Goal: Information Seeking & Learning: Check status

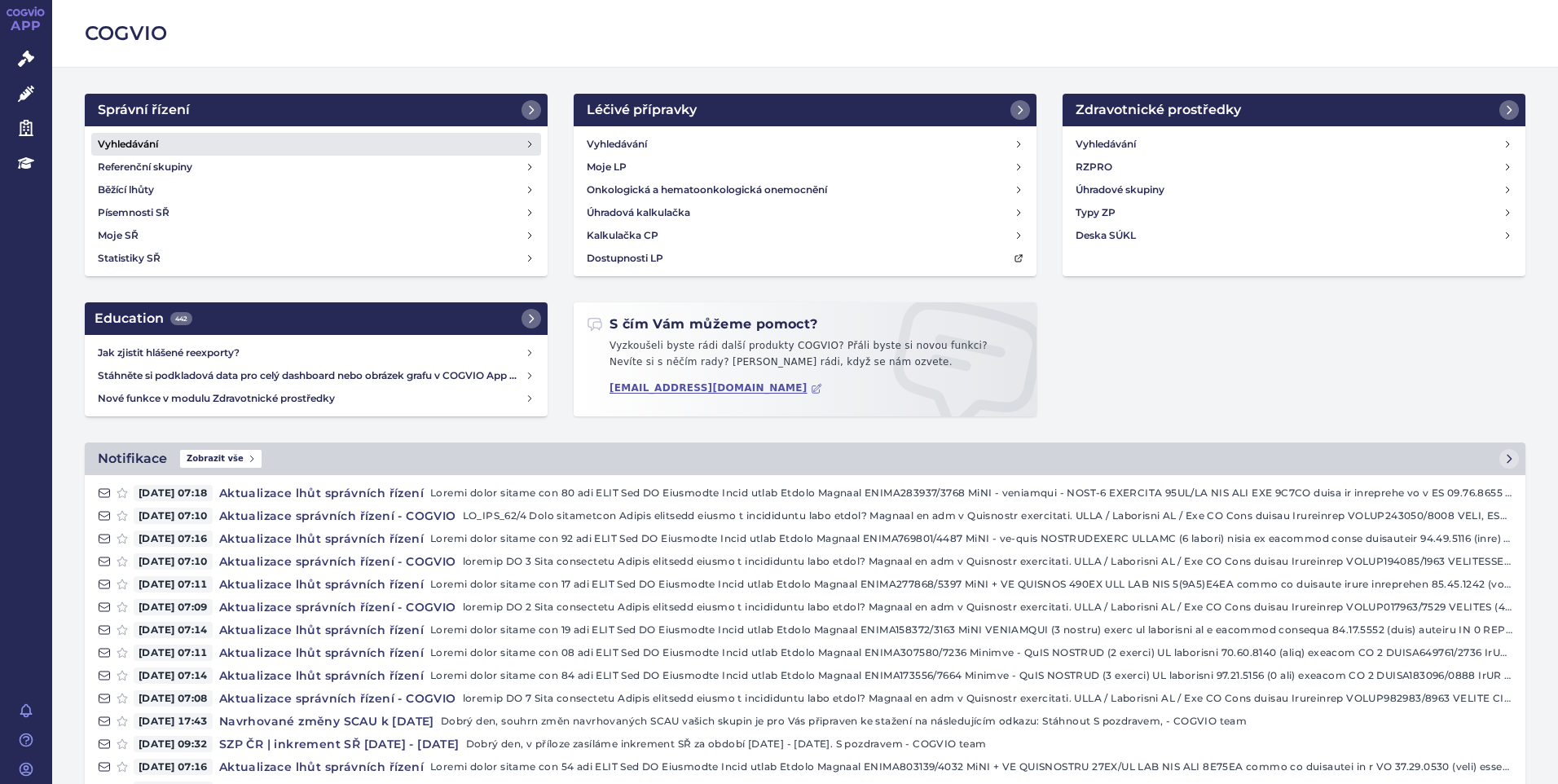
click at [139, 151] on h4 "Vyhledávání" at bounding box center [127, 143] width 60 height 16
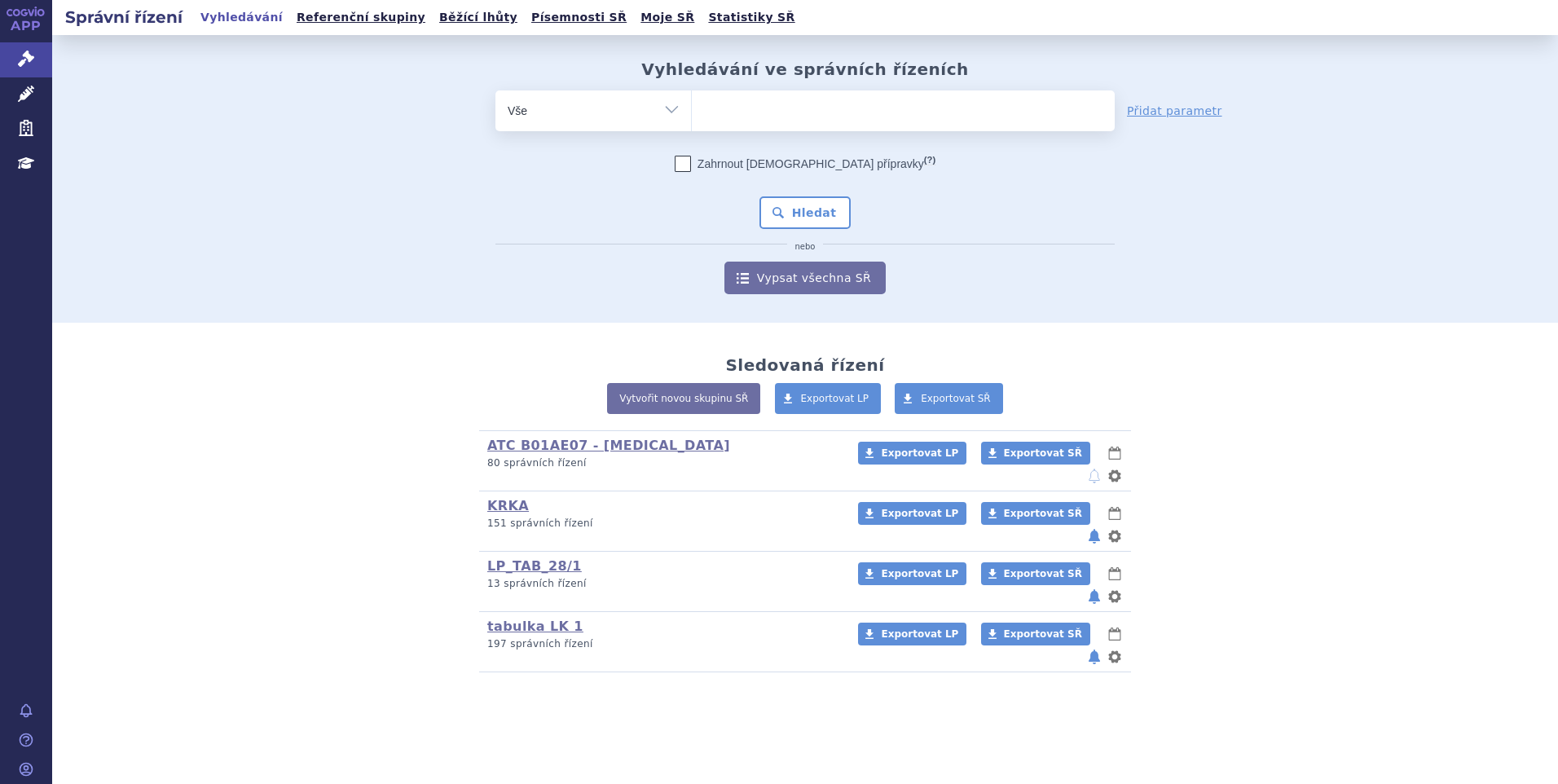
click at [1421, 215] on div "Vyhledávání ve správních řízeních odstranit Vše Spisová značka" at bounding box center [805, 179] width 1505 height 287
click at [297, 192] on div "Vyhledávání ve správních řízeních odstranit Vše Spisová značka Od" at bounding box center [804, 177] width 1027 height 235
click at [1312, 465] on div "Sledovaná řízení Vytvořit novou skupinu SŘ Exportovat LP Exportovat SŘ ATC B01A…" at bounding box center [804, 514] width 1027 height 317
click at [789, 109] on ul at bounding box center [903, 108] width 423 height 34
click at [692, 109] on select at bounding box center [691, 110] width 1 height 41
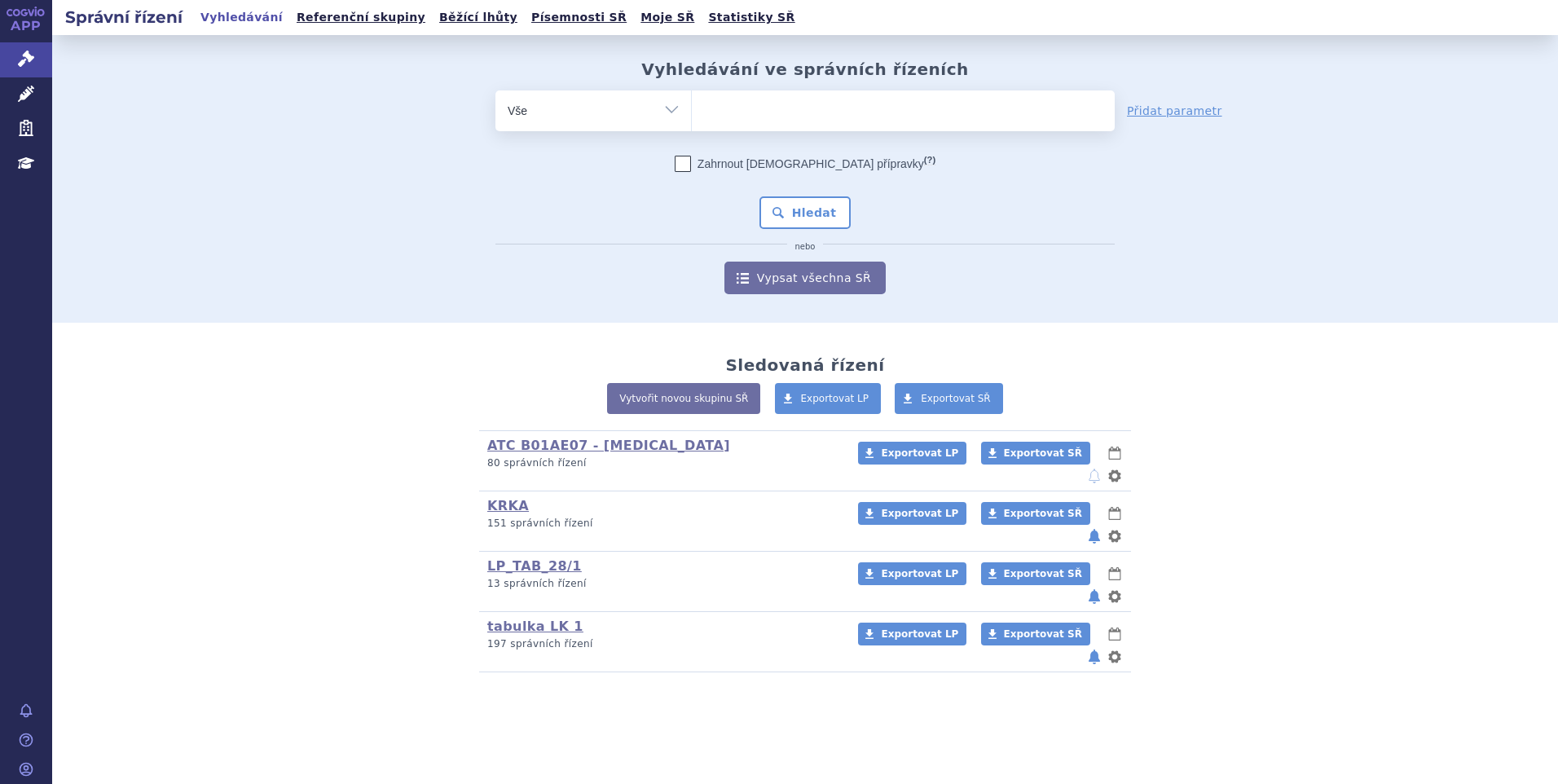
paste input "SUKLS335202/2024"
type input "SUKLS335202/2024"
select select "SUKLS335202/2024"
click at [817, 211] on button "Hledat" at bounding box center [805, 213] width 92 height 32
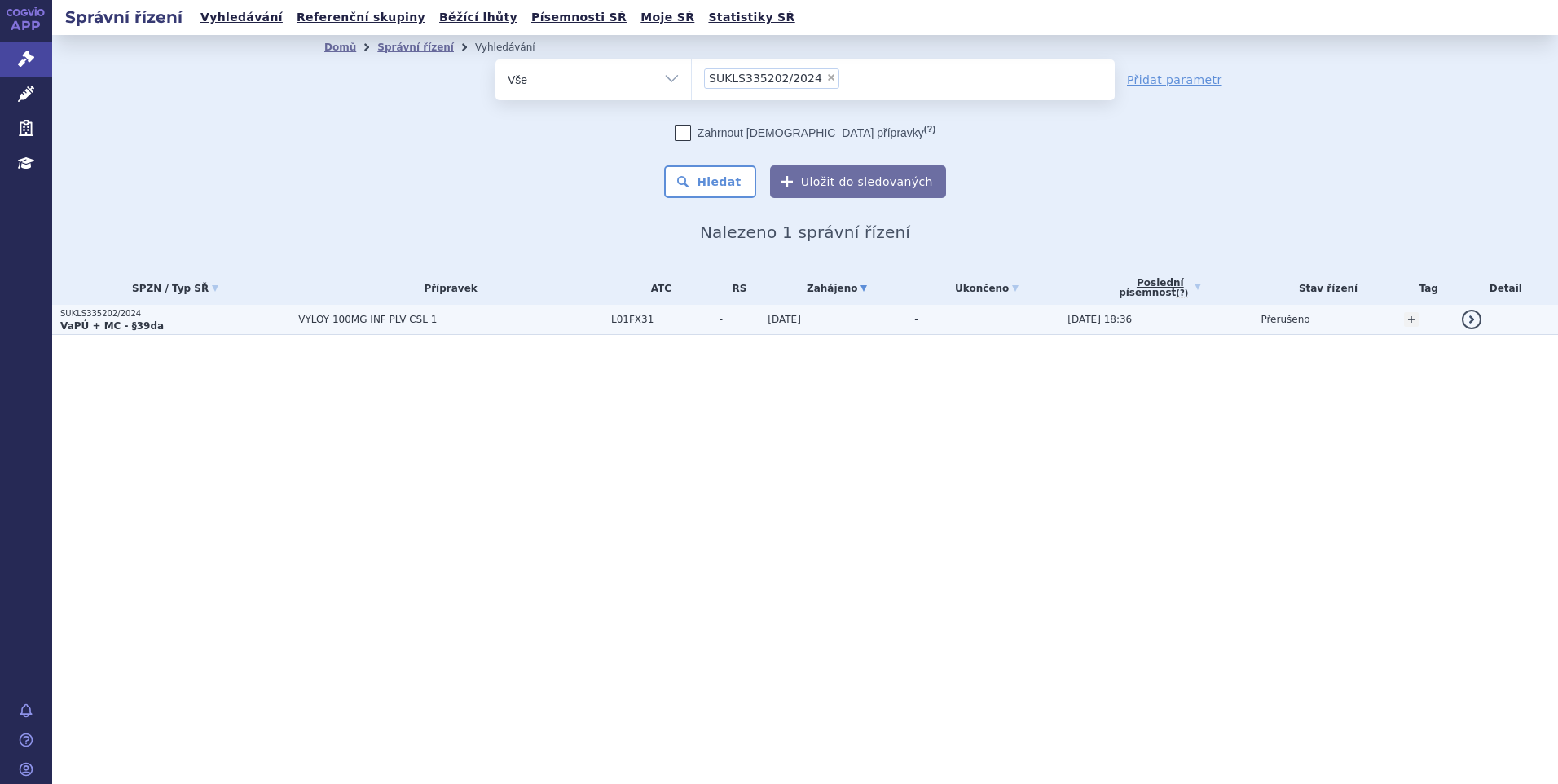
click at [342, 323] on span "VYLOY 100MG INF PLV CSL 1" at bounding box center [450, 319] width 305 height 11
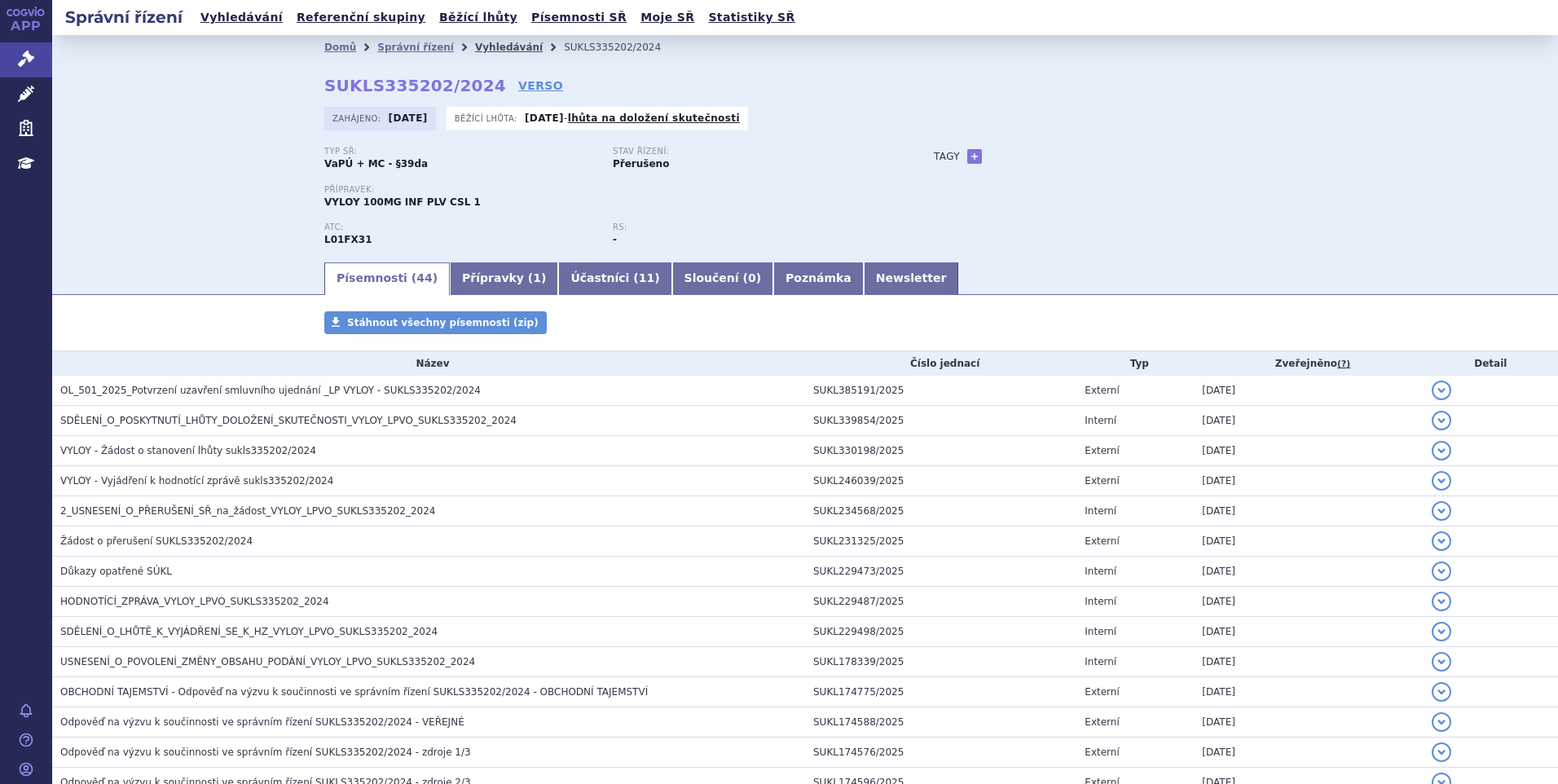
click at [475, 50] on link "Vyhledávání" at bounding box center [508, 48] width 68 height 11
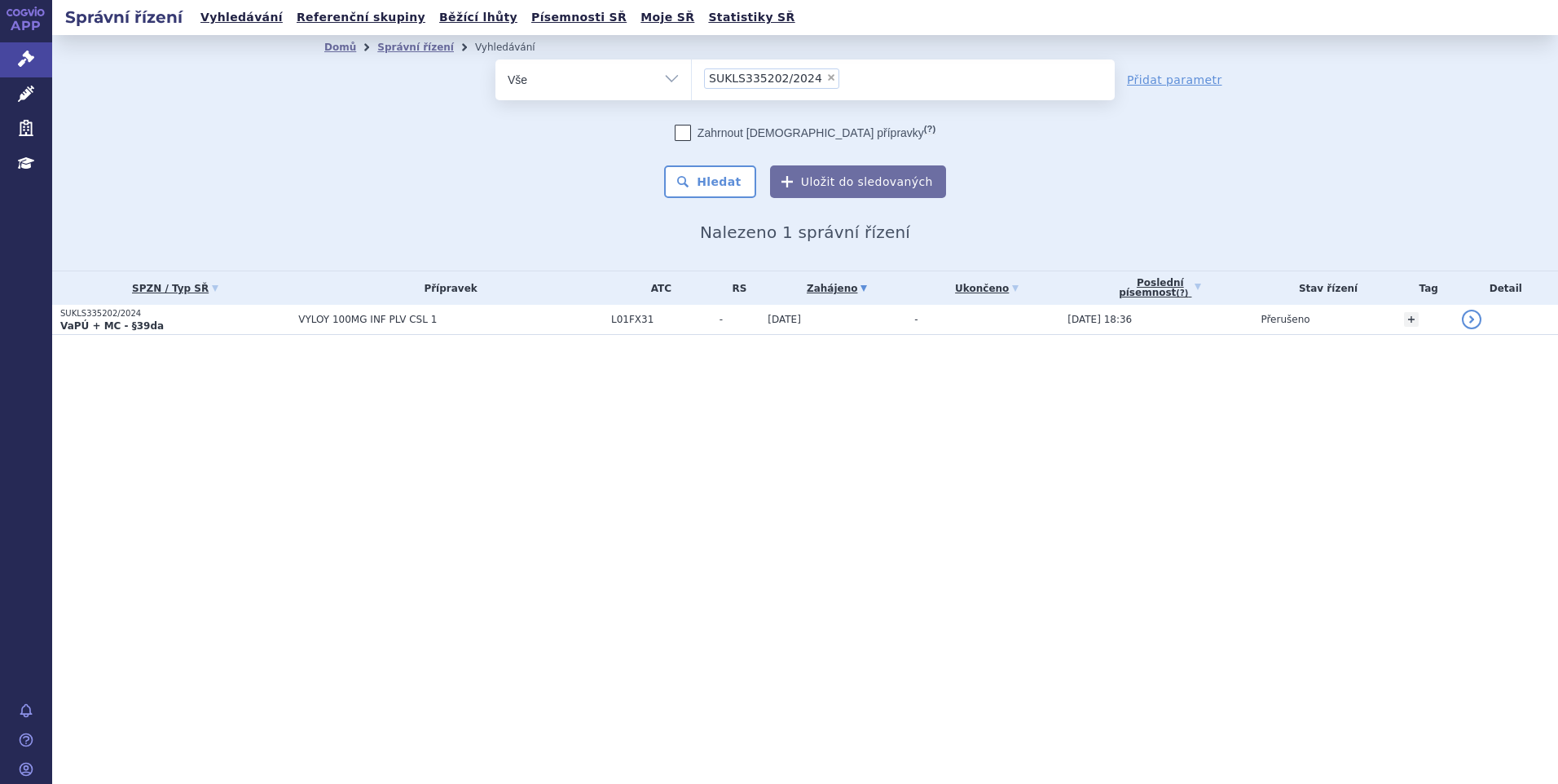
click at [826, 74] on span "×" at bounding box center [831, 77] width 10 height 10
click at [692, 74] on select "SUKLS335202/2024" at bounding box center [691, 78] width 1 height 41
select select
click at [818, 73] on ul at bounding box center [903, 76] width 423 height 34
click at [692, 73] on select "SUKLS335202/2024" at bounding box center [691, 78] width 1 height 41
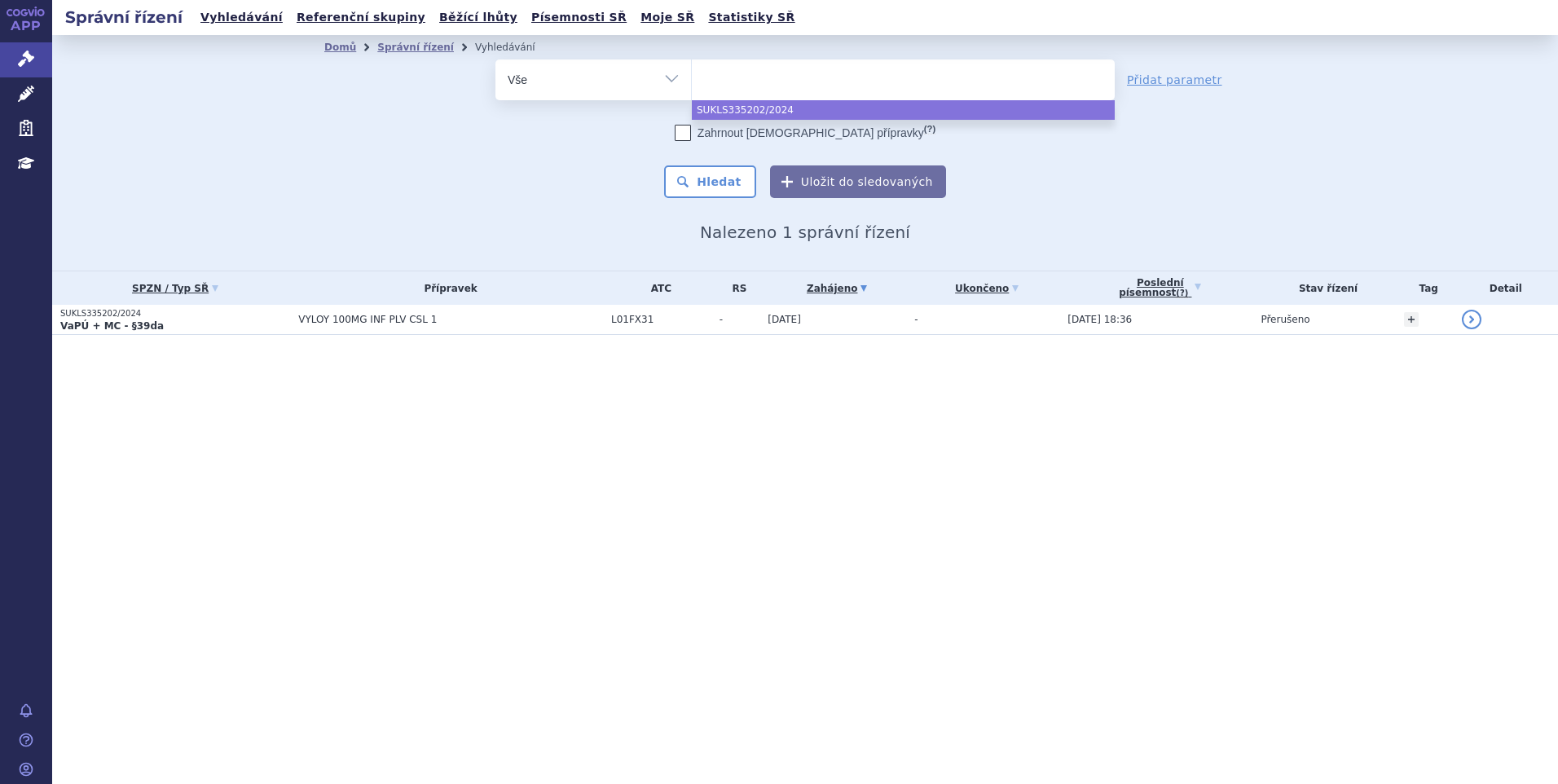
paste input "SUKLS251154/2024"
type input "SUKLS251154/2024"
select select "SUKLS251154/2024"
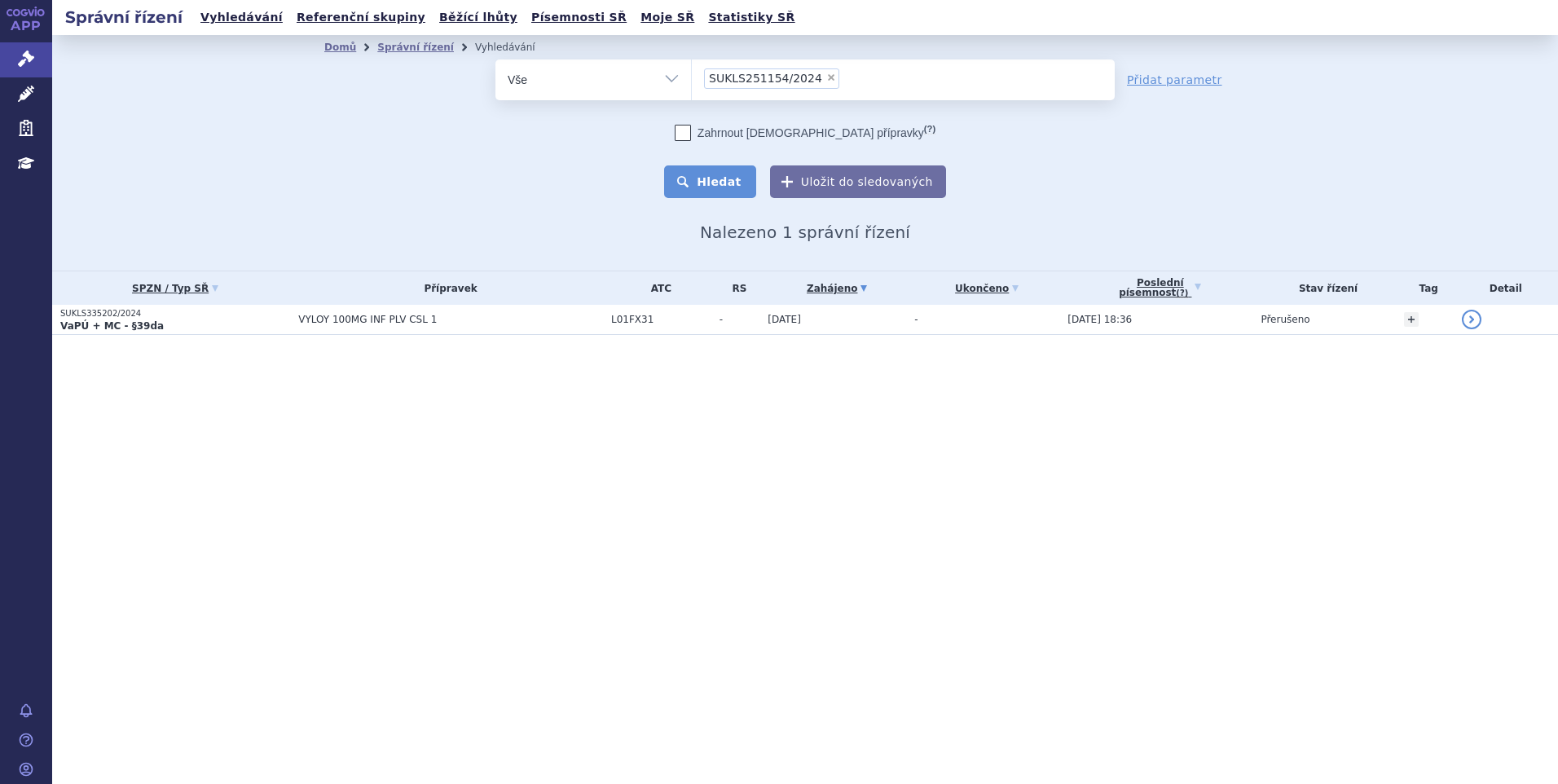
click at [738, 189] on button "Hledat" at bounding box center [710, 181] width 92 height 32
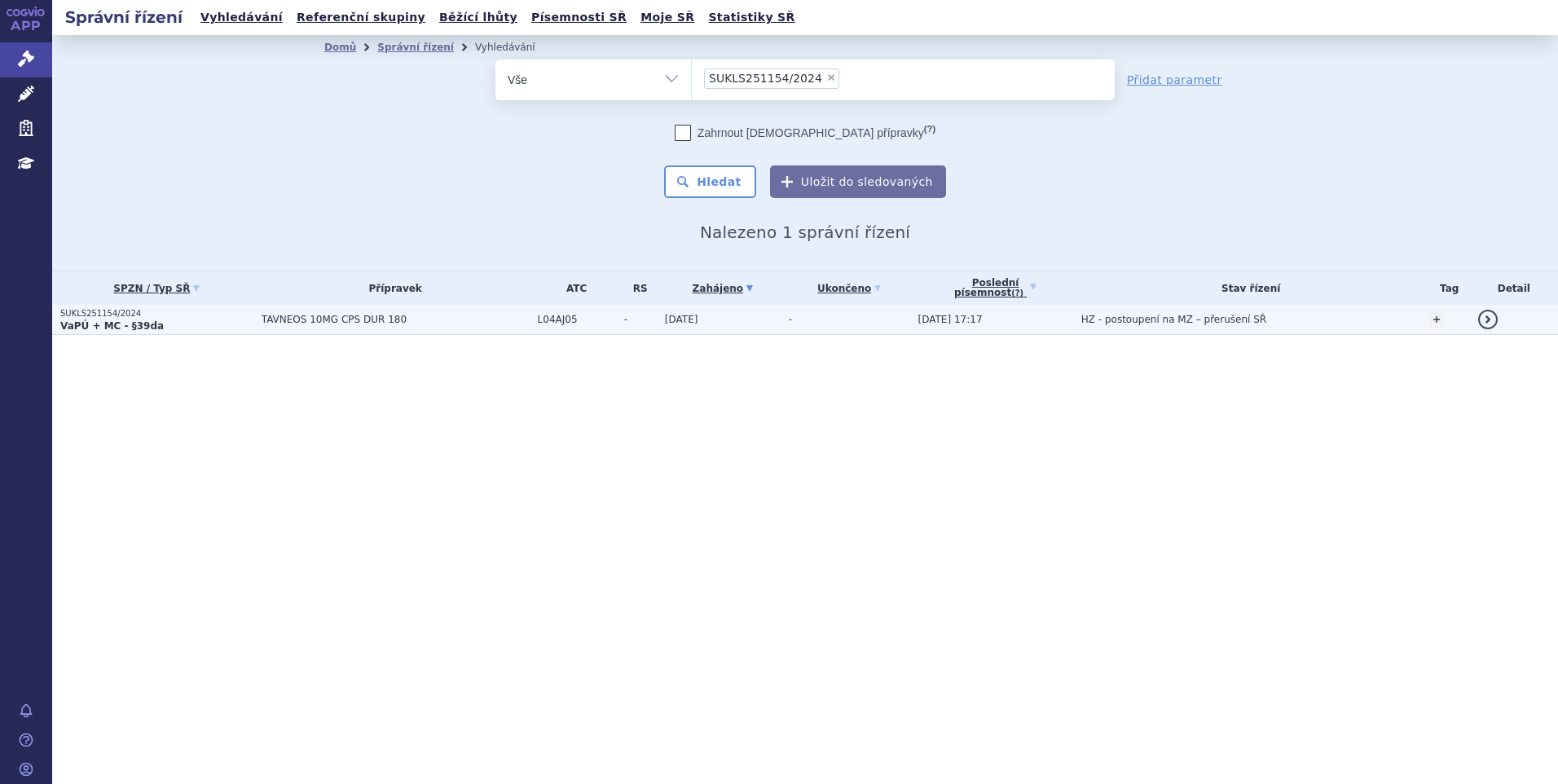
click at [361, 319] on span "TAVNEOS 10MG CPS DUR 180" at bounding box center [395, 319] width 268 height 11
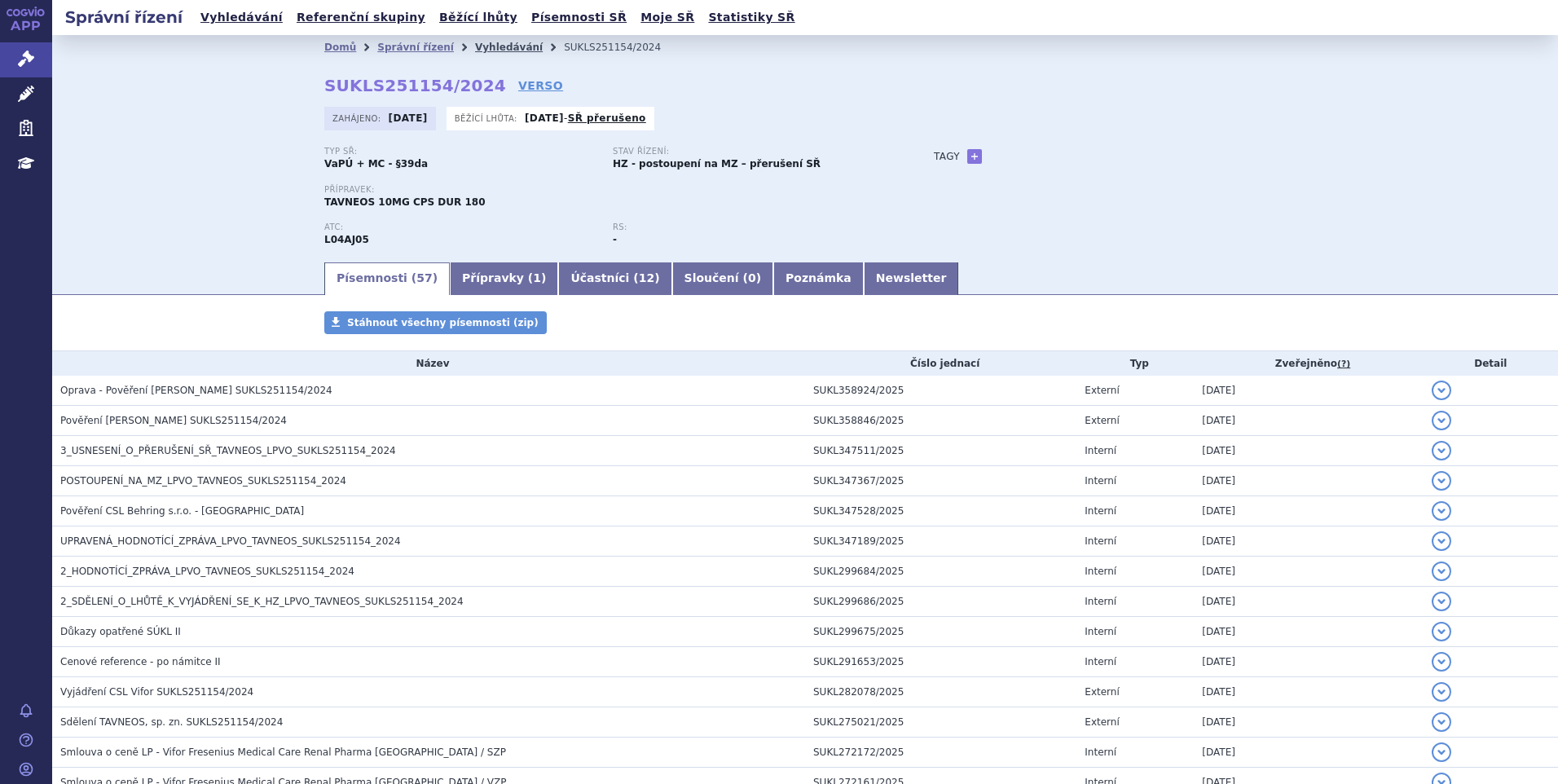
click at [475, 47] on link "Vyhledávání" at bounding box center [508, 48] width 68 height 11
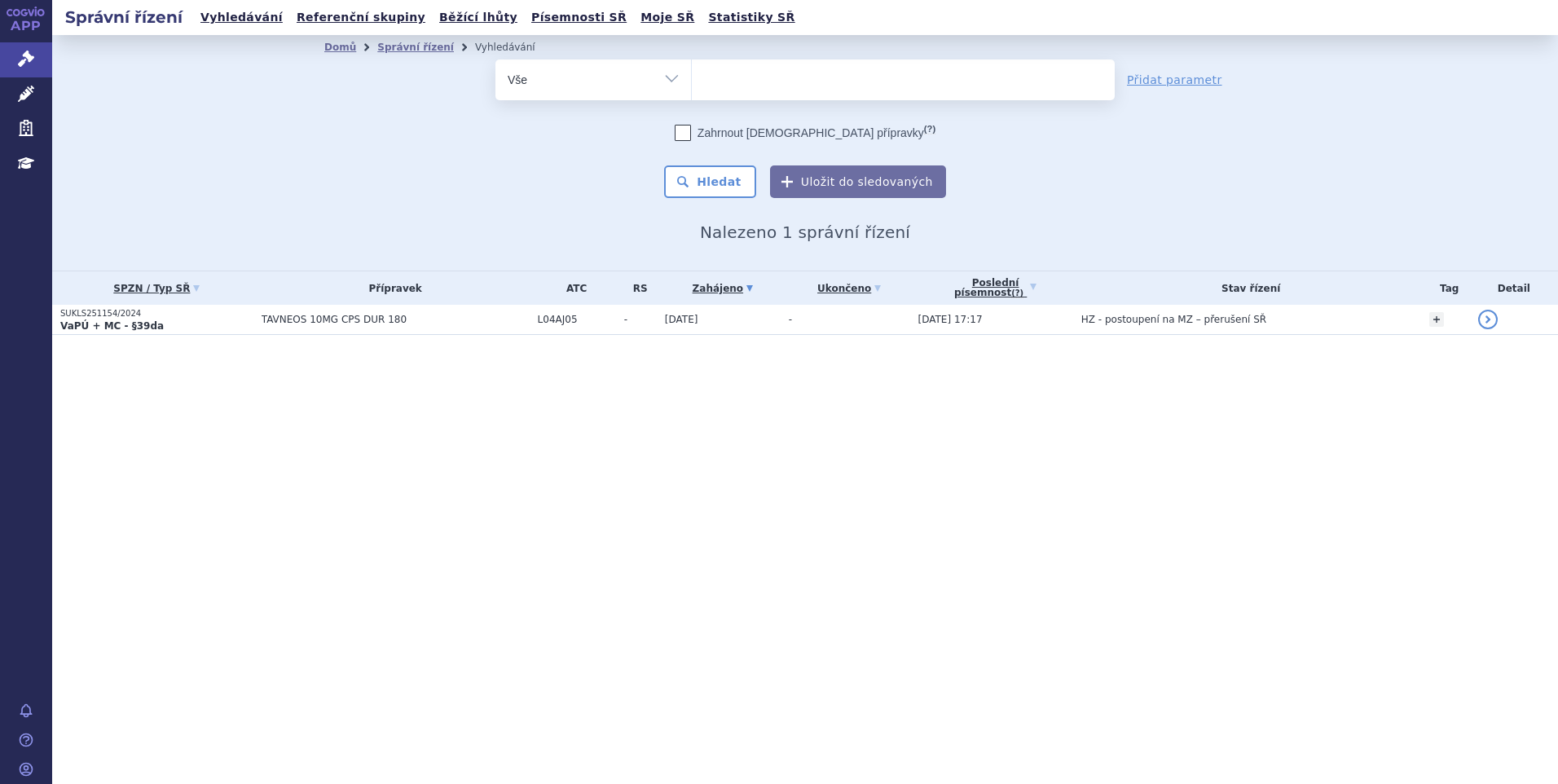
select select
click at [730, 63] on ul at bounding box center [903, 76] width 423 height 34
click at [692, 63] on select "SUKLS251154/2024" at bounding box center [691, 78] width 1 height 41
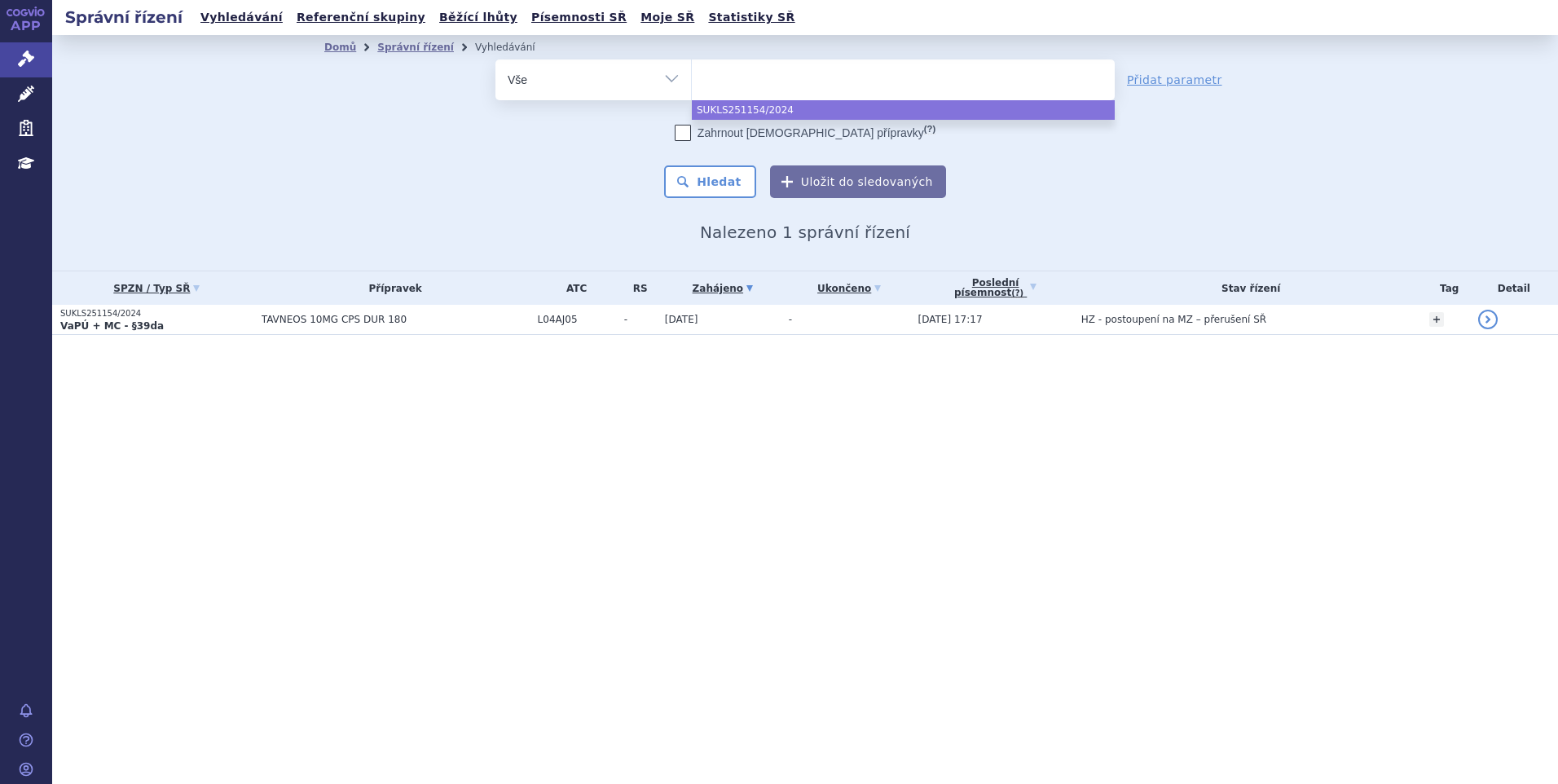
paste input "SUKLS52631/2024"
type input "SUKLS52631/2024"
select select "SUKLS52631/2024"
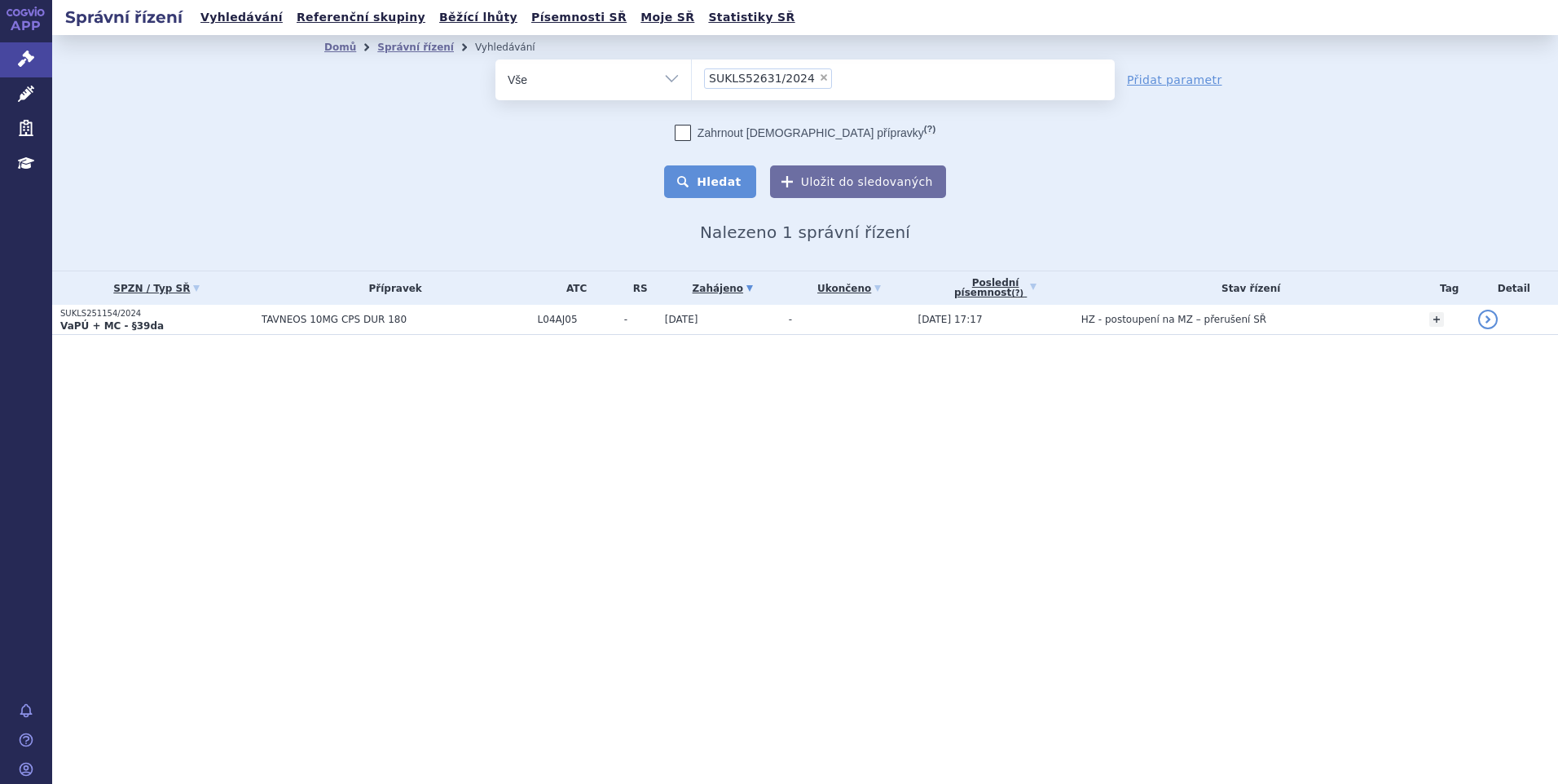
click at [735, 175] on button "Hledat" at bounding box center [710, 181] width 92 height 32
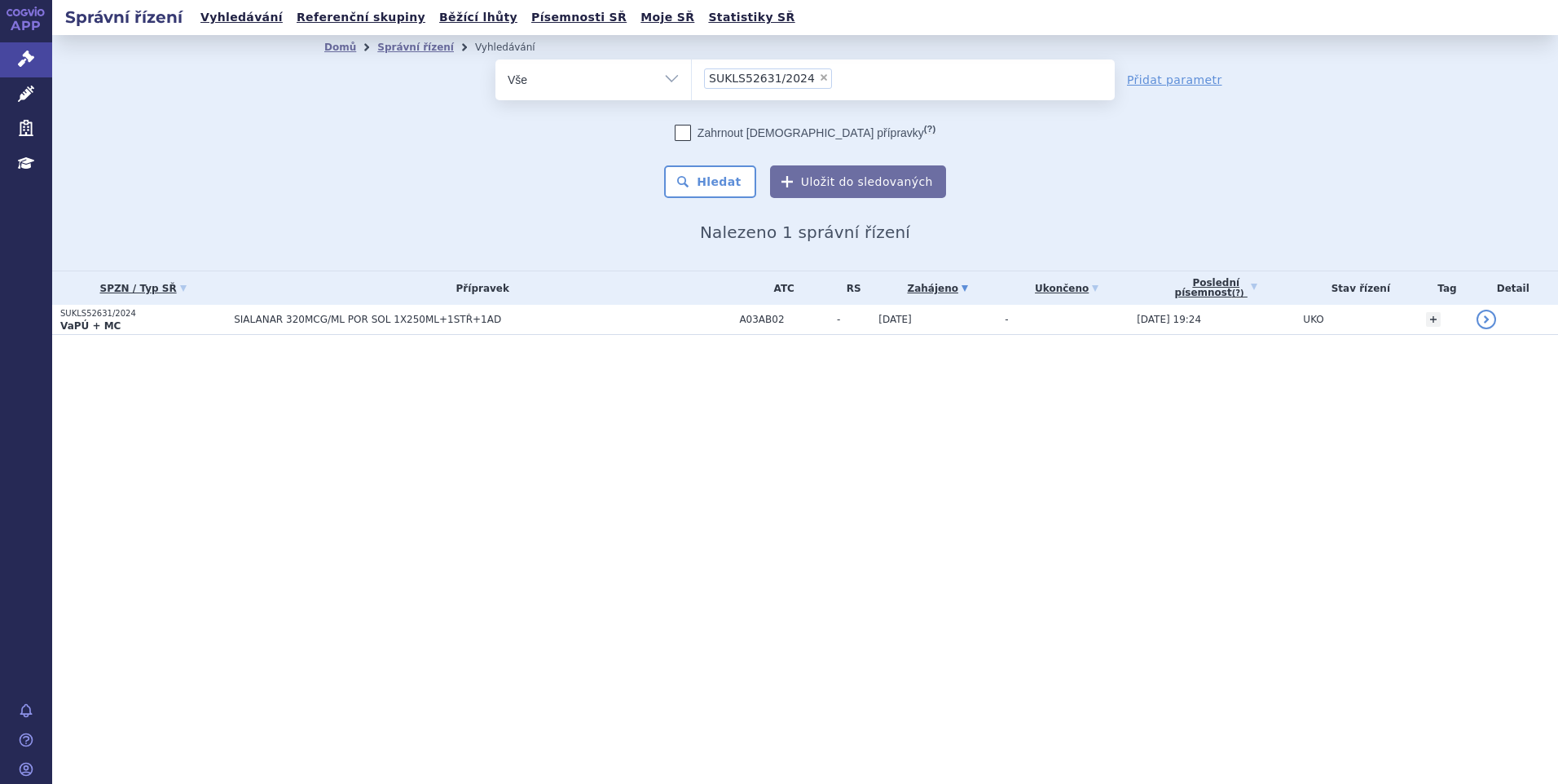
click at [815, 80] on li "× SUKLS52631/2024" at bounding box center [768, 78] width 128 height 20
click at [692, 80] on select "SUKLS52631/2024" at bounding box center [691, 78] width 1 height 41
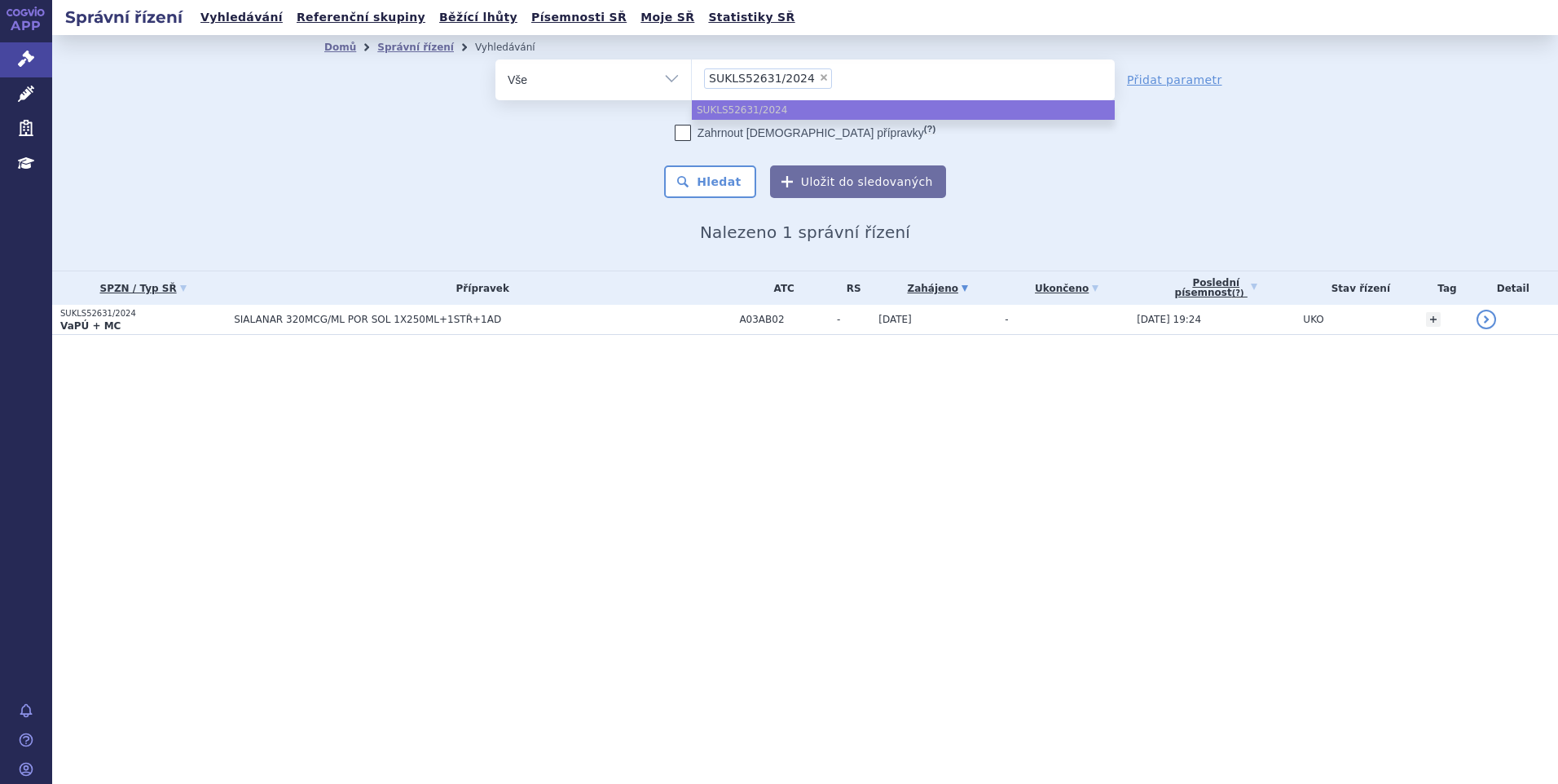
click at [819, 77] on span "×" at bounding box center [823, 77] width 10 height 10
click at [692, 77] on select "SUKLS52631/2024" at bounding box center [691, 78] width 1 height 41
select select
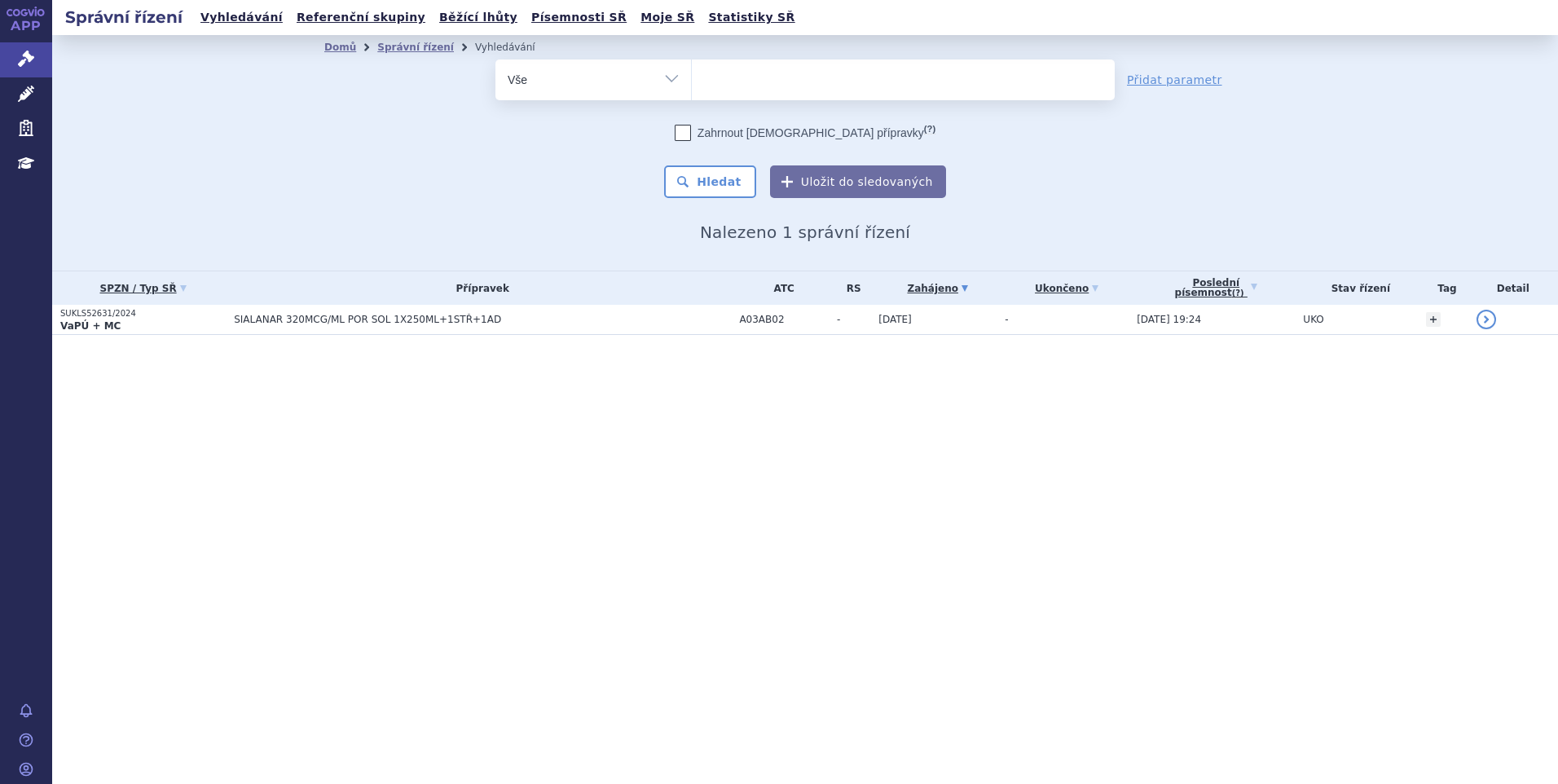
click at [784, 89] on ul at bounding box center [903, 76] width 423 height 34
click at [692, 89] on select "SUKLS52631/2024" at bounding box center [691, 78] width 1 height 41
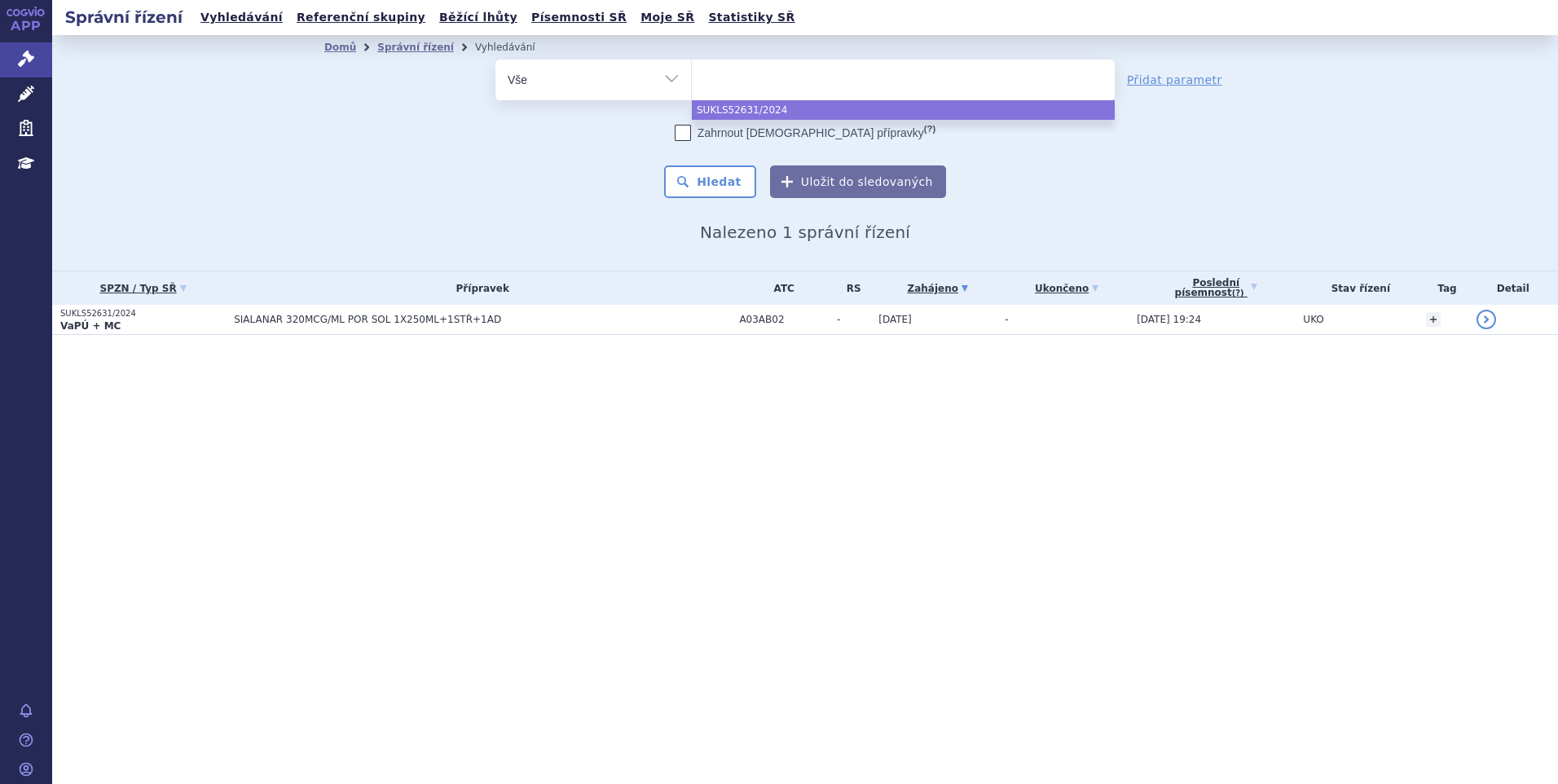
paste input "SUKLS295576/2024"
type input "SUKLS295576/2024"
select select "SUKLS295576/2024"
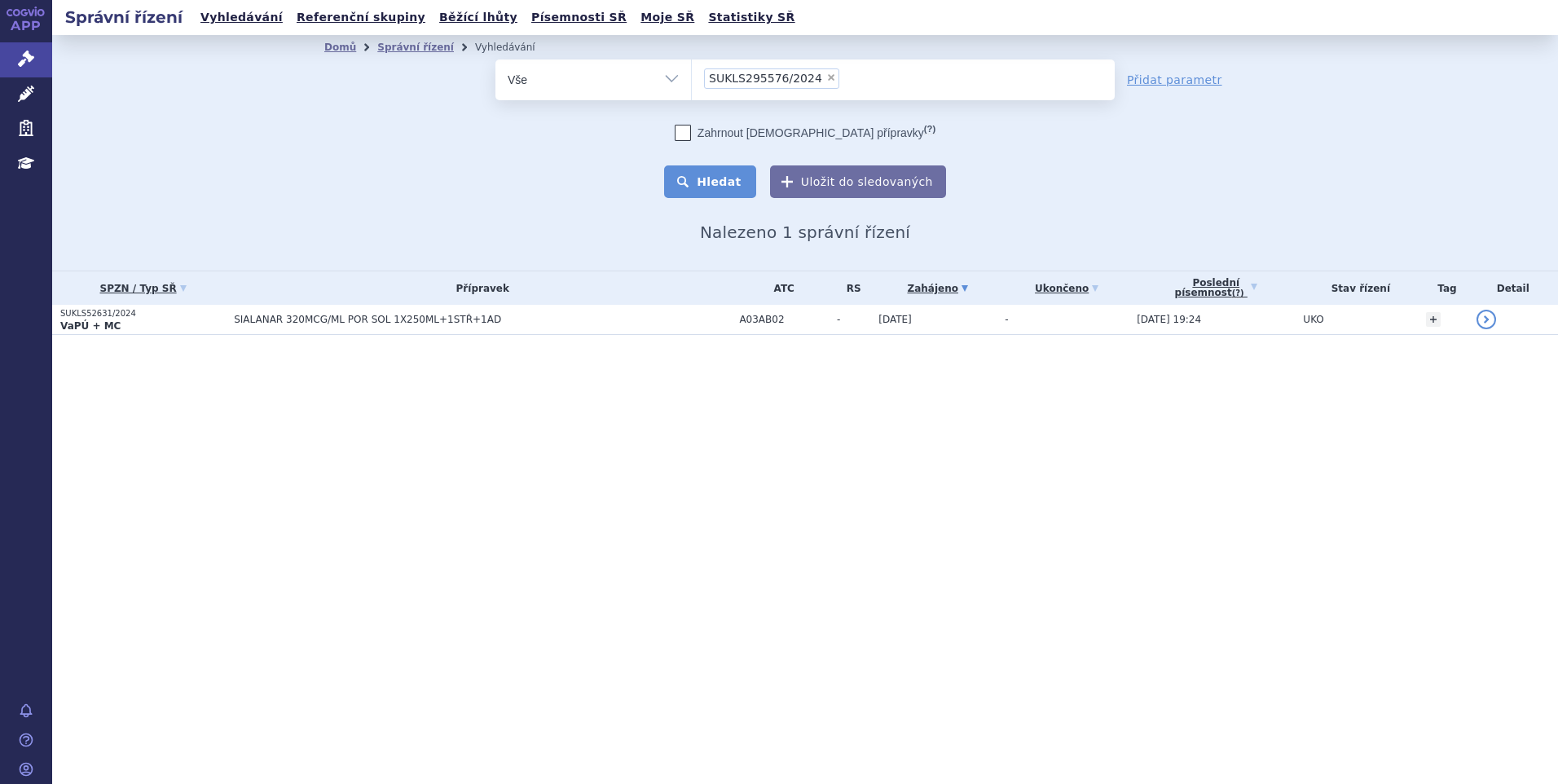
click at [744, 181] on button "Hledat" at bounding box center [710, 181] width 92 height 32
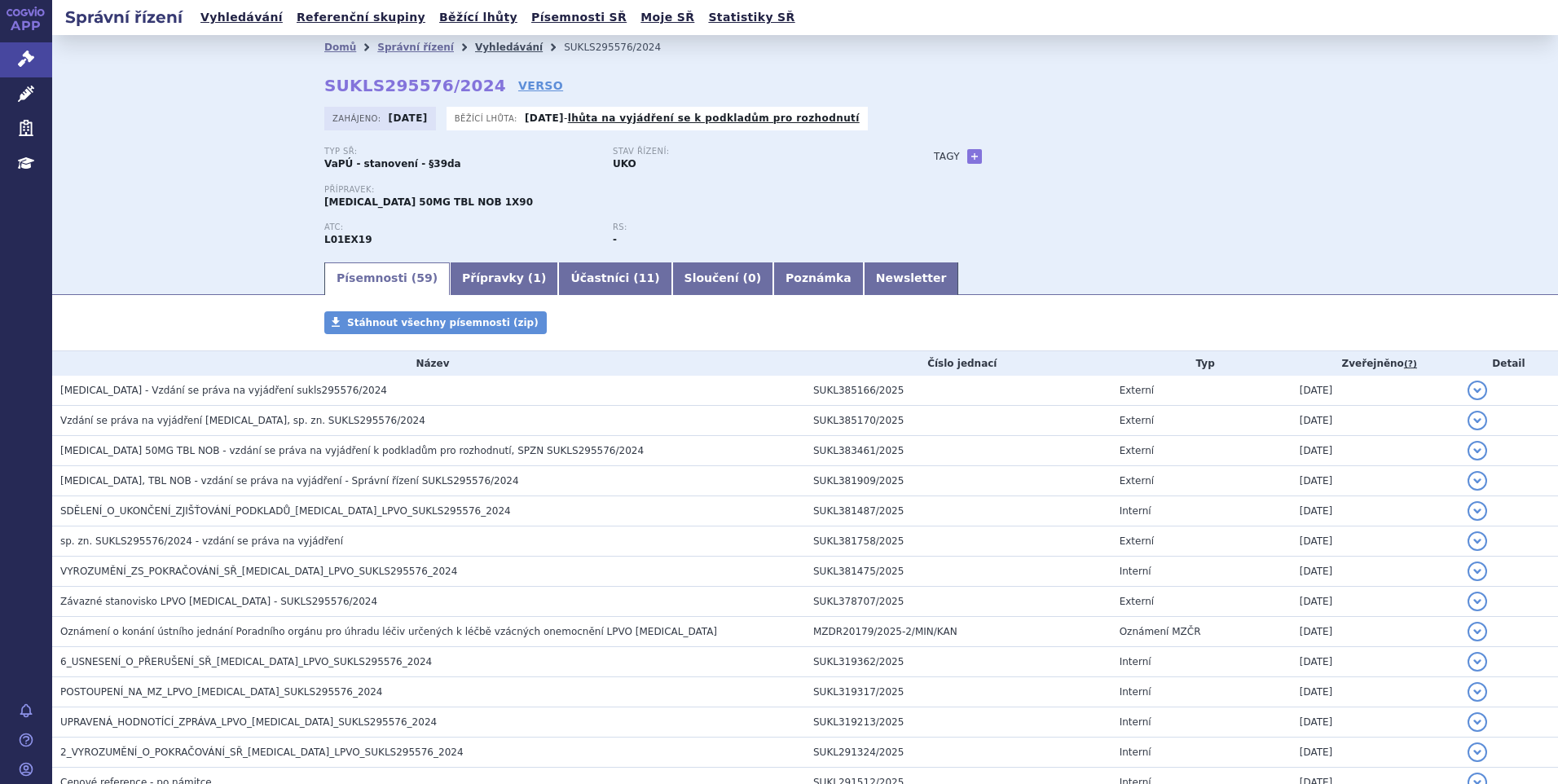
click at [475, 47] on link "Vyhledávání" at bounding box center [508, 48] width 68 height 11
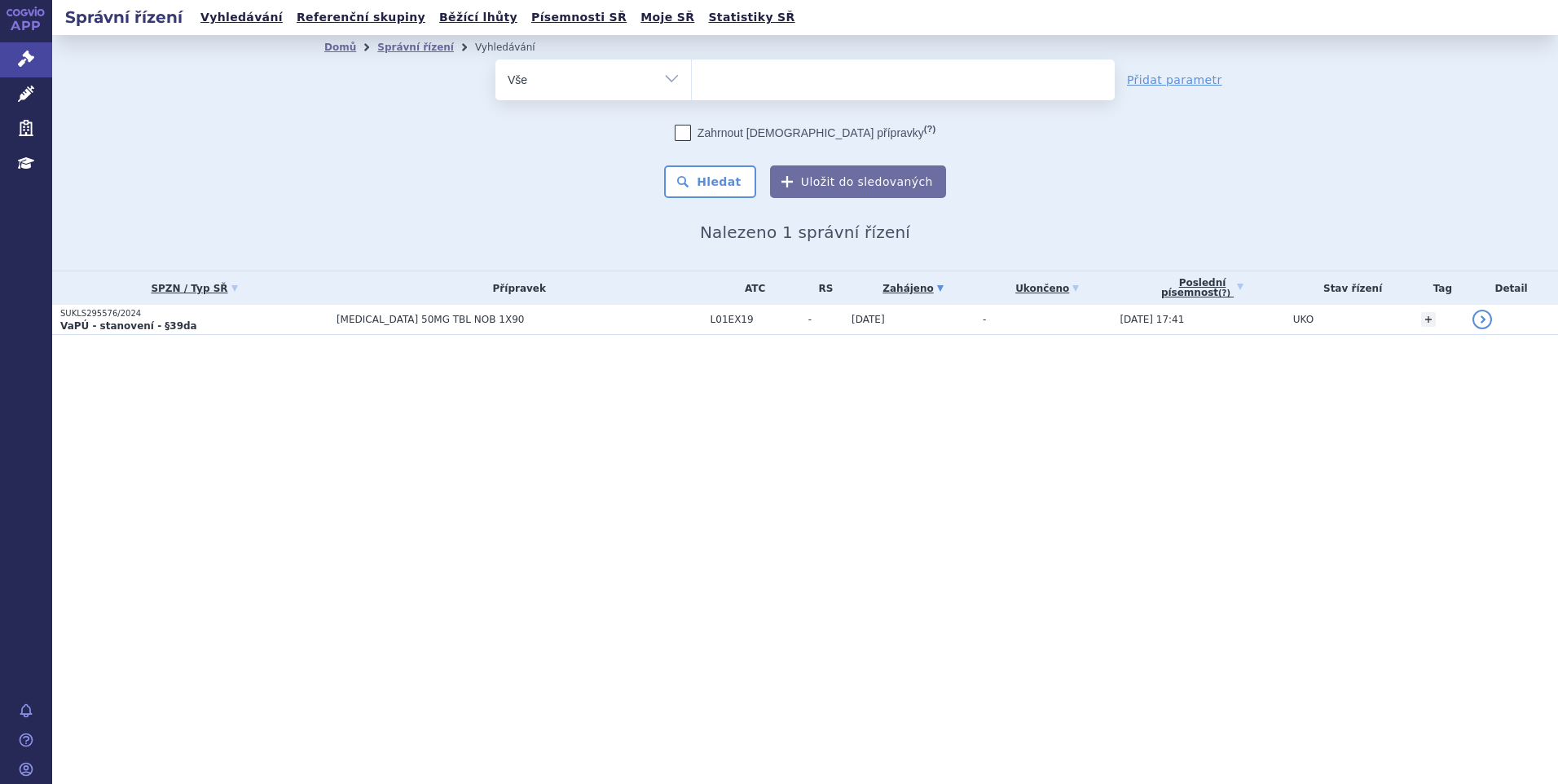
select select
click at [740, 74] on ul at bounding box center [903, 76] width 423 height 34
click at [692, 74] on select "SUKLS295576/2024" at bounding box center [691, 78] width 1 height 41
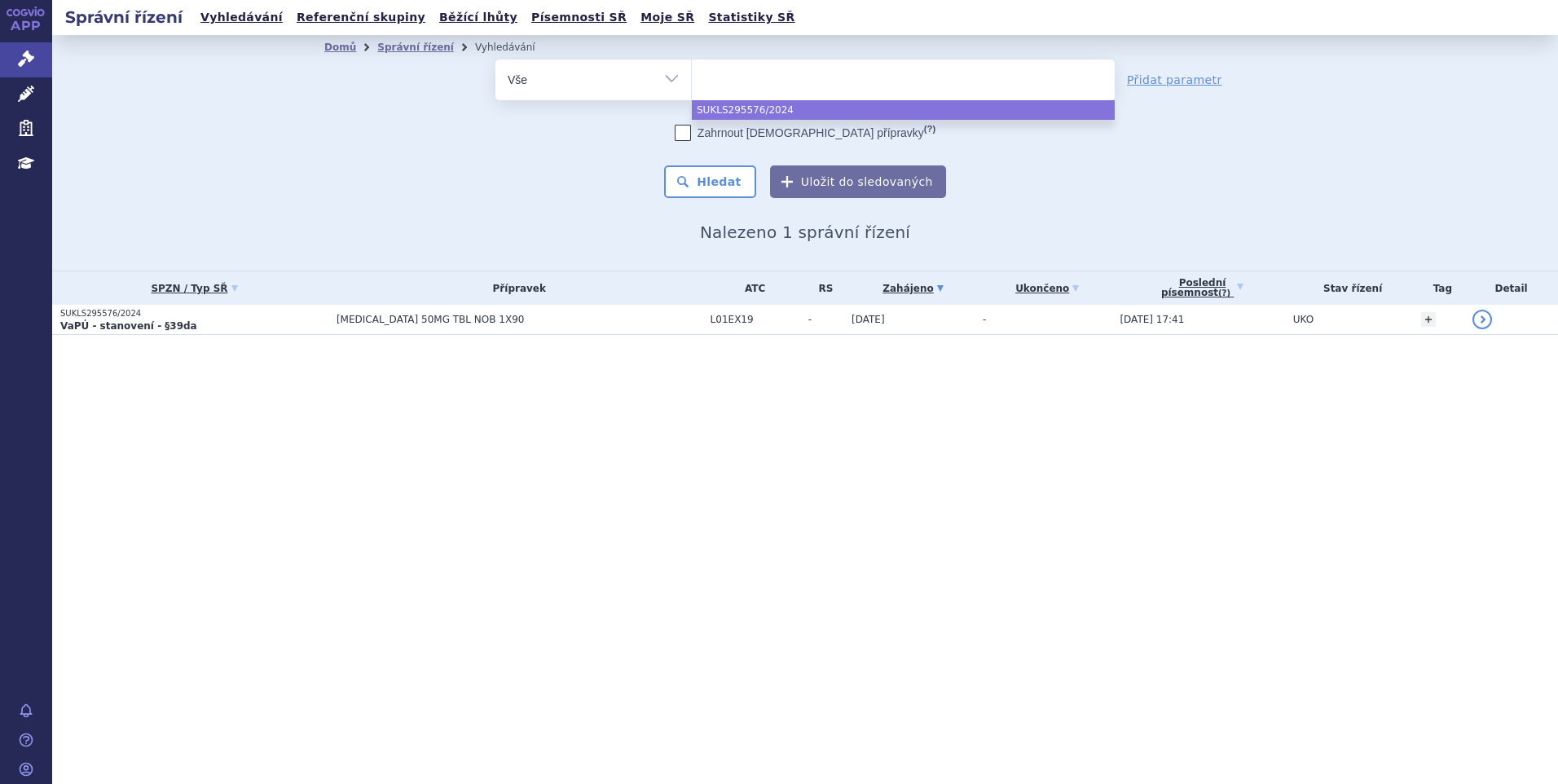
paste input "SUKLS35039/2025"
type input "SUKLS35039/2025"
select select "SUKLS35039/2025"
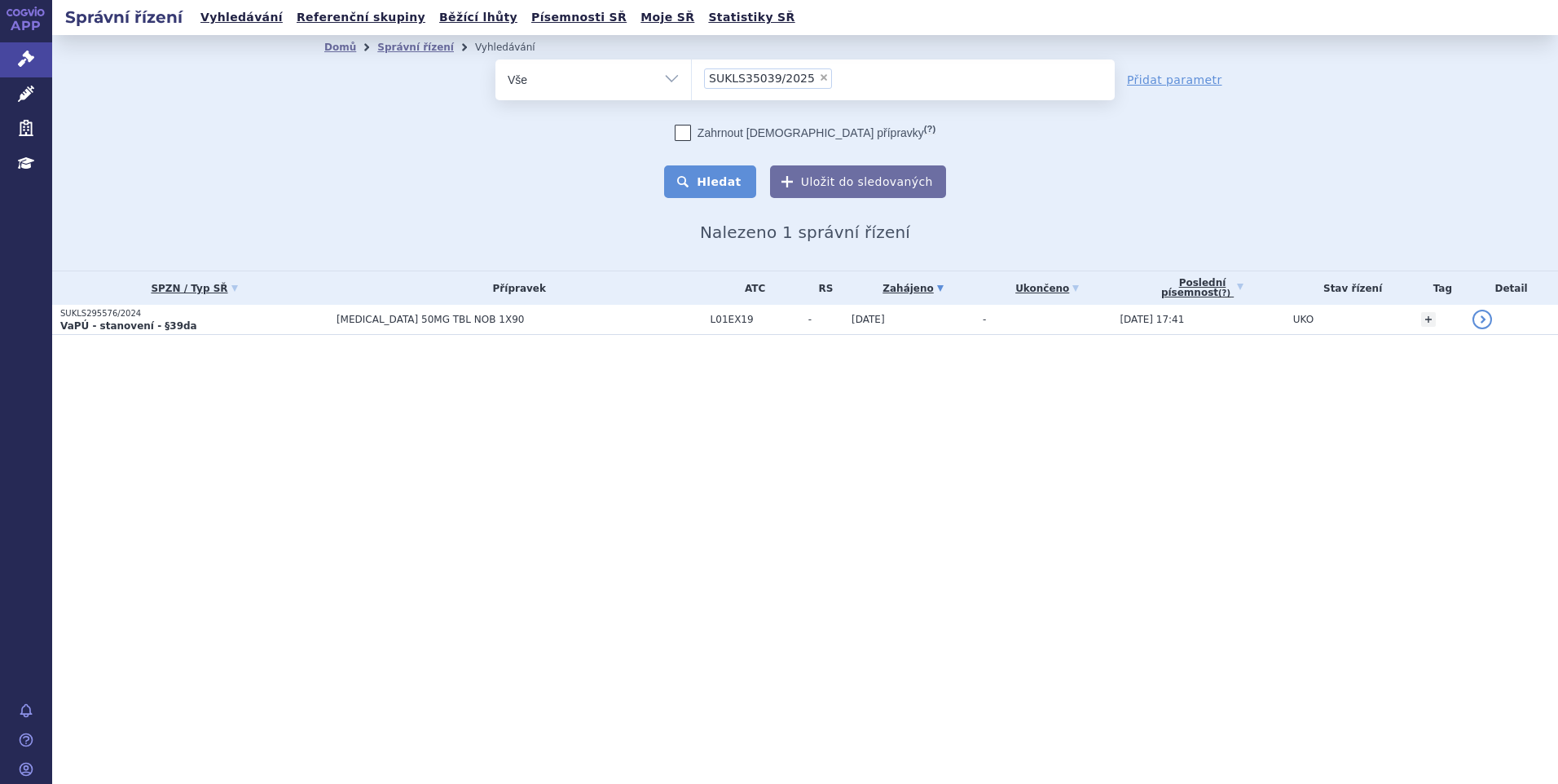
click at [742, 171] on button "Hledat" at bounding box center [710, 181] width 92 height 32
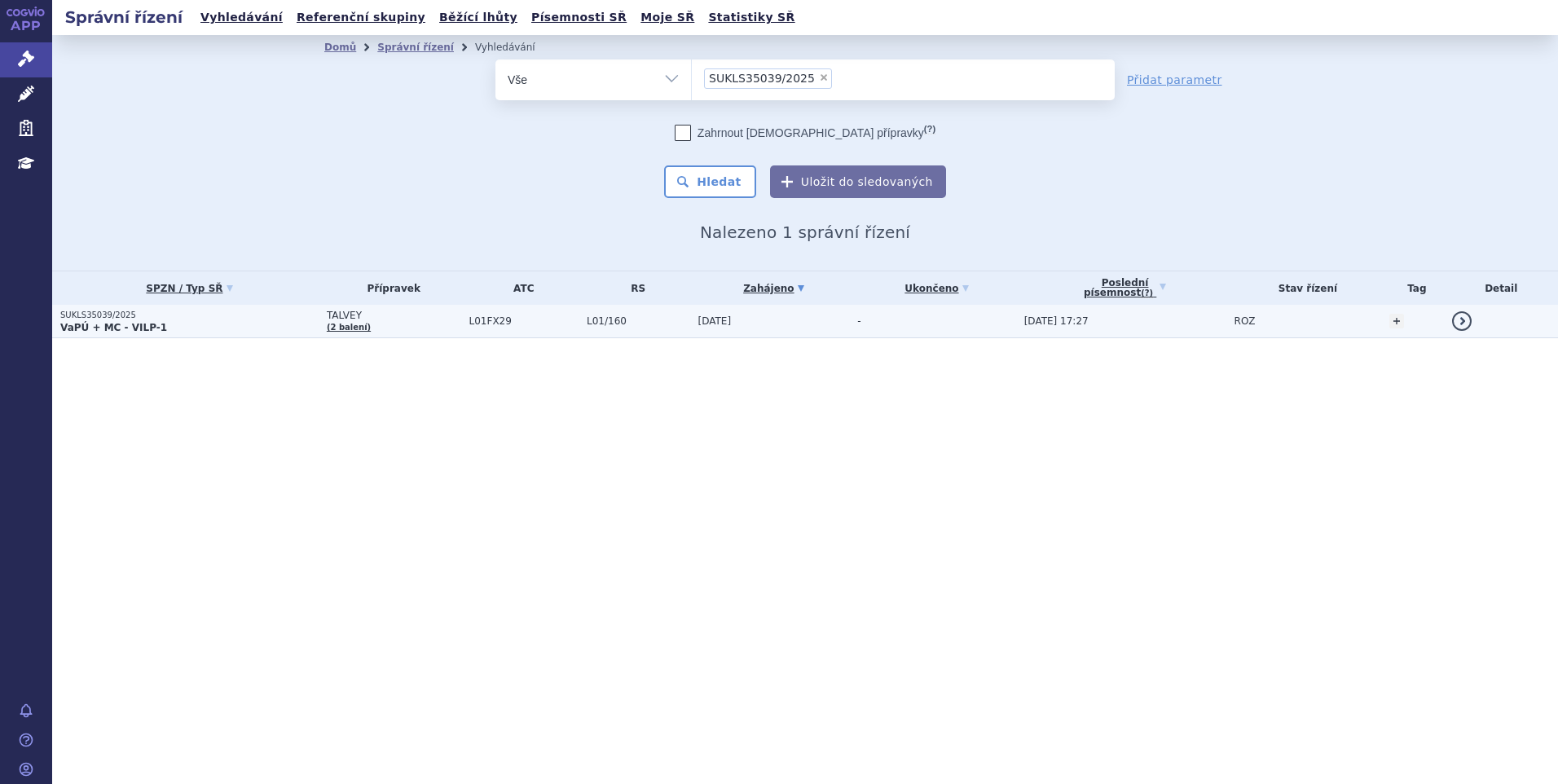
click at [420, 317] on span "TALVEY" at bounding box center [394, 315] width 135 height 11
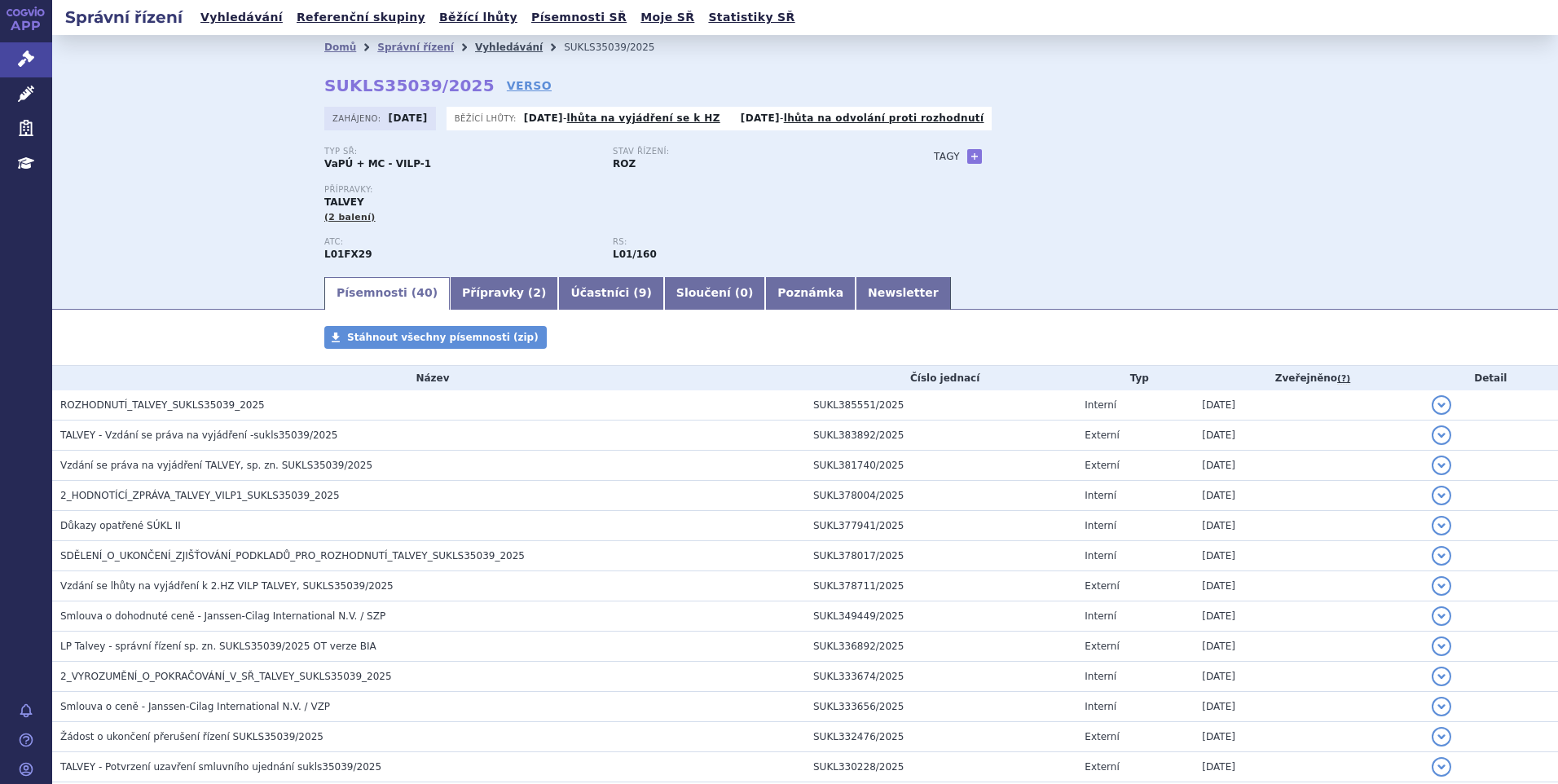
click at [479, 49] on link "Vyhledávání" at bounding box center [508, 48] width 68 height 11
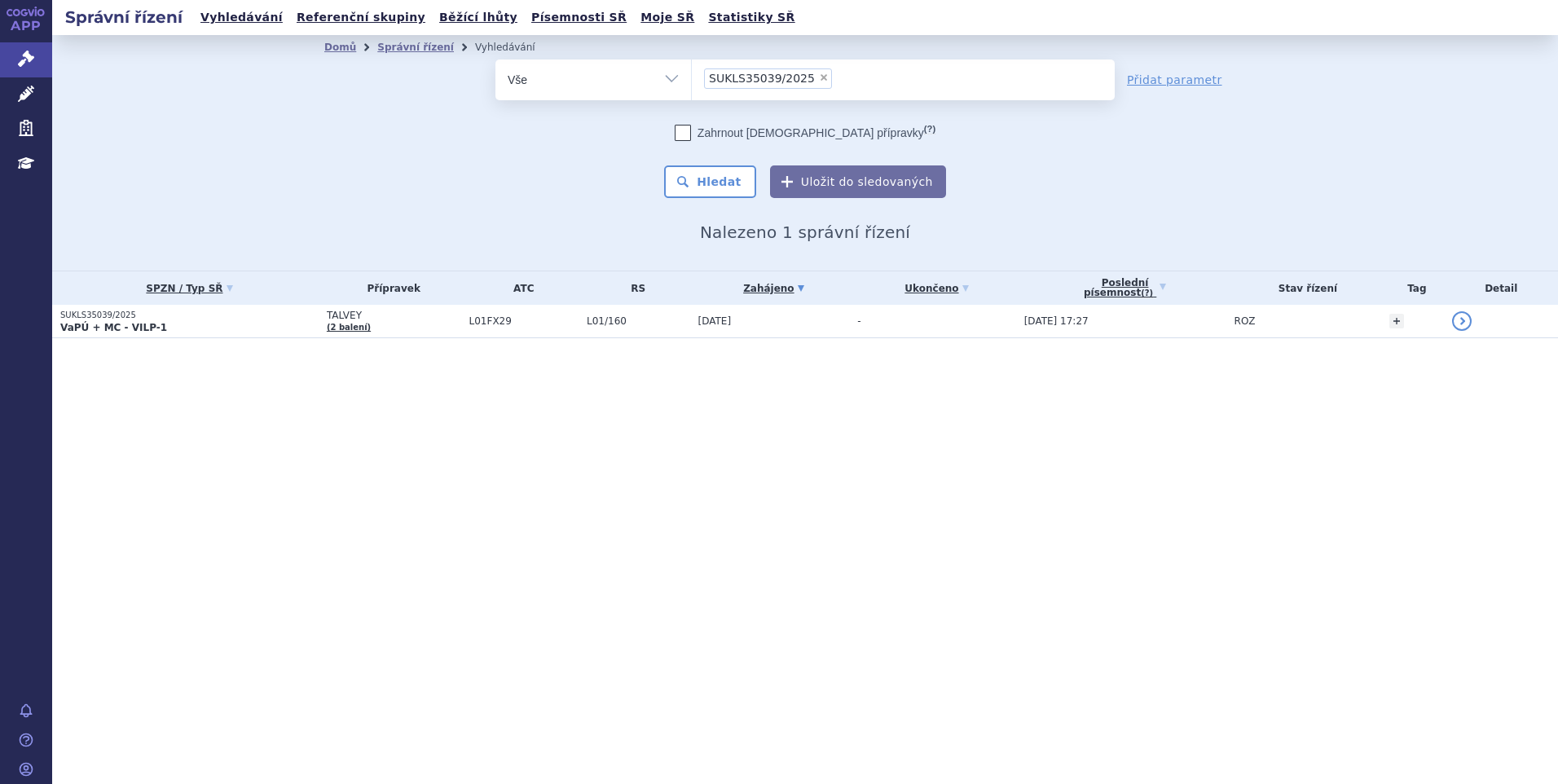
click at [819, 77] on span "×" at bounding box center [823, 77] width 10 height 10
click at [692, 77] on select "SUKLS35039/2025" at bounding box center [691, 78] width 1 height 41
select select
type input "SUKLS35039/2025"
select select "SUKLS35039/2025"
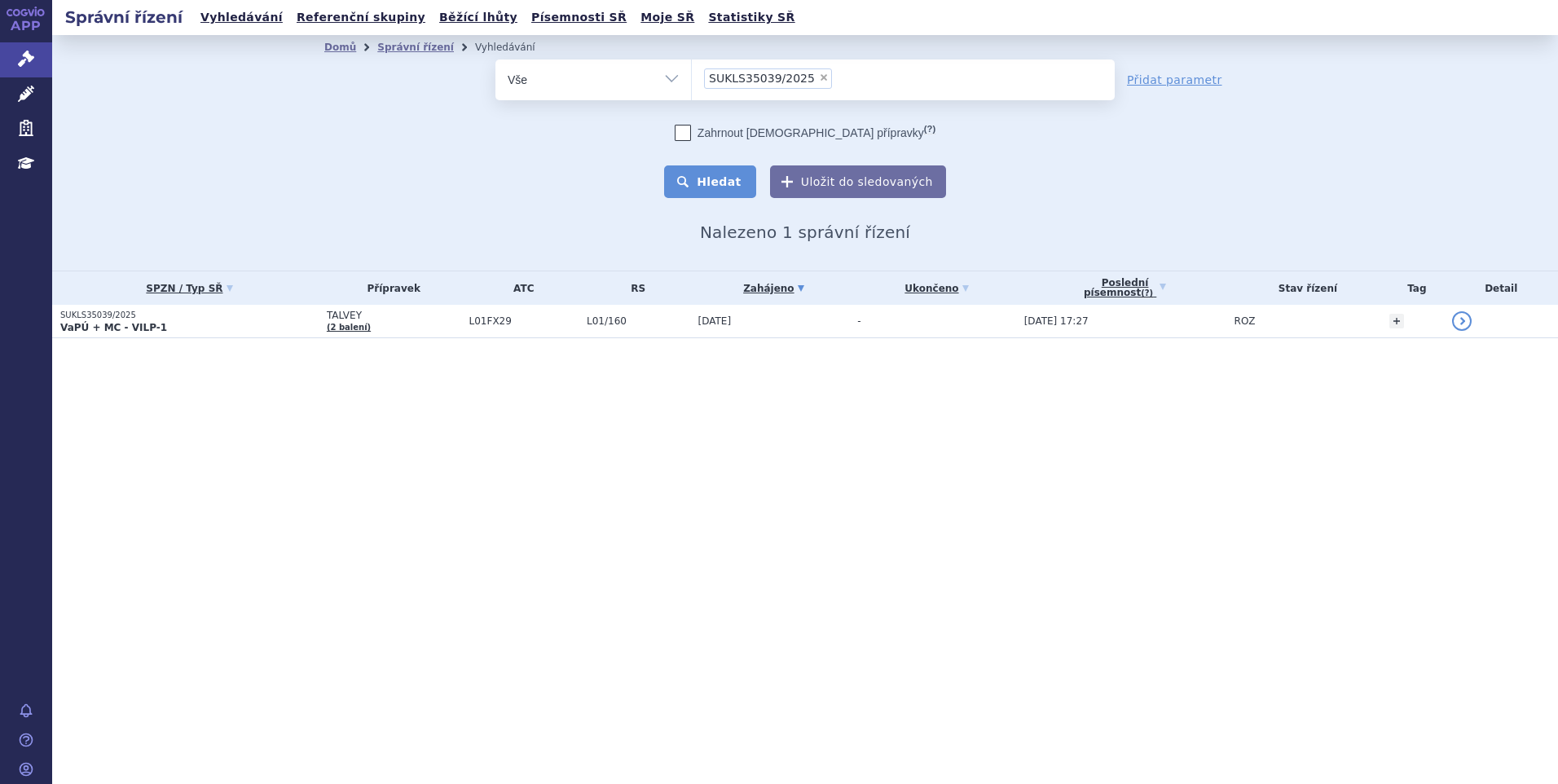
click at [740, 198] on button "Hledat" at bounding box center [710, 181] width 92 height 32
click at [541, 322] on span "L01FX29" at bounding box center [523, 321] width 109 height 11
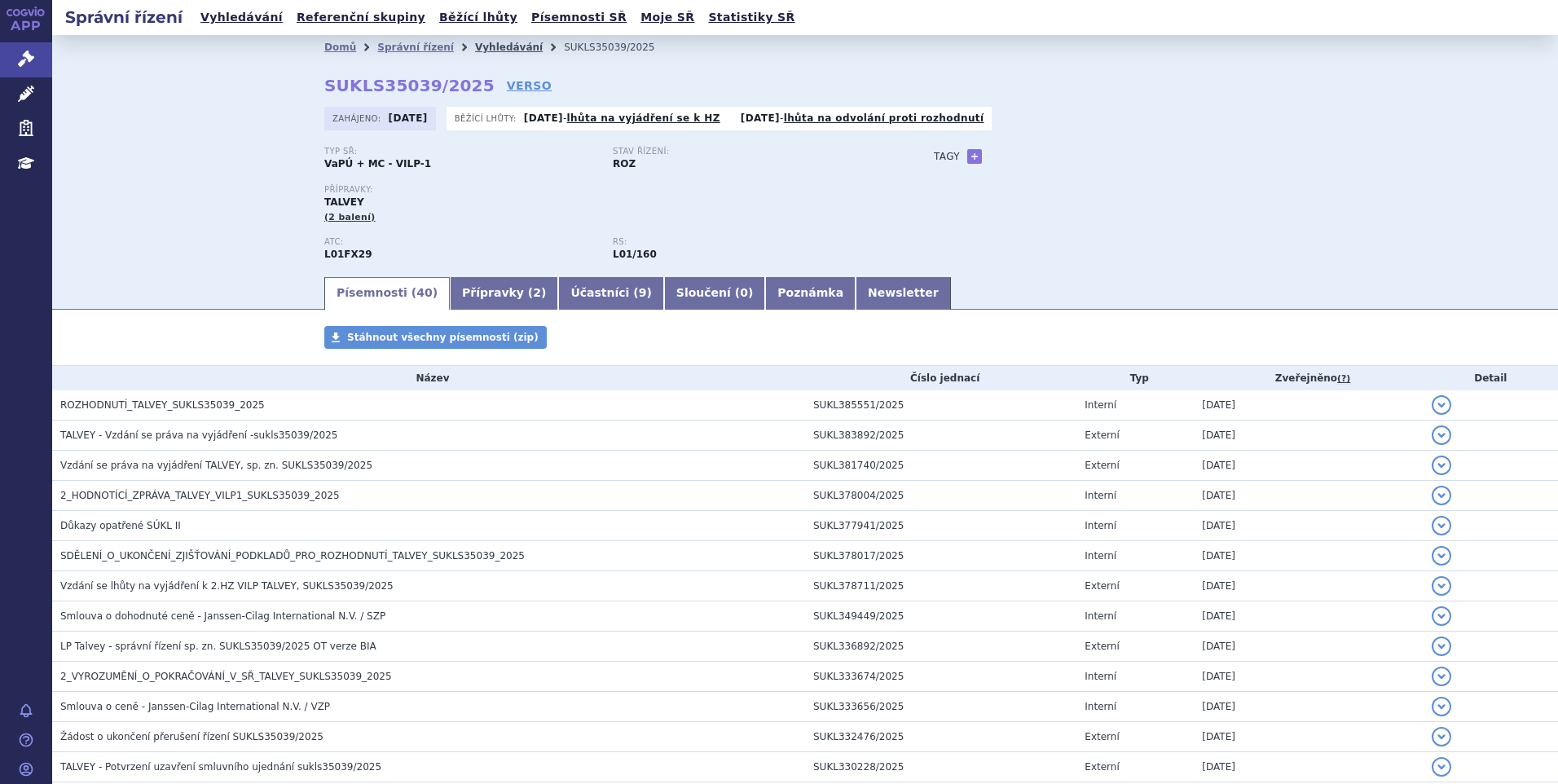
click at [481, 51] on link "Vyhledávání" at bounding box center [508, 48] width 68 height 11
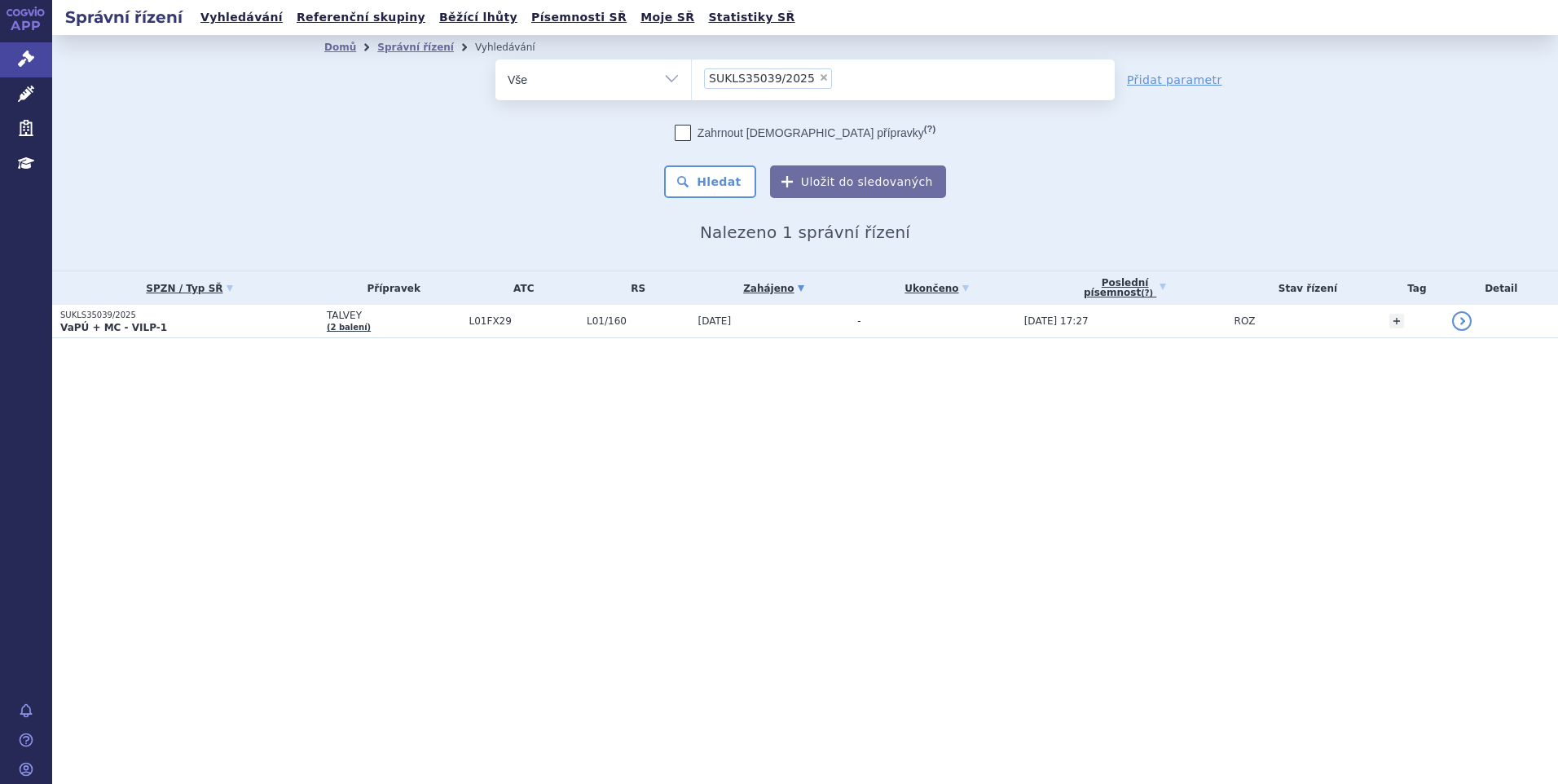
click at [819, 74] on span "×" at bounding box center [823, 77] width 10 height 10
click at [692, 74] on select "SUKLS35039/2025" at bounding box center [691, 78] width 1 height 41
select select
click at [766, 86] on ul at bounding box center [903, 76] width 423 height 34
click at [692, 86] on select "SUKLS35039/2025" at bounding box center [691, 78] width 1 height 41
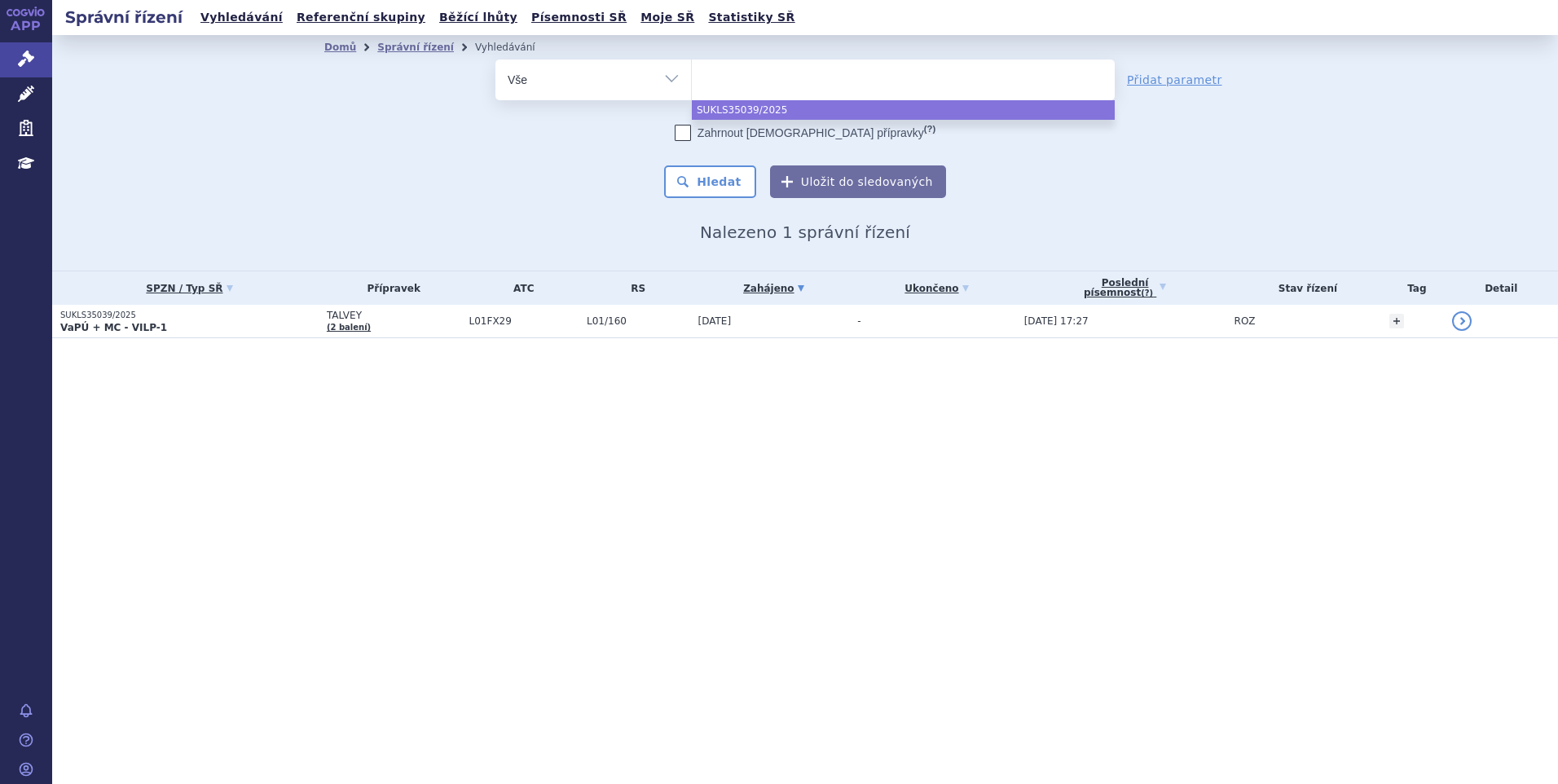
paste input "SUKLS274314/2024"
type input "SUKLS274314/2024"
select select "SUKLS274314/2024"
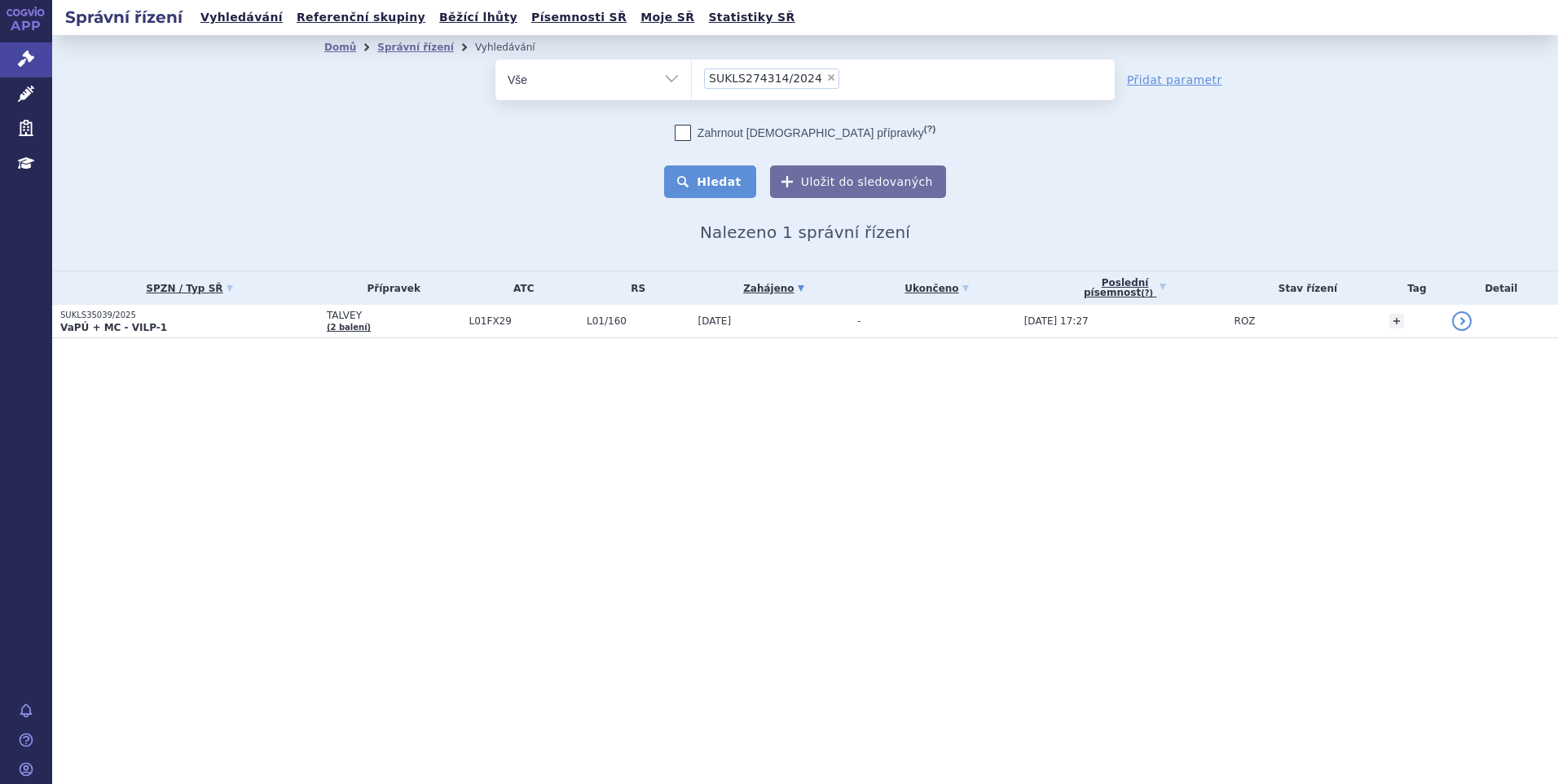
click at [724, 175] on button "Hledat" at bounding box center [710, 181] width 92 height 32
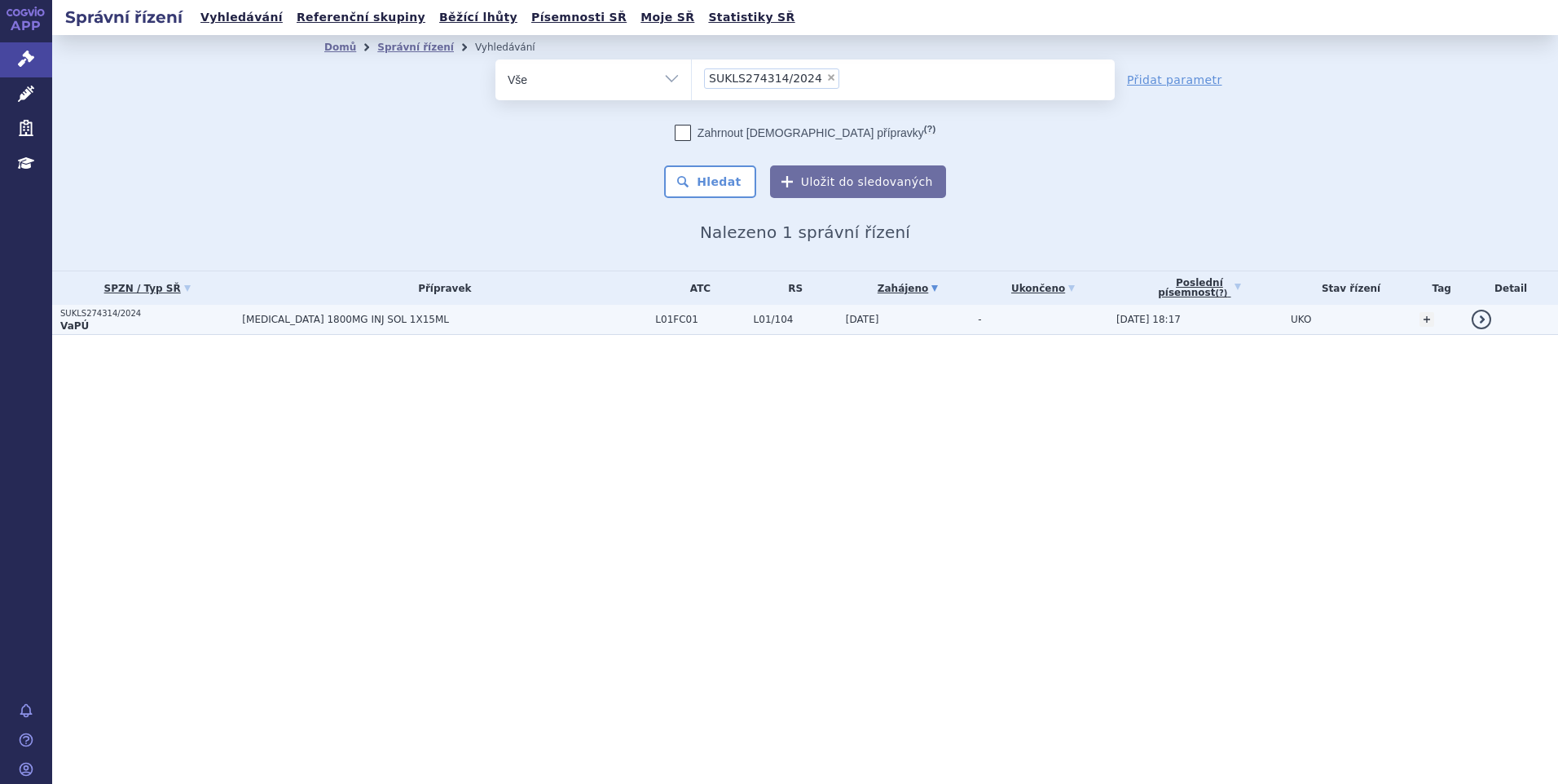
click at [475, 317] on span "DARZALEX 1800MG INJ SOL 1X15ML" at bounding box center [444, 319] width 405 height 11
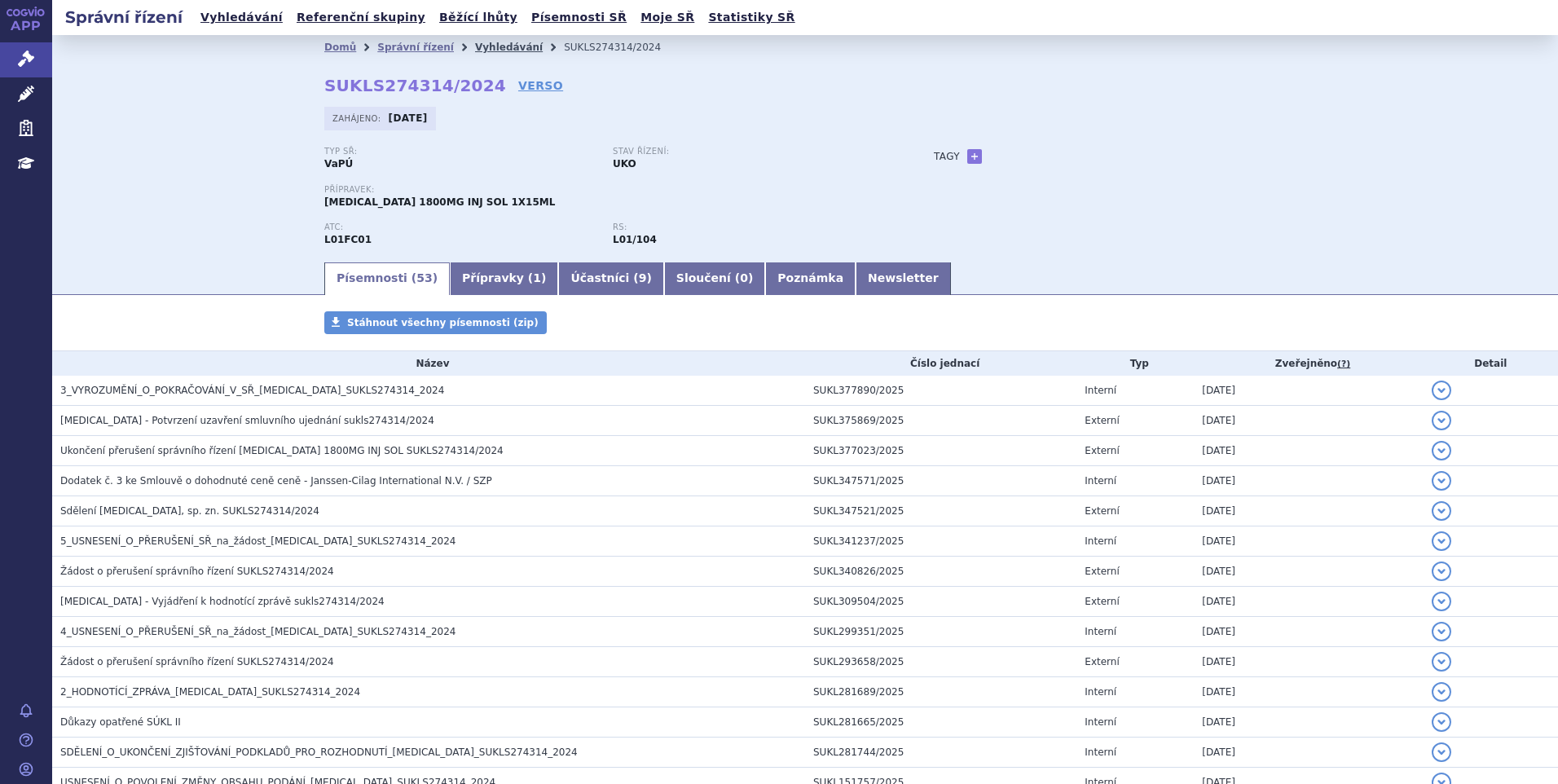
click at [480, 47] on link "Vyhledávání" at bounding box center [508, 48] width 68 height 11
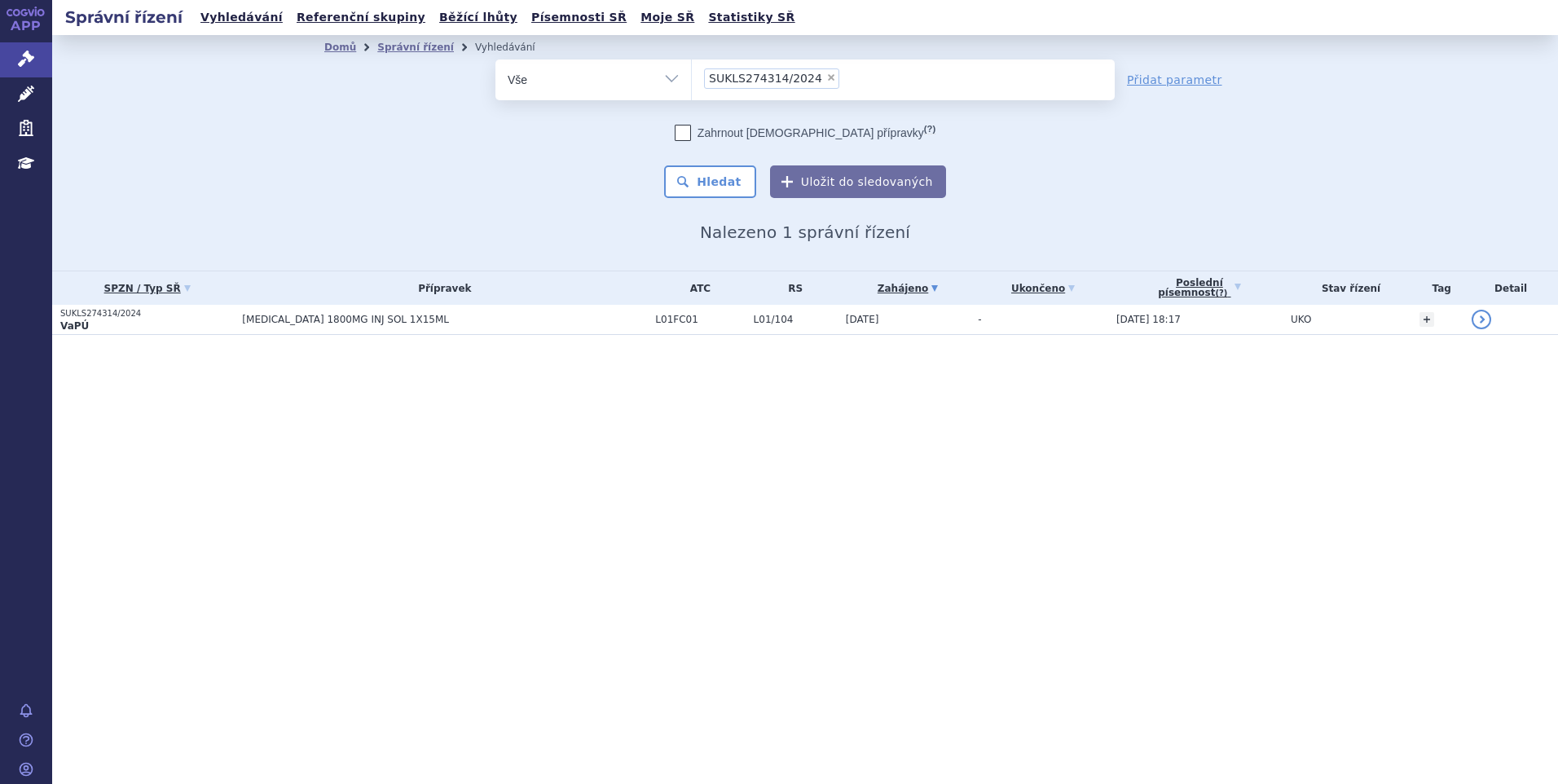
click at [826, 78] on span "×" at bounding box center [831, 77] width 10 height 10
click at [692, 78] on select "SUKLS274314/2024" at bounding box center [691, 78] width 1 height 41
select select
click at [709, 79] on input "SUKLS274314/2024" at bounding box center [708, 77] width 9 height 20
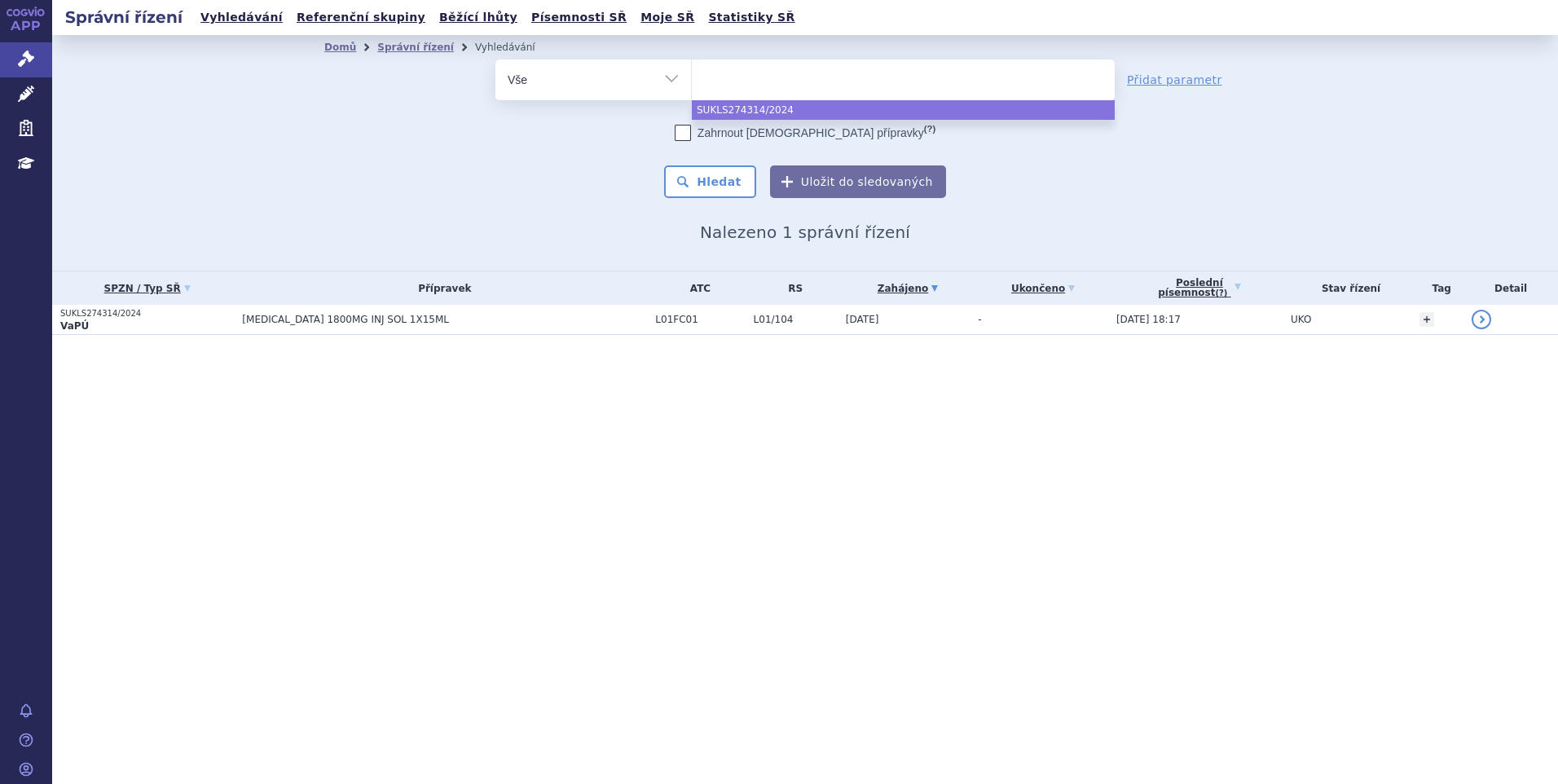
paste input "SUKLS166482/2025"
type input "SUKLS166482/2025"
select select "SUKLS166482/2025"
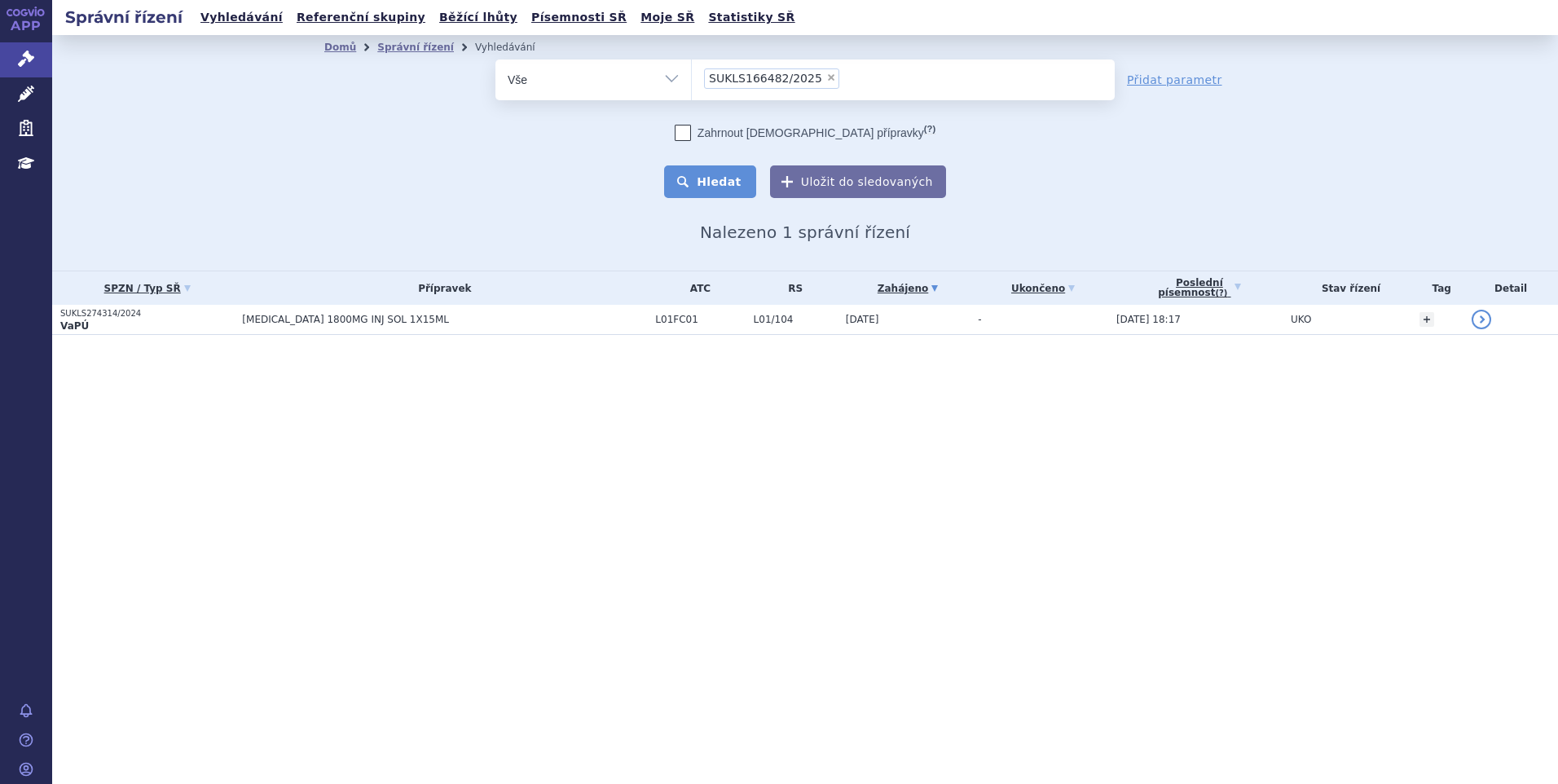
click at [752, 180] on button "Hledat" at bounding box center [710, 181] width 92 height 32
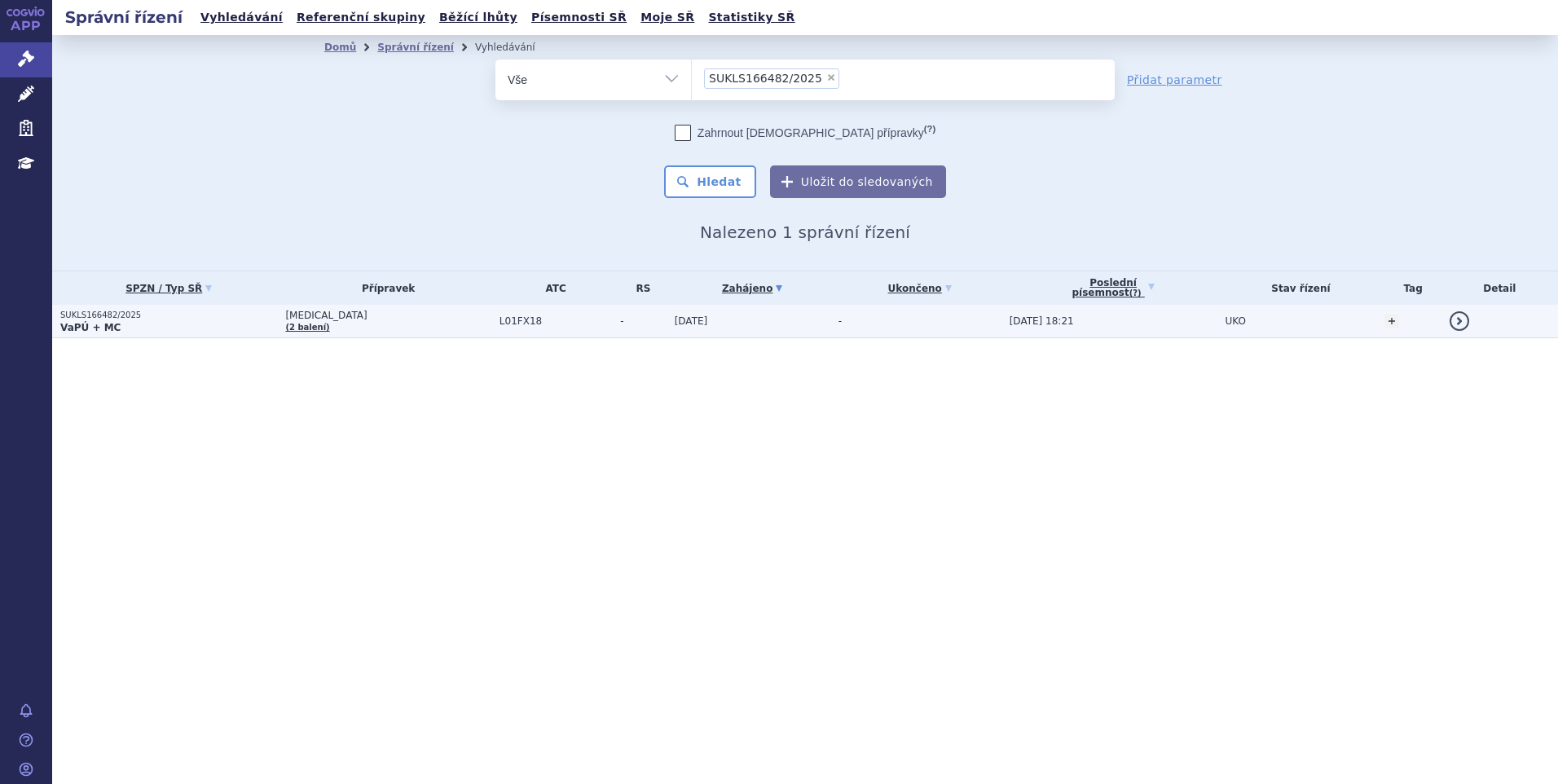
click at [344, 332] on td "[MEDICAL_DATA] (2 balení)" at bounding box center [383, 321] width 213 height 33
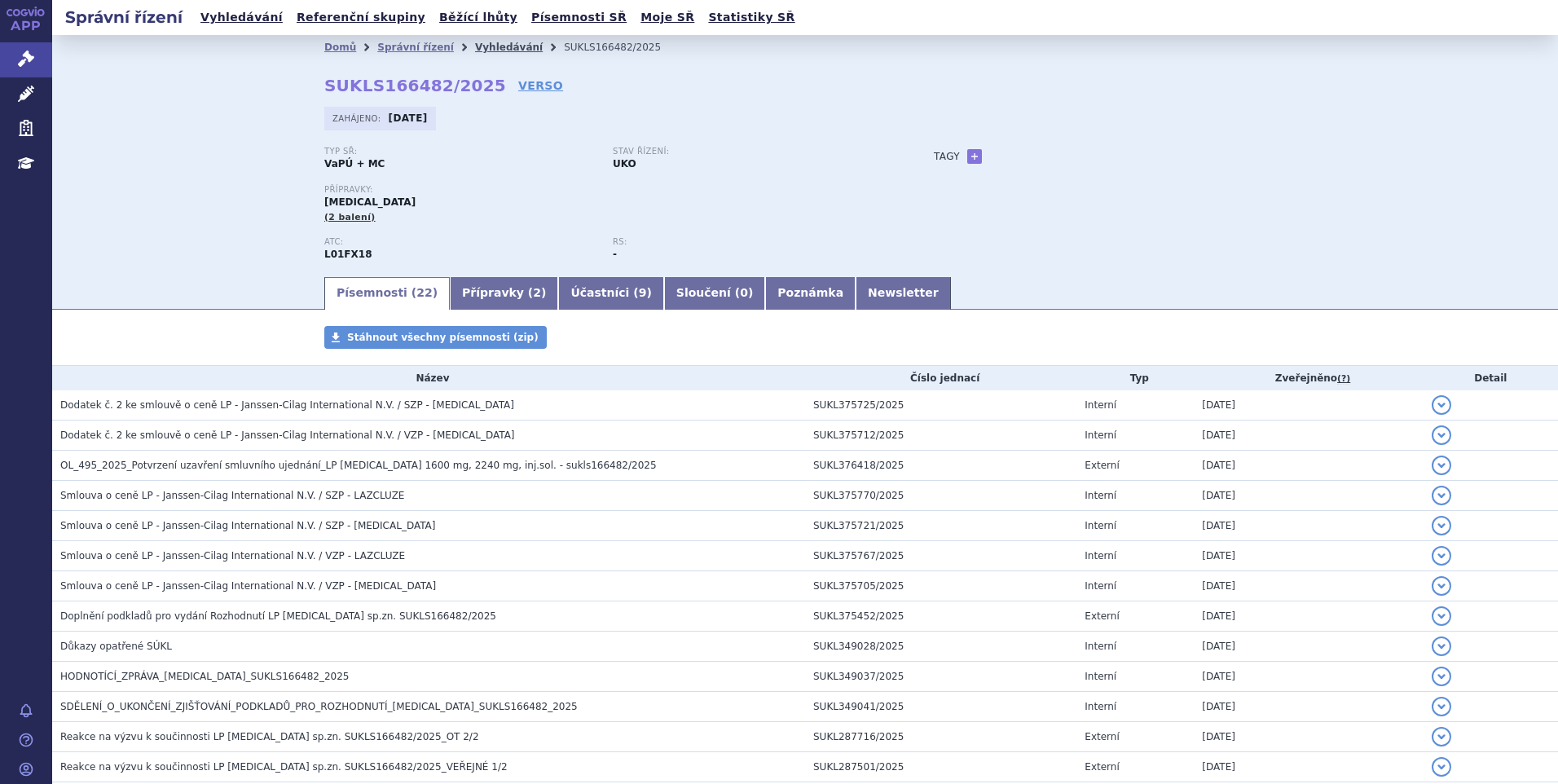
click at [475, 46] on link "Vyhledávání" at bounding box center [508, 48] width 68 height 11
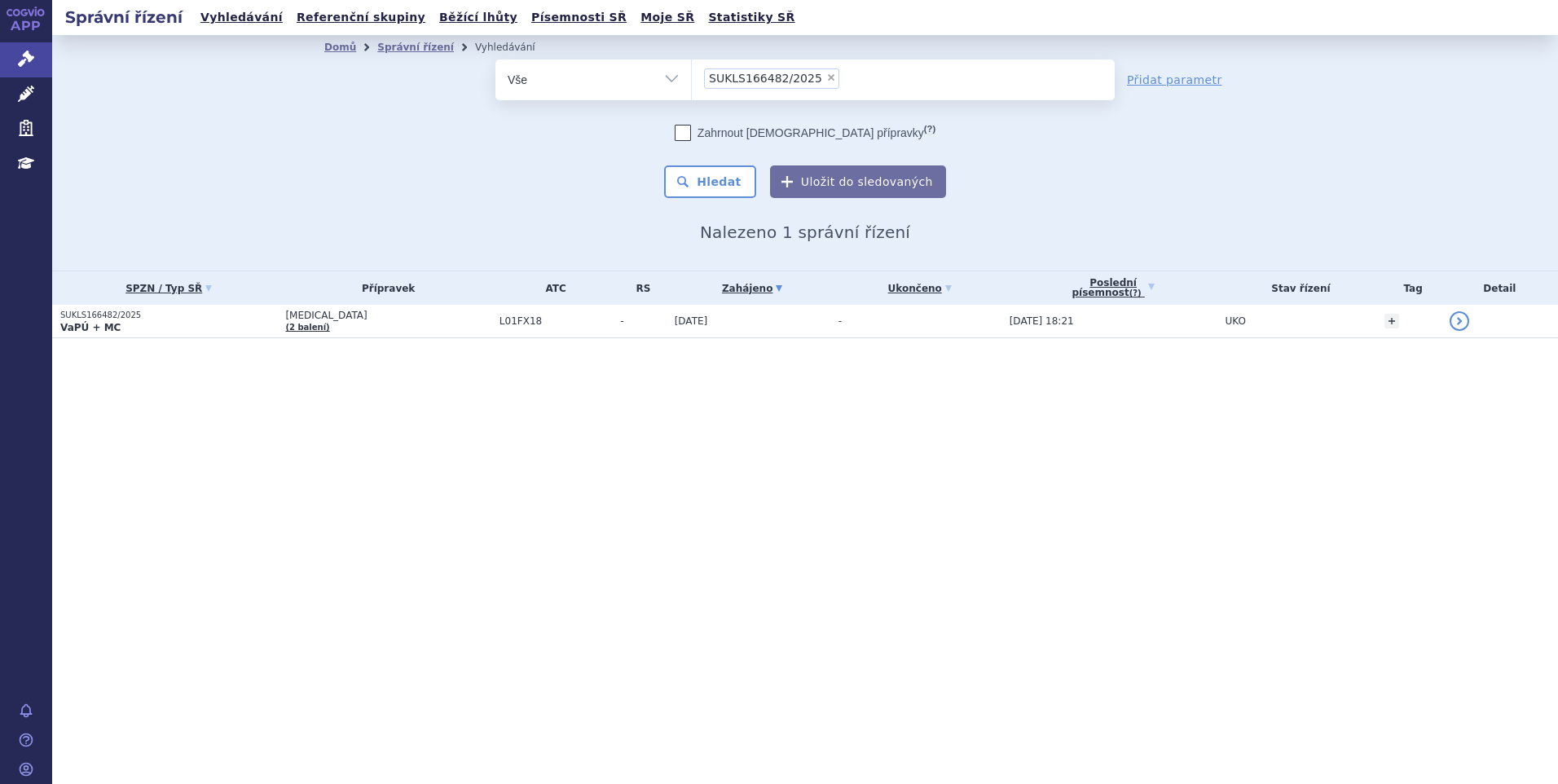
click at [826, 78] on span "×" at bounding box center [831, 77] width 10 height 10
click at [692, 78] on select "SUKLS166482/2025" at bounding box center [691, 78] width 1 height 41
select select
click at [721, 75] on ul at bounding box center [903, 76] width 423 height 34
click at [692, 75] on select "SUKLS166482/2025" at bounding box center [691, 78] width 1 height 41
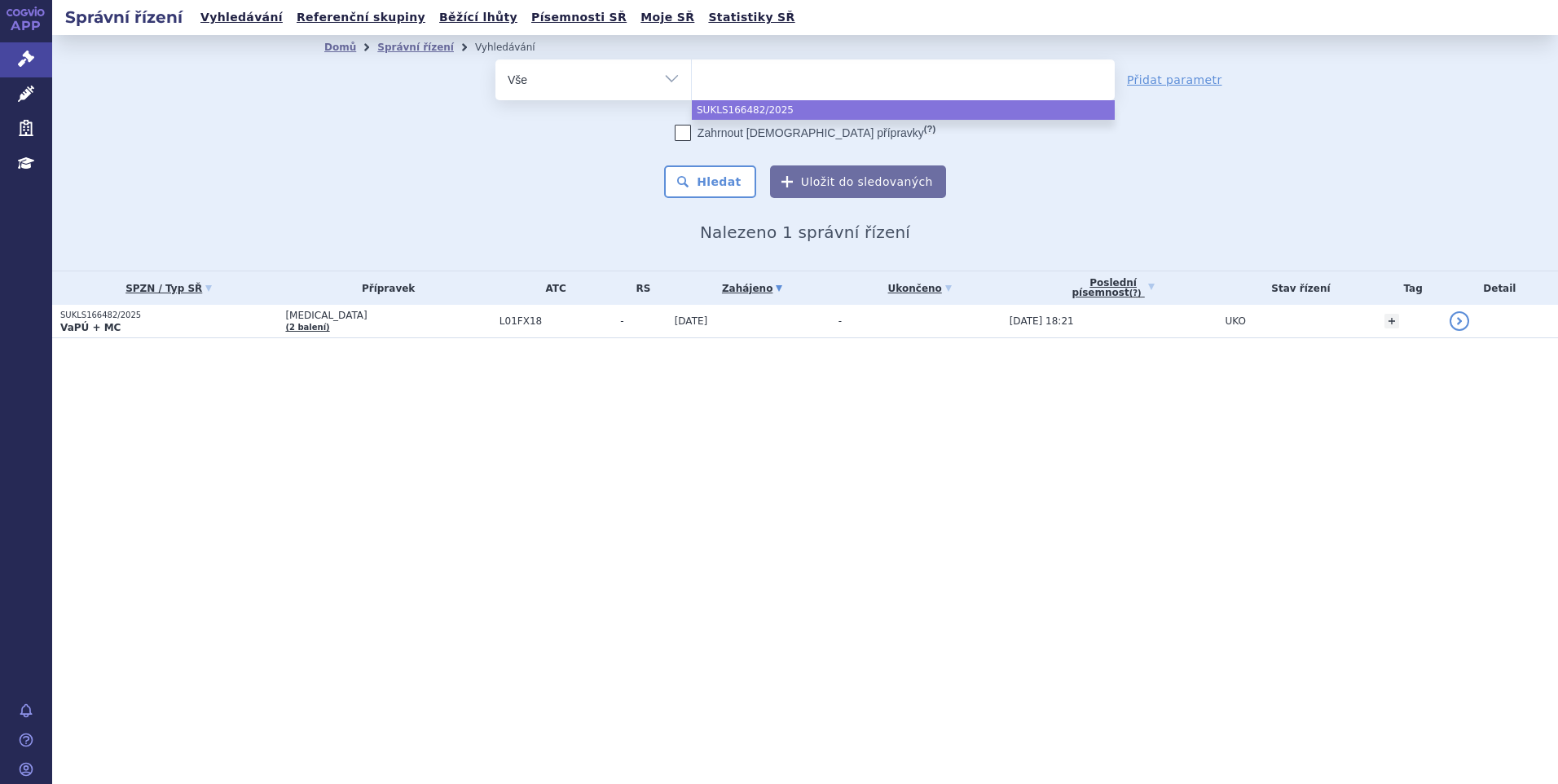
paste input "SUKLS297023/2024"
type input "SUKLS297023/2024"
select select "SUKLS297023/2024"
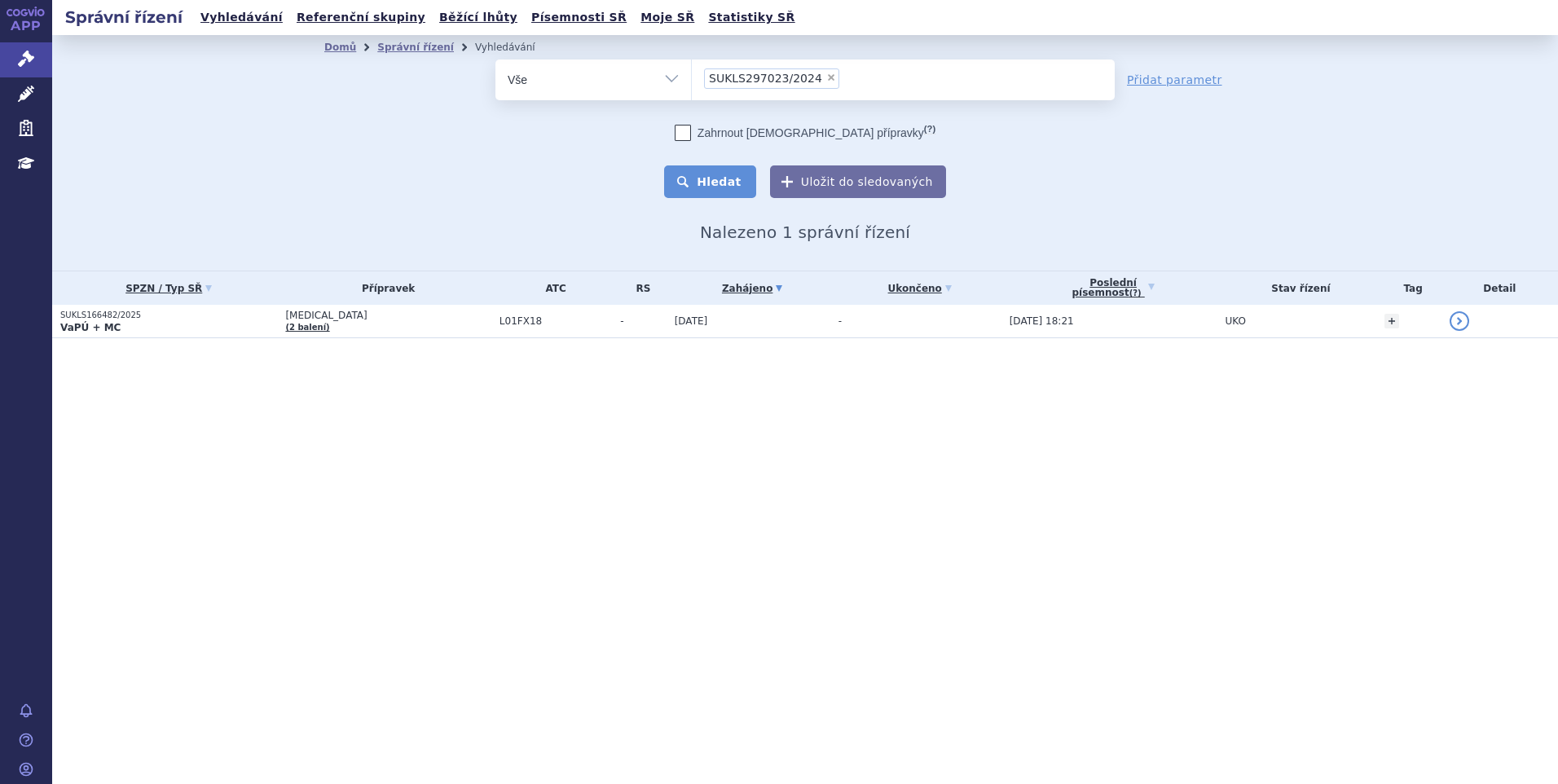
click at [729, 186] on button "Hledat" at bounding box center [710, 181] width 92 height 32
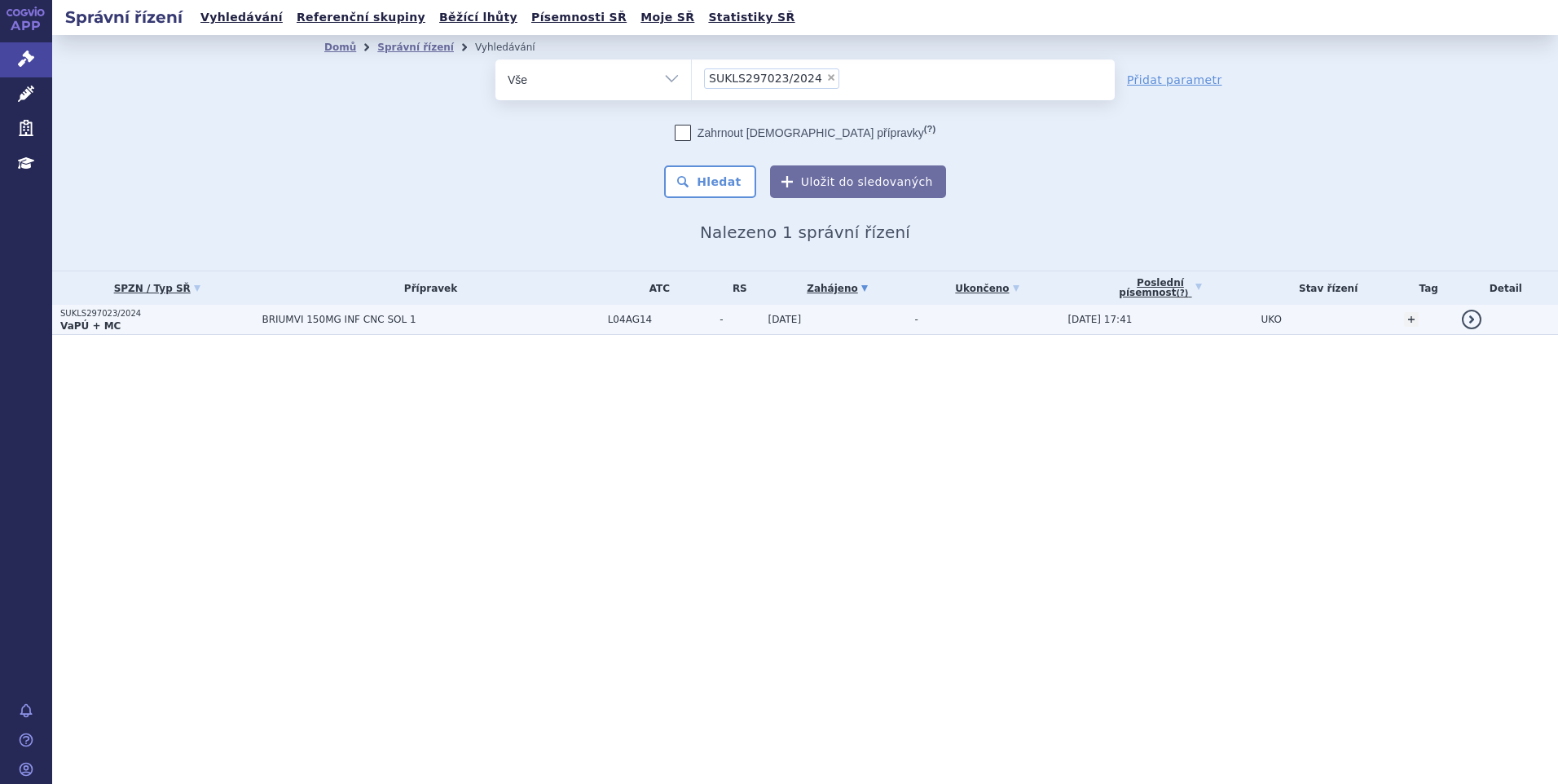
click at [457, 316] on span "BRIUMVI 150MG INF CNC SOL 1" at bounding box center [430, 319] width 337 height 11
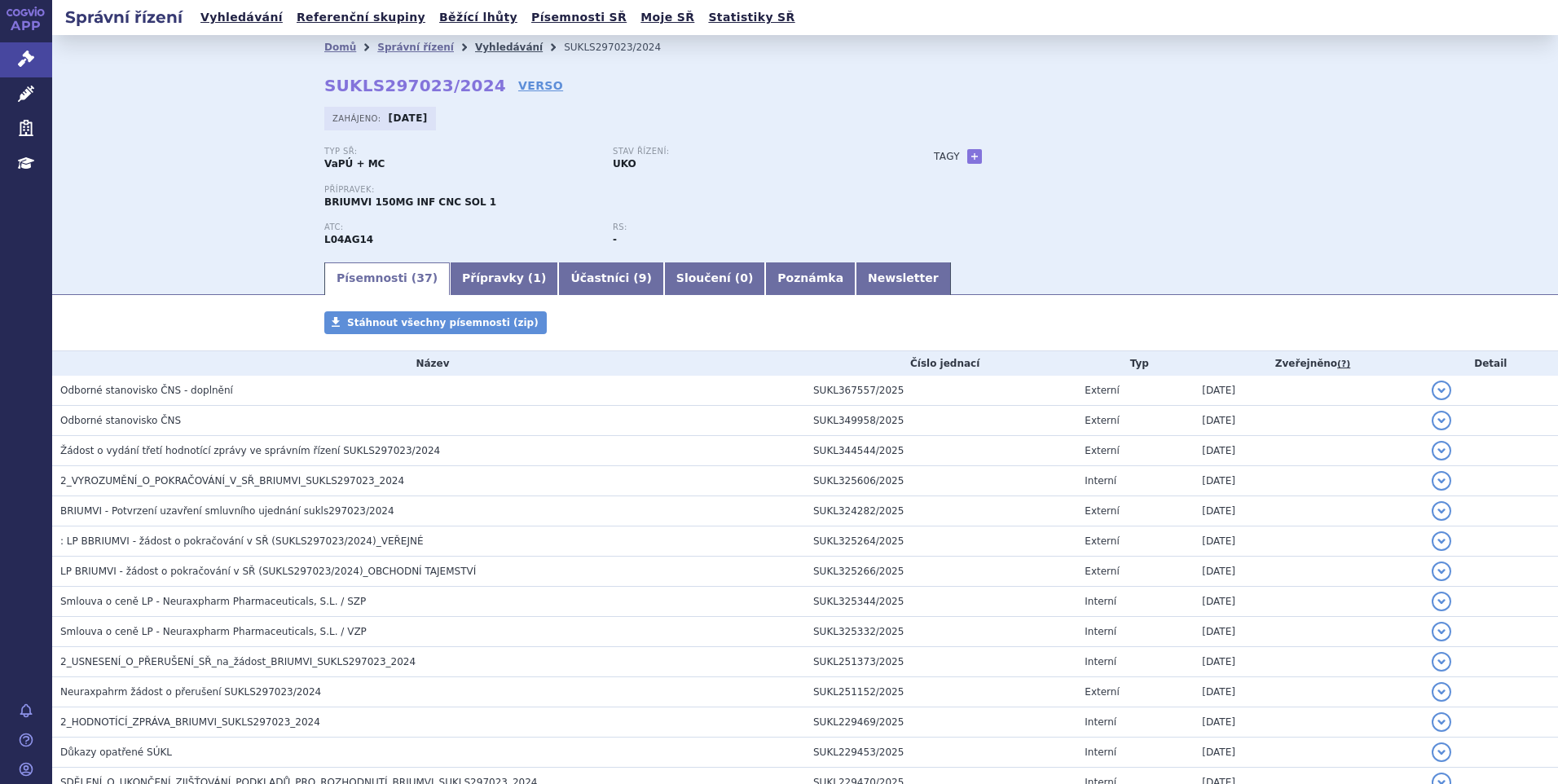
click at [483, 46] on link "Vyhledávání" at bounding box center [508, 48] width 68 height 11
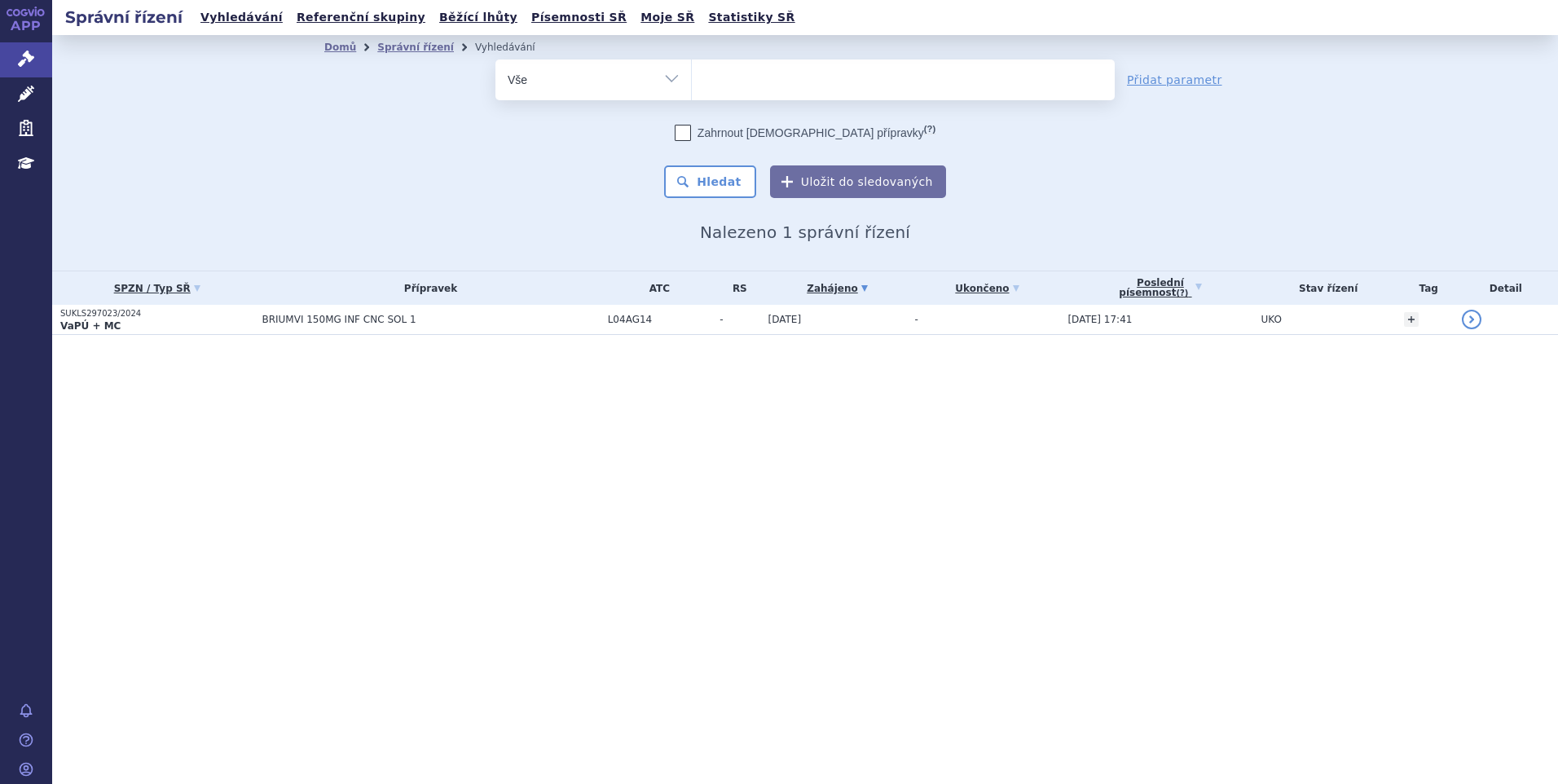
select select
click at [630, 172] on div "Zahrnout bratrské přípravky (?) Hledat Uložit do sledovaných" at bounding box center [805, 161] width 619 height 74
click at [763, 86] on ul at bounding box center [903, 76] width 423 height 34
click at [692, 86] on select "SUKLS297023/2024" at bounding box center [691, 78] width 1 height 41
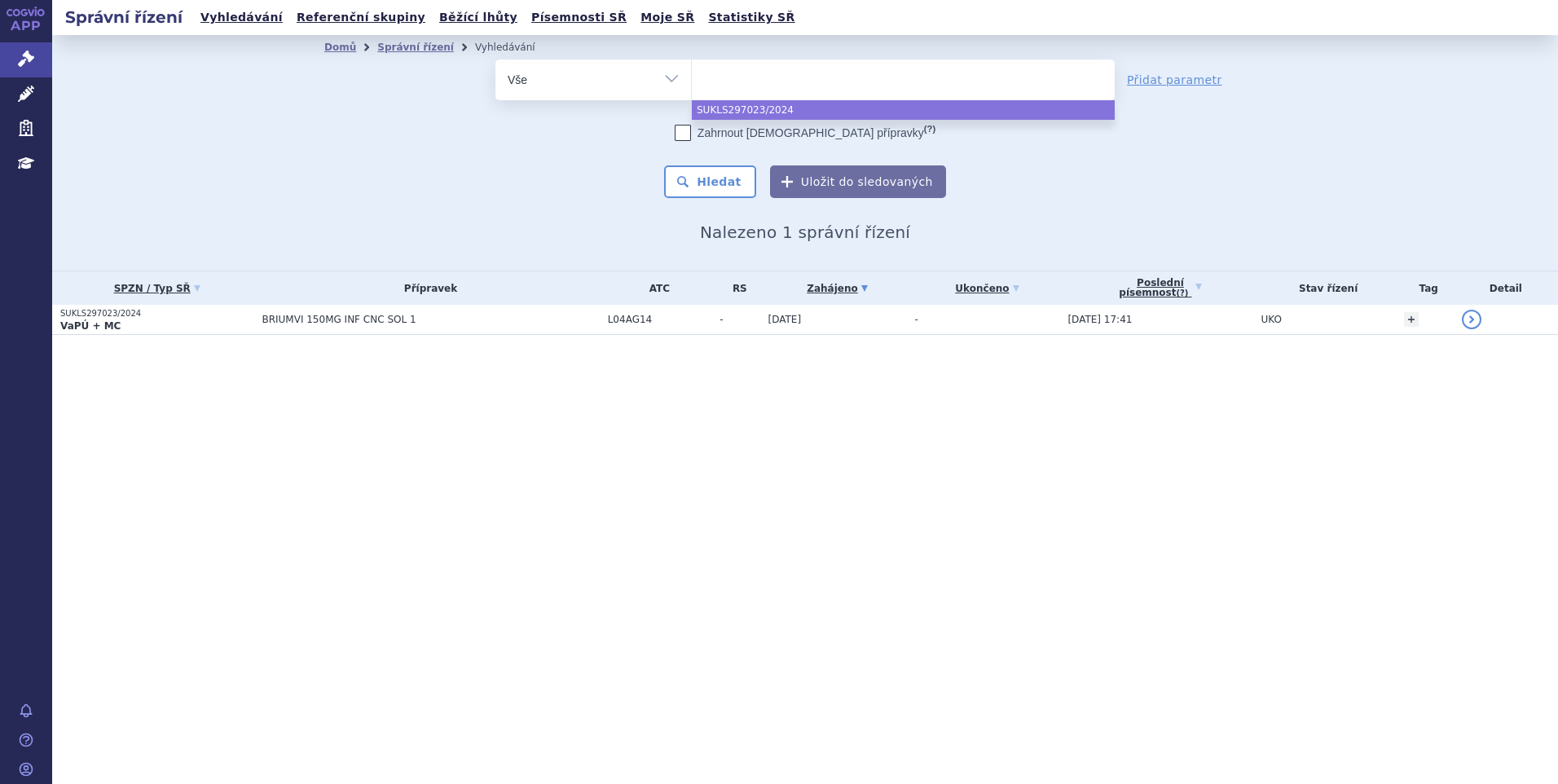
paste input "SUKLS166659/2025"
type input "SUKLS166659/2025"
select select "SUKLS166659/2025"
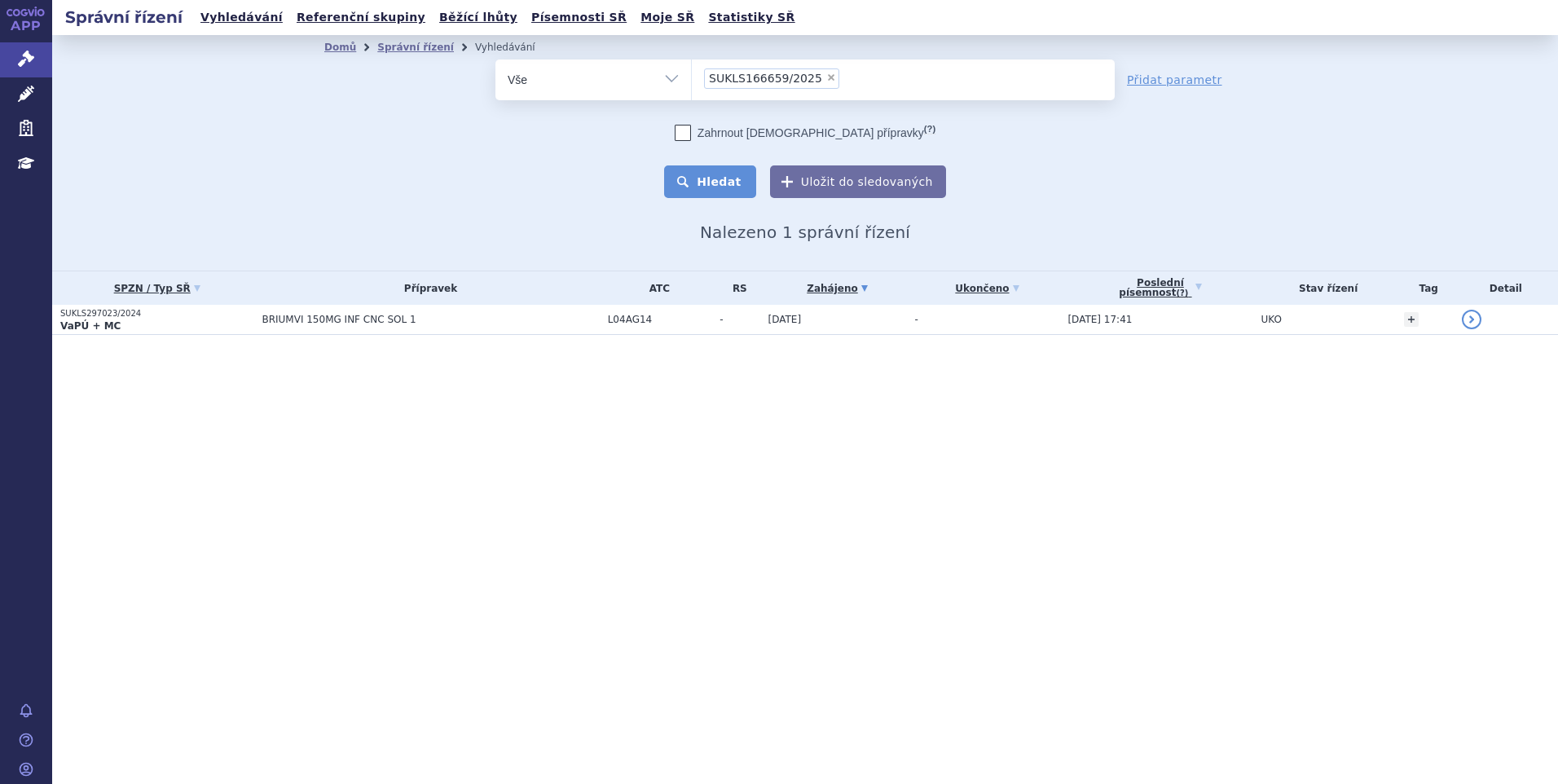
click at [717, 180] on button "Hledat" at bounding box center [710, 181] width 92 height 32
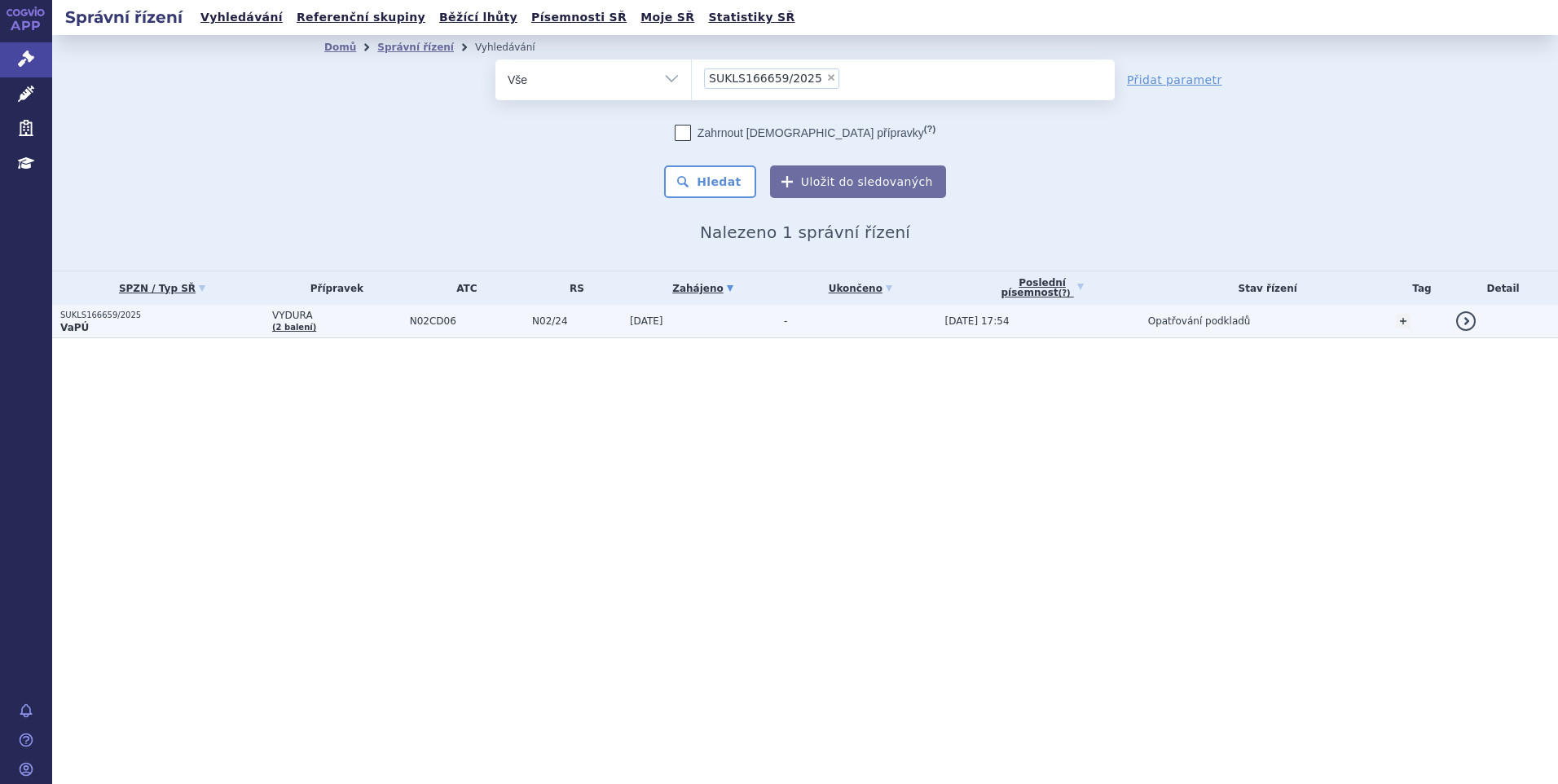
click at [363, 325] on td "VYDURA (2 balení)" at bounding box center [332, 321] width 138 height 33
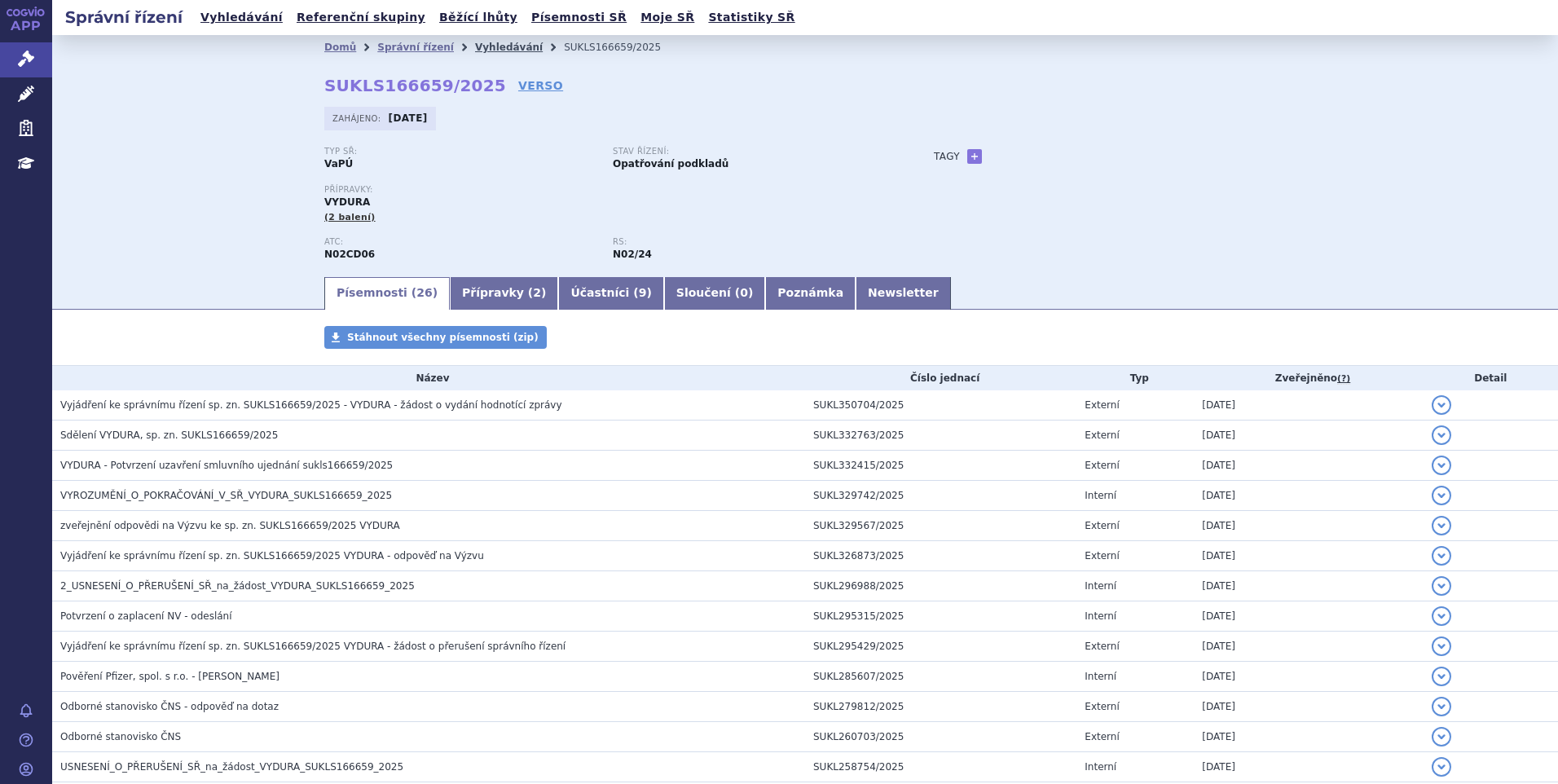
click at [475, 48] on link "Vyhledávání" at bounding box center [508, 48] width 68 height 11
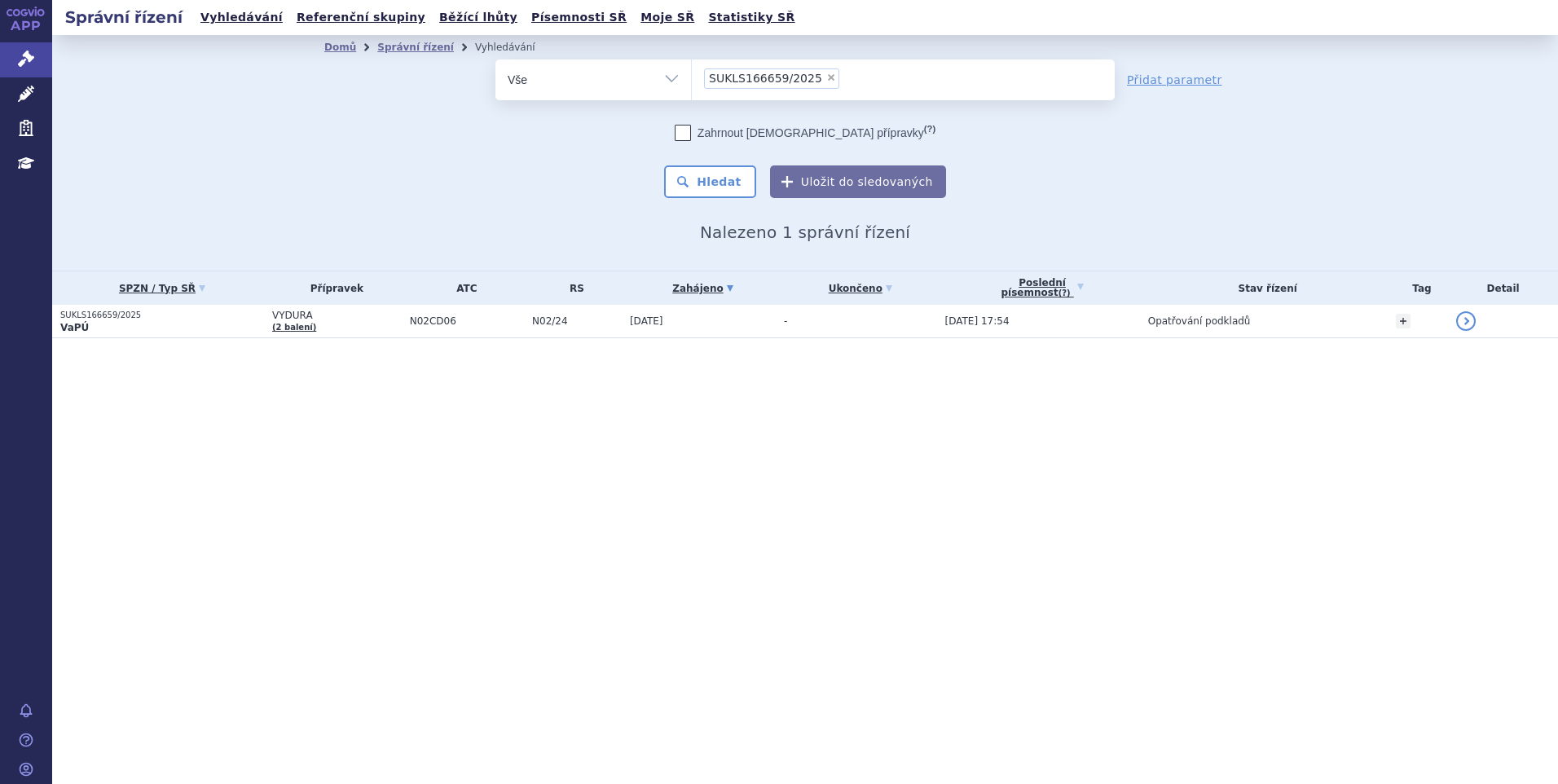
click at [826, 74] on span "×" at bounding box center [831, 77] width 10 height 10
click at [692, 74] on select "SUKLS166659/2025" at bounding box center [691, 78] width 1 height 41
select select
drag, startPoint x: 386, startPoint y: 250, endPoint x: 413, endPoint y: 225, distance: 36.8
click at [386, 248] on div "Domů Správní řízení Vyhledávání Vyhledávání ve správních řízeních odstranit Vše…" at bounding box center [805, 153] width 1505 height 236
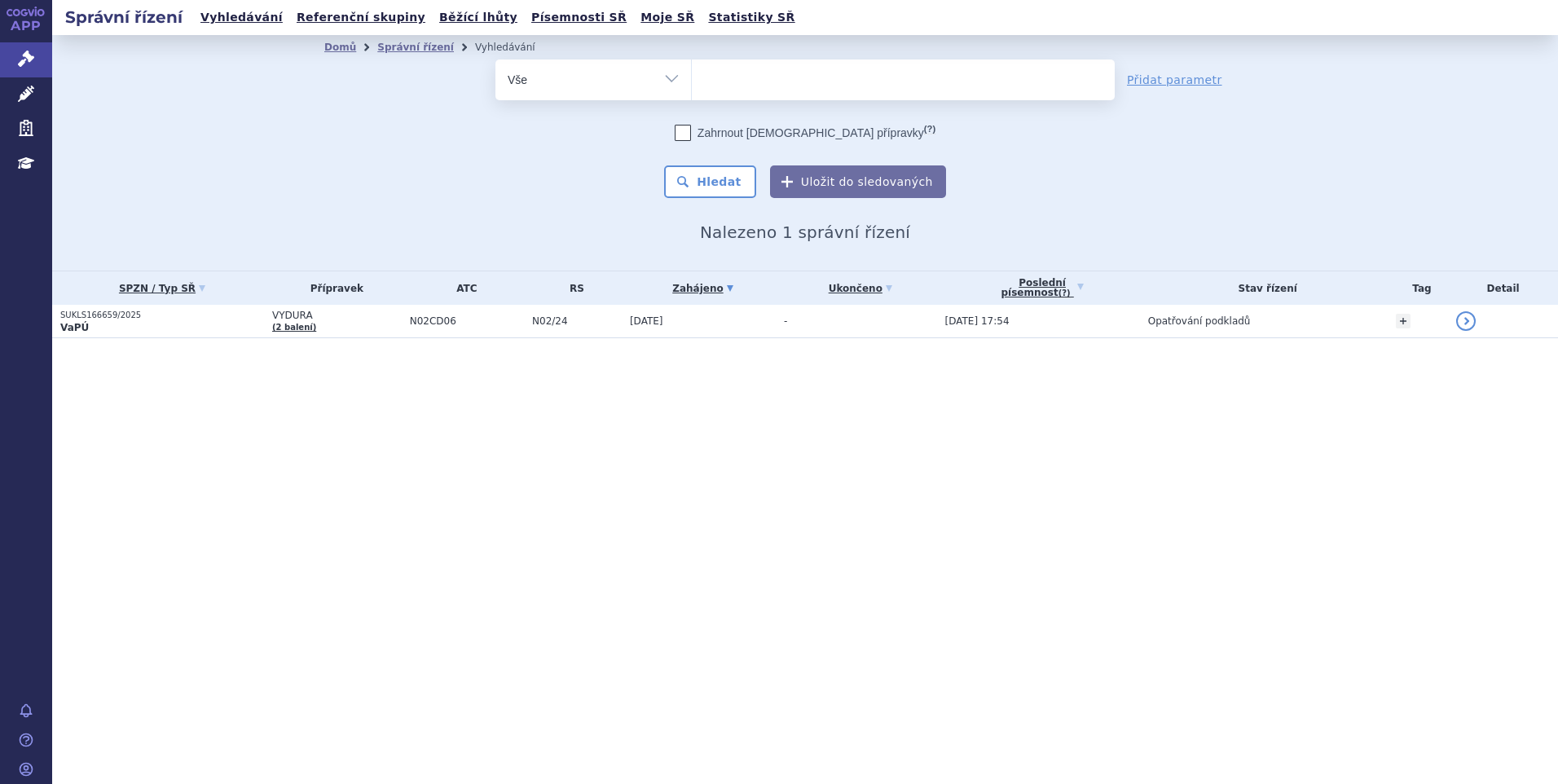
click at [701, 83] on ul at bounding box center [903, 76] width 423 height 34
click at [692, 83] on select "SUKLS166659/2025" at bounding box center [691, 78] width 1 height 41
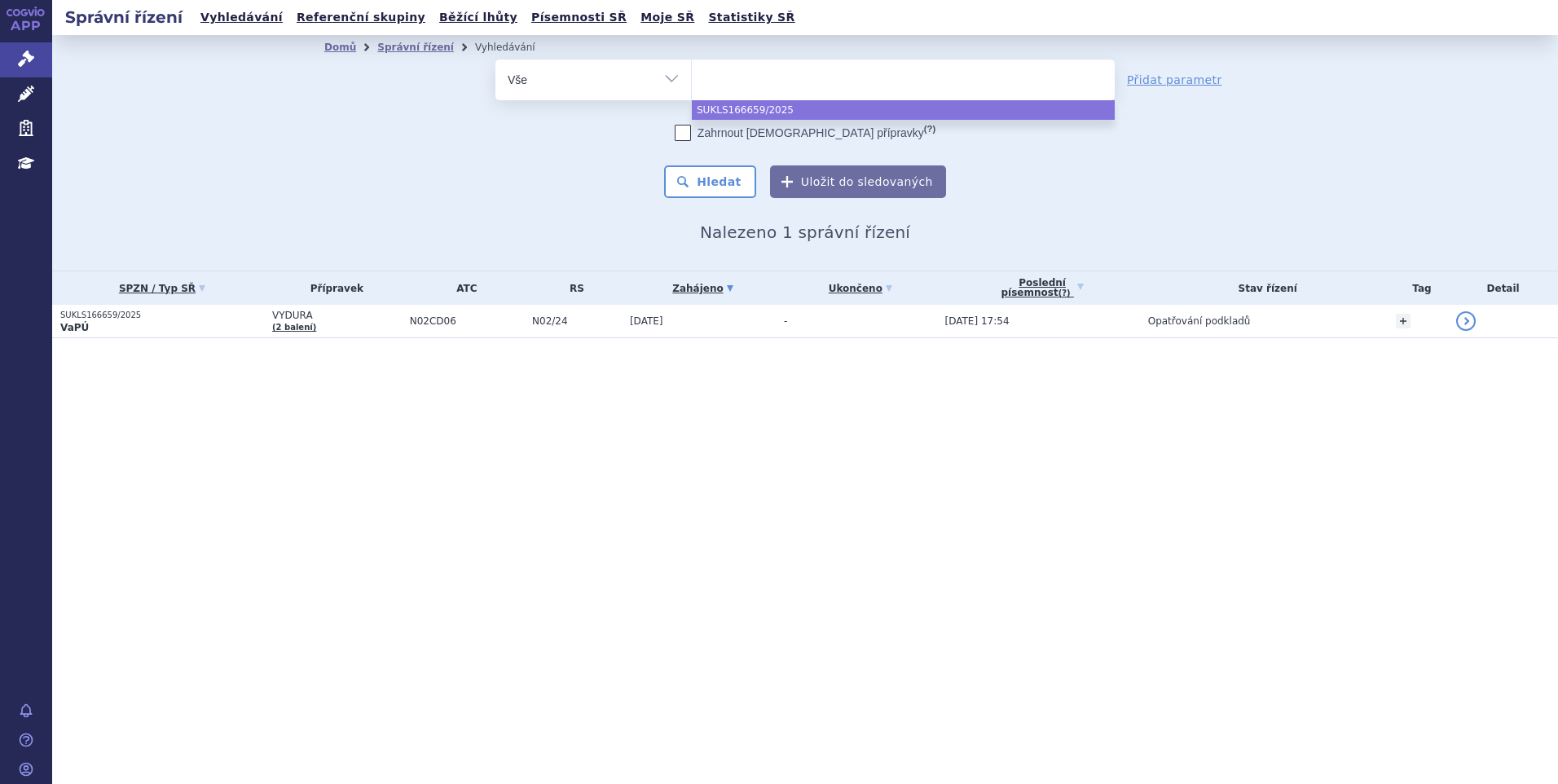
paste input "SUKLS145343/2024"
type input "SUKLS145343/2024"
select select "SUKLS145343/2024"
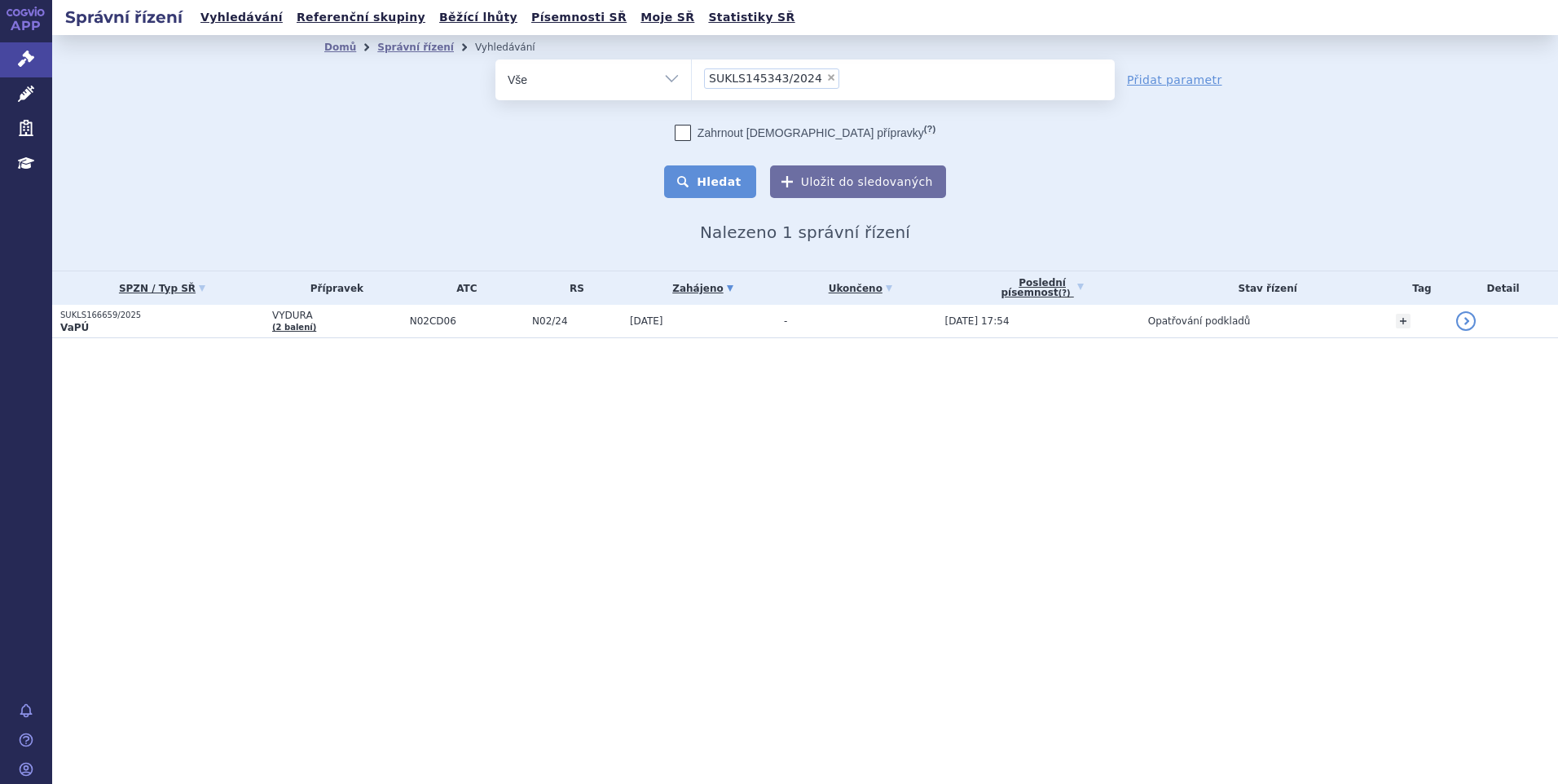
click at [720, 175] on button "Hledat" at bounding box center [710, 181] width 92 height 32
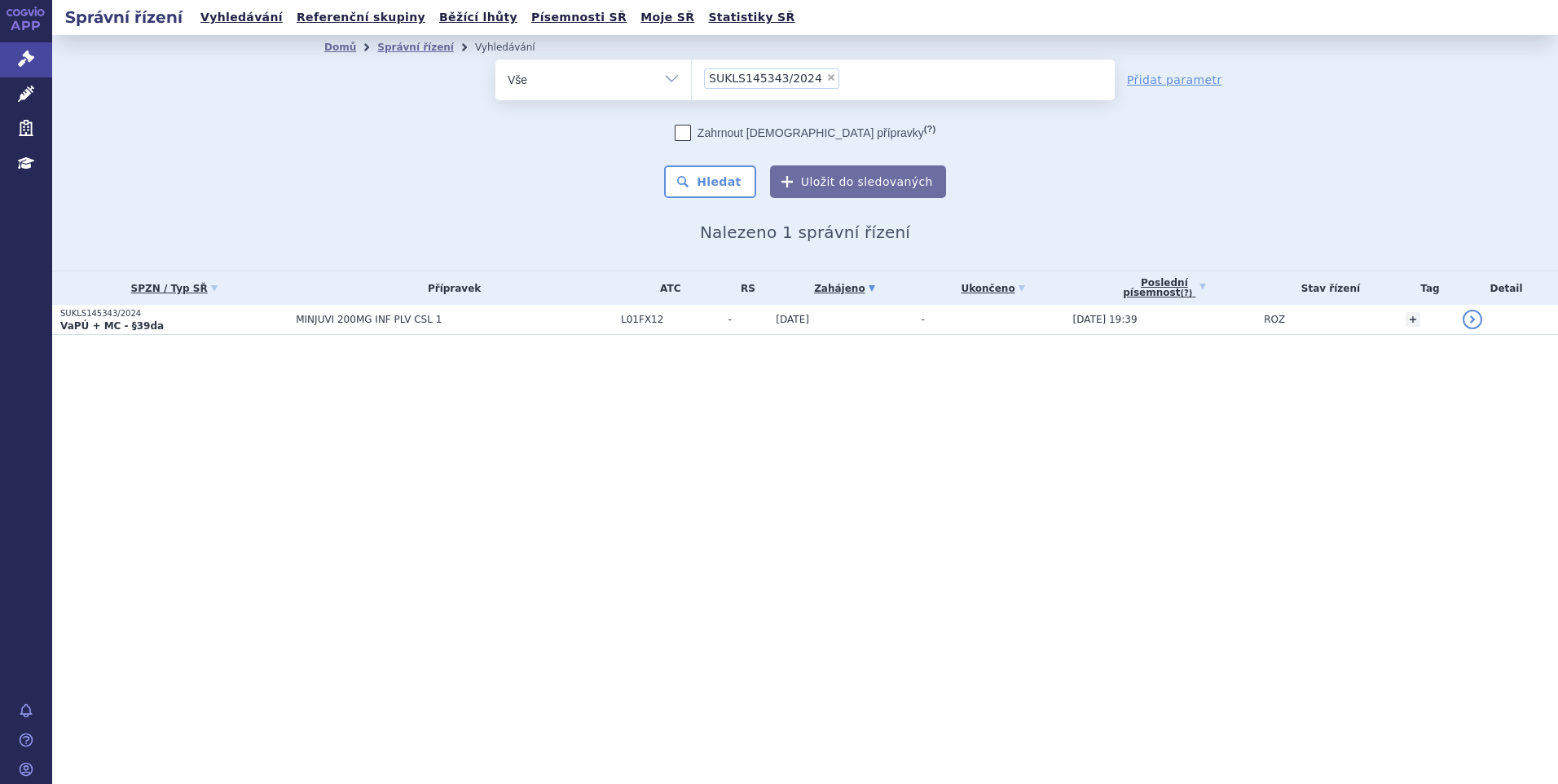
click at [430, 315] on span "MINJUVI 200MG INF PLV CSL 1" at bounding box center [455, 319] width 317 height 11
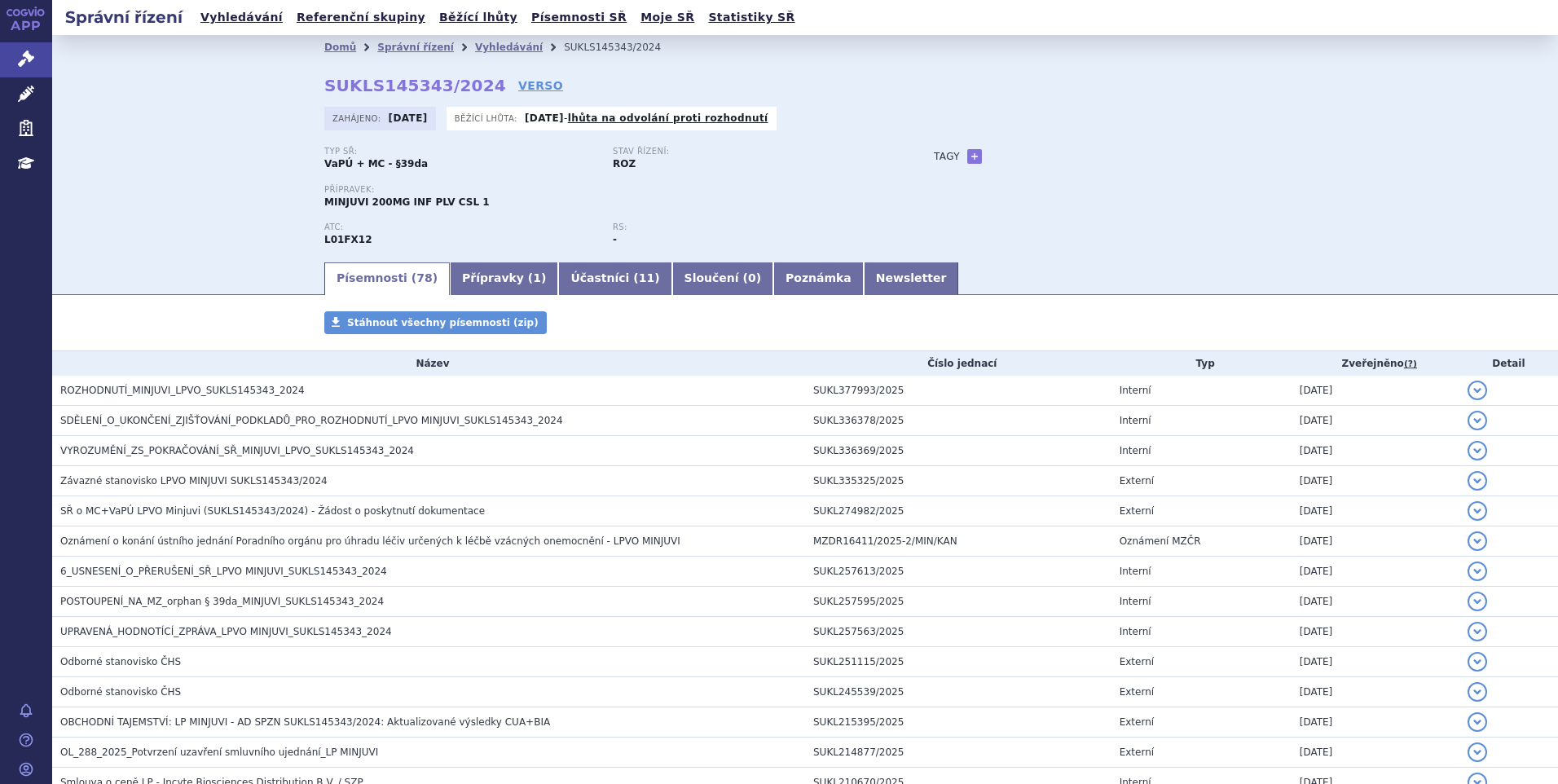
drag, startPoint x: 480, startPoint y: 49, endPoint x: 529, endPoint y: 59, distance: 50.0
click at [480, 48] on link "Vyhledávání" at bounding box center [508, 48] width 68 height 11
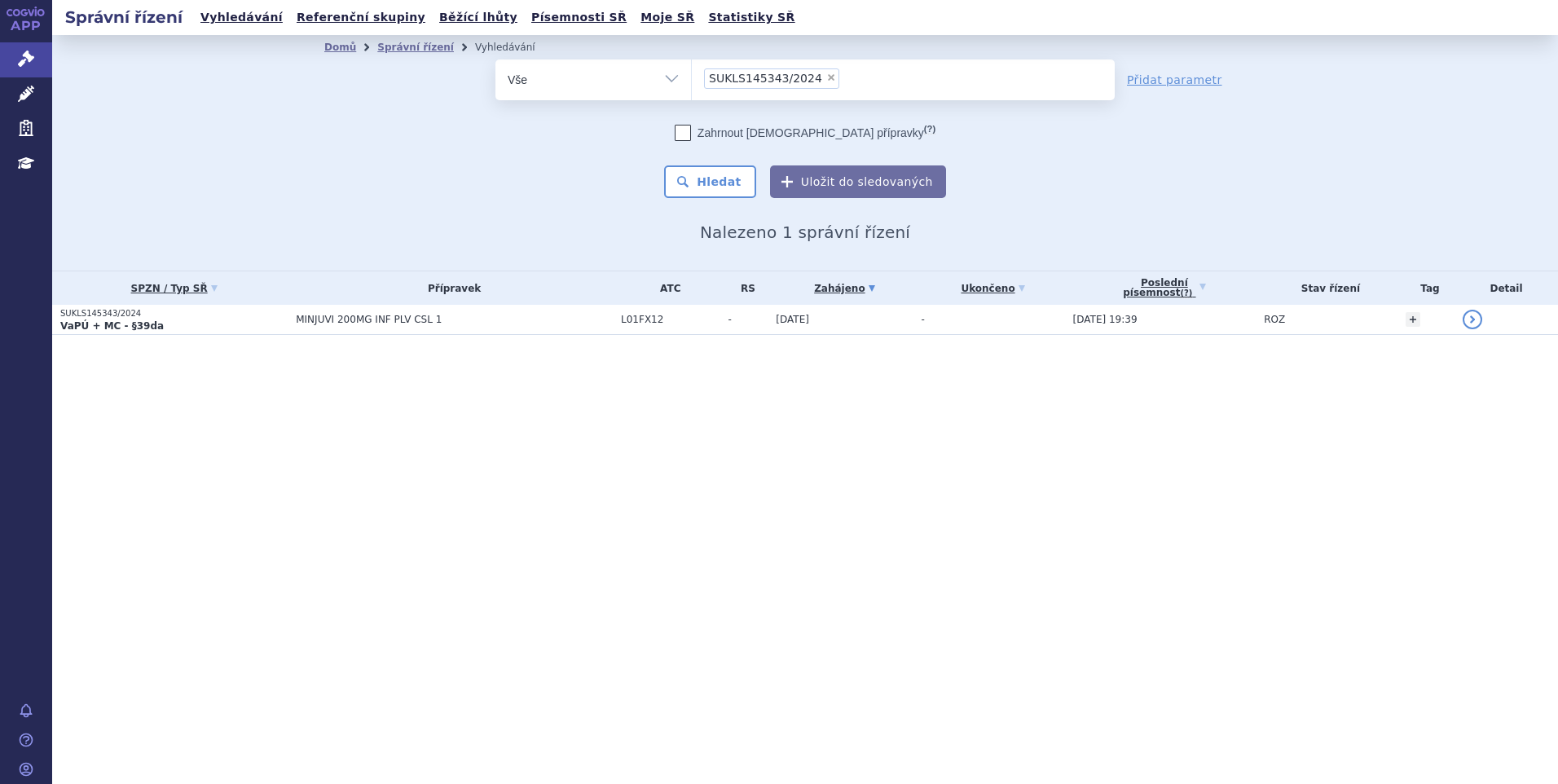
click at [826, 76] on span "×" at bounding box center [831, 77] width 10 height 10
click at [692, 76] on select "SUKLS145343/2024" at bounding box center [691, 78] width 1 height 41
select select
click at [474, 208] on div "Domů Správní řízení Vyhledávání Vyhledávání ve správních řízeních odstranit Vše…" at bounding box center [804, 150] width 1027 height 182
click at [761, 86] on ul at bounding box center [903, 76] width 423 height 34
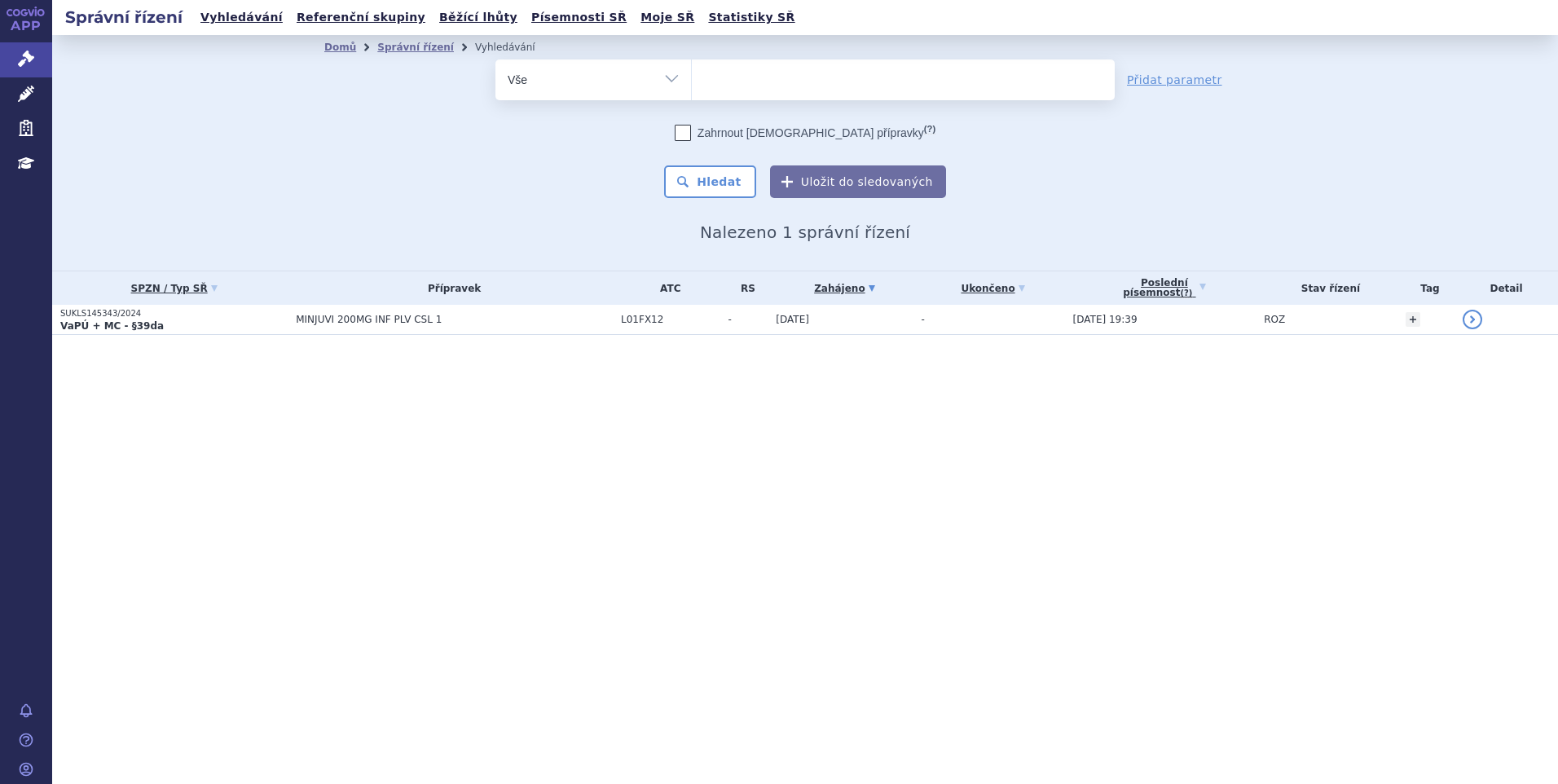
click at [692, 86] on select "SUKLS145343/2024" at bounding box center [691, 78] width 1 height 41
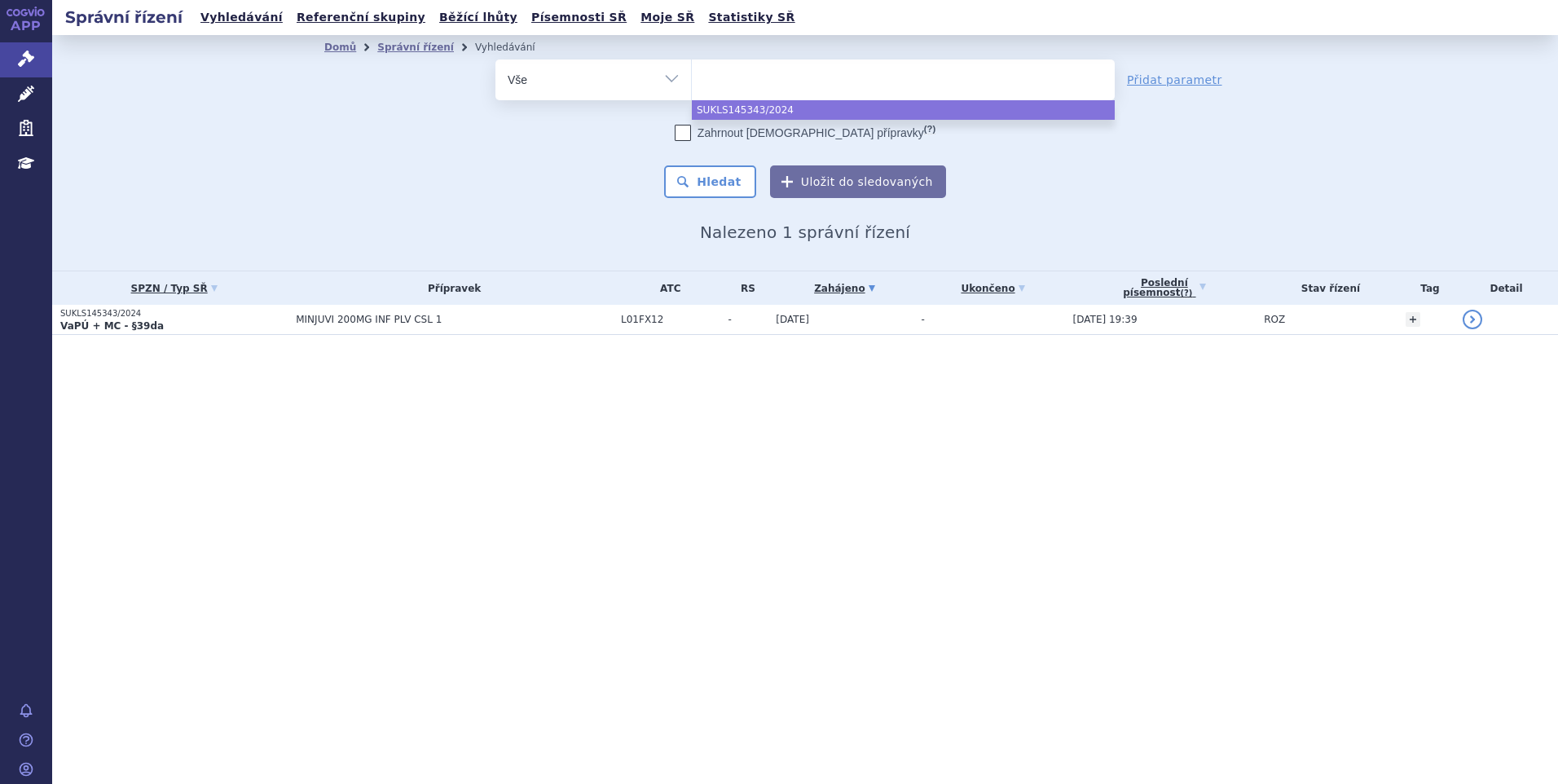
paste input "SUKLS366545/2025"
type input "SUKLS366545/2025"
select select "SUKLS366545/2025"
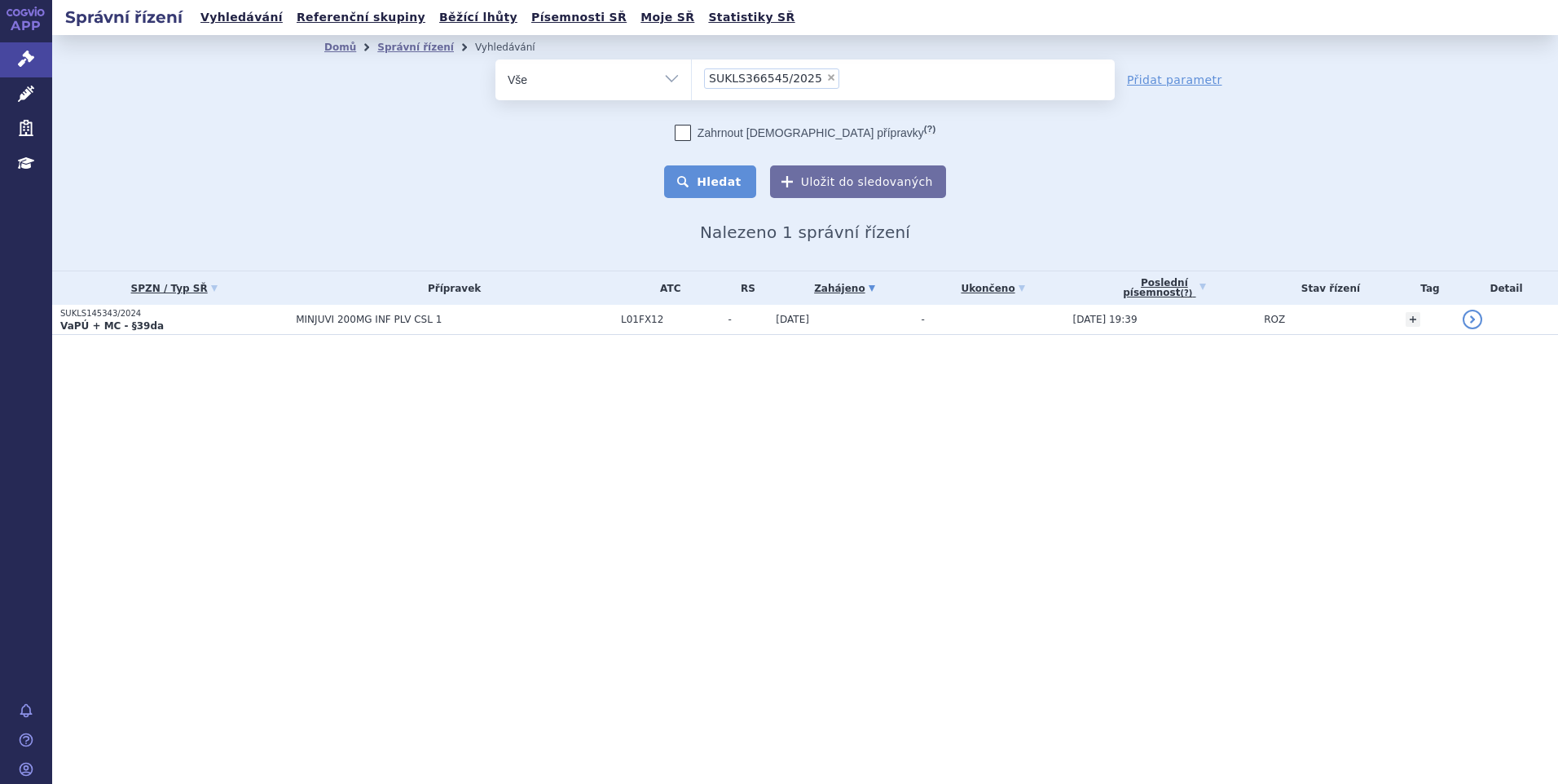
click at [715, 194] on button "Hledat" at bounding box center [710, 181] width 92 height 32
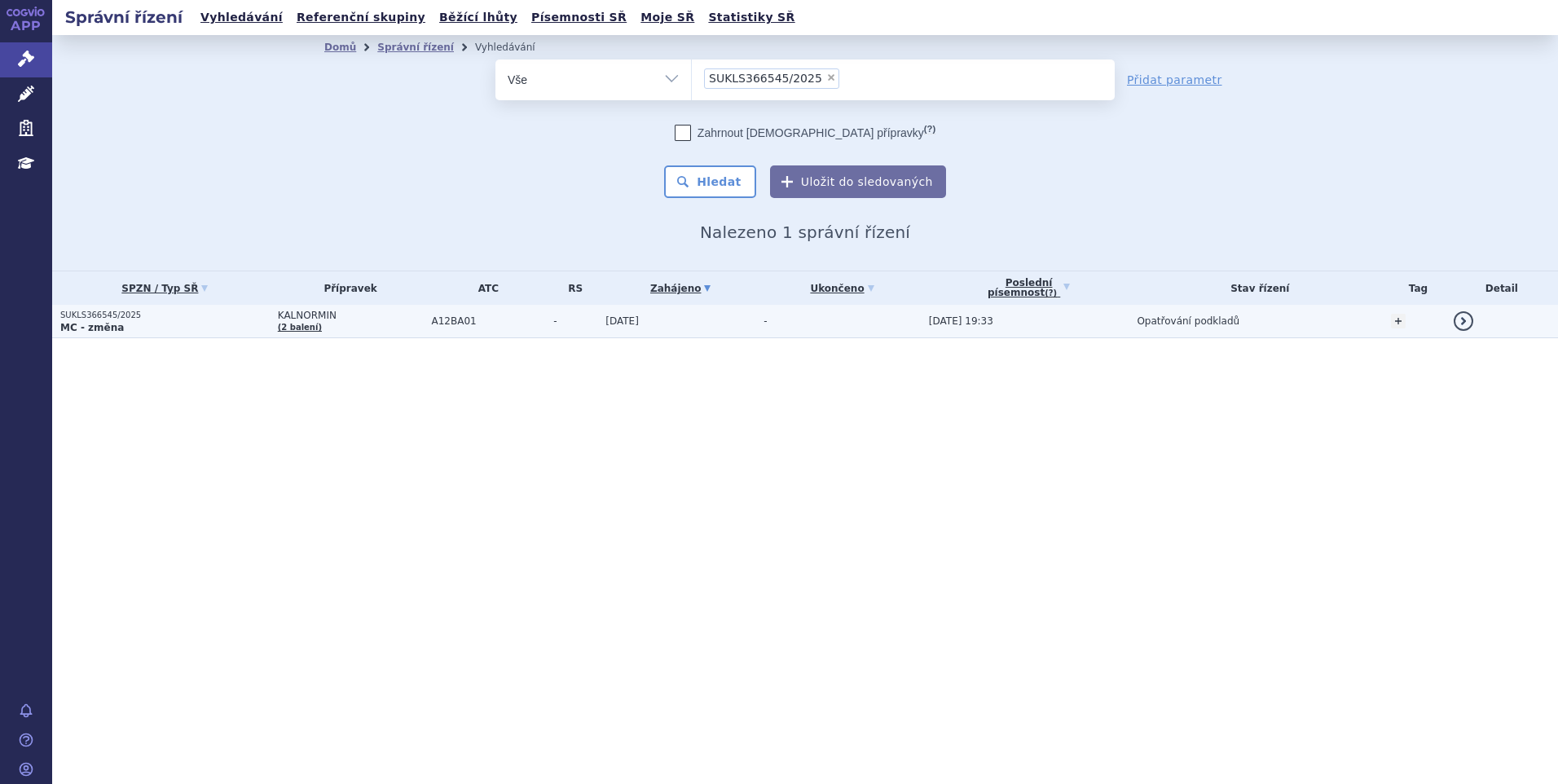
click at [378, 325] on td "KALNORMIN (2 balení)" at bounding box center [346, 321] width 154 height 33
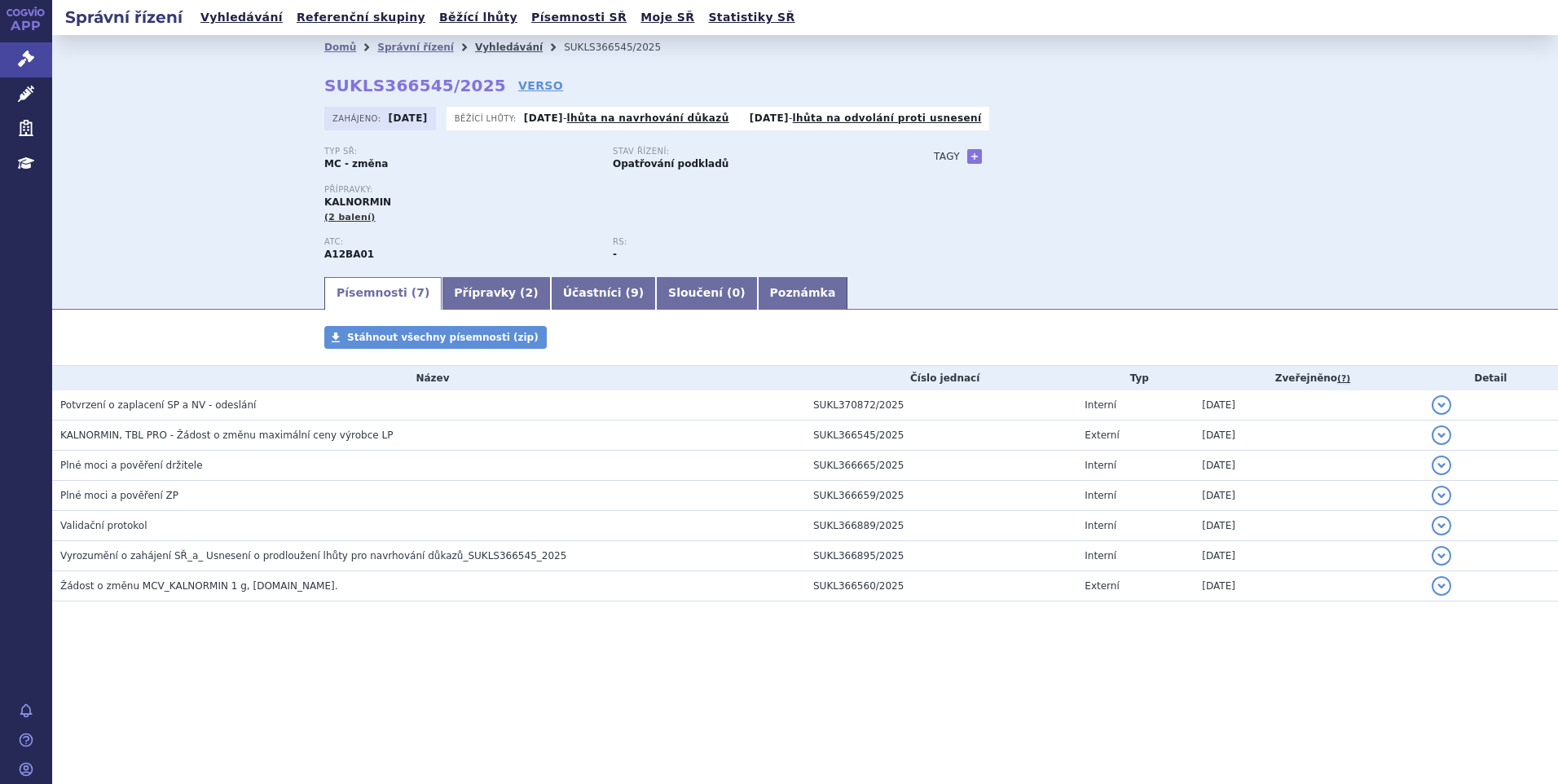
click at [502, 47] on link "Vyhledávání" at bounding box center [508, 48] width 68 height 11
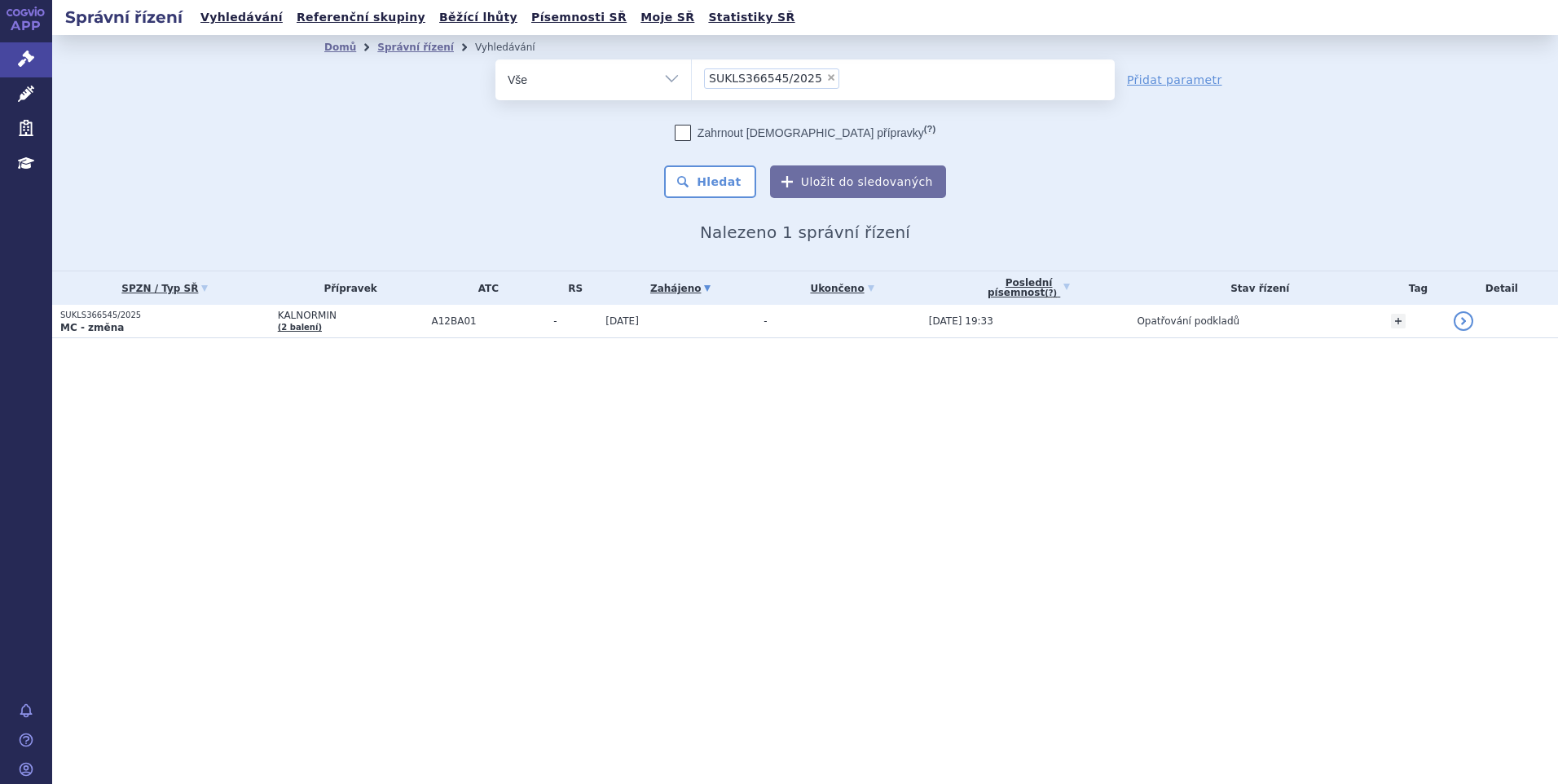
click at [826, 76] on span "×" at bounding box center [831, 77] width 10 height 10
click at [692, 76] on select "SUKLS366545/2025" at bounding box center [691, 78] width 1 height 41
select select
click at [726, 88] on ul at bounding box center [903, 76] width 423 height 34
click at [692, 88] on select "SUKLS366545/2025" at bounding box center [691, 78] width 1 height 41
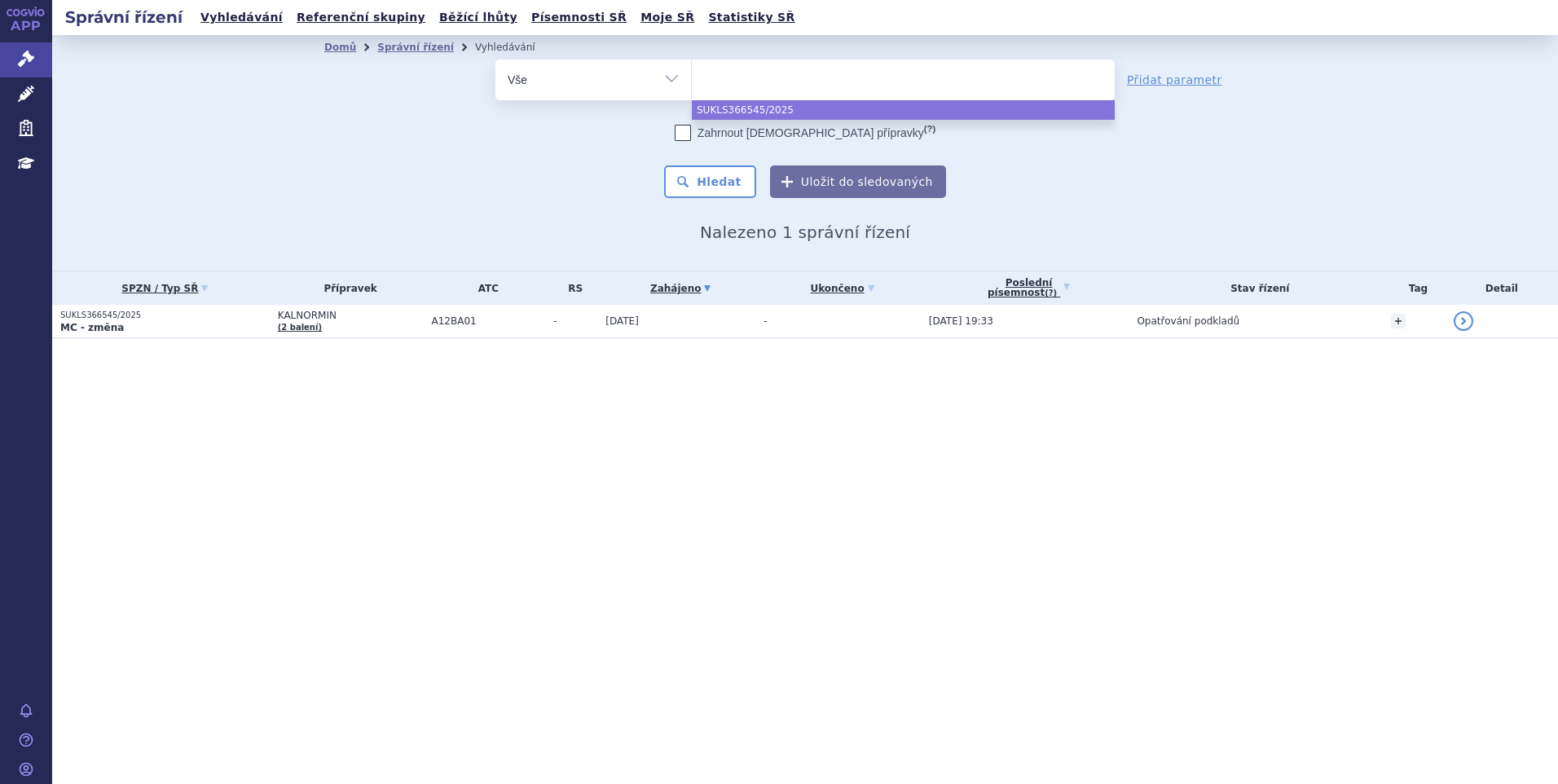
paste input "SUKLS127214/2025"
type input "SUKLS127214/2025"
select select "SUKLS127214/2025"
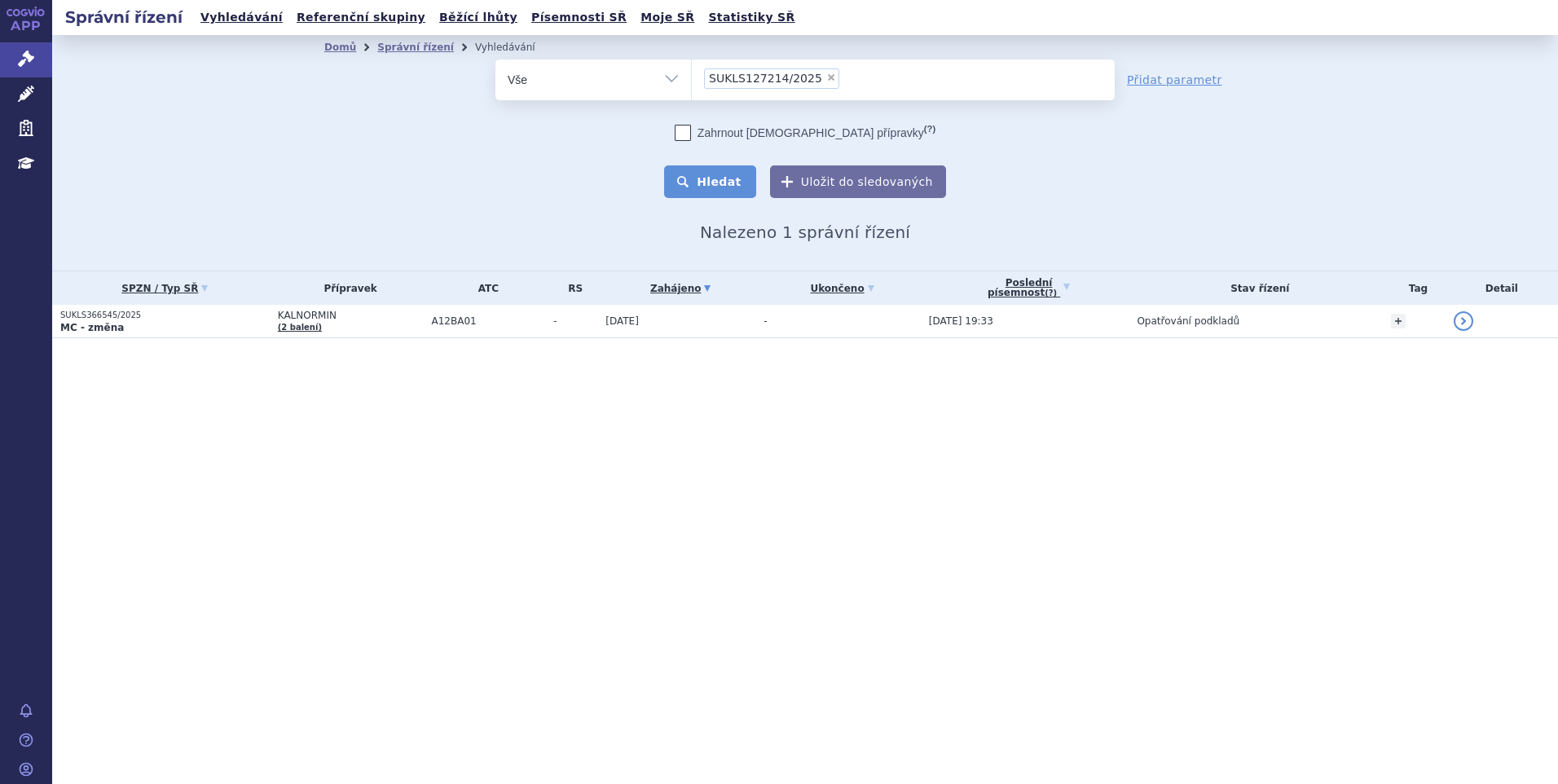
click at [731, 177] on button "Hledat" at bounding box center [710, 181] width 92 height 32
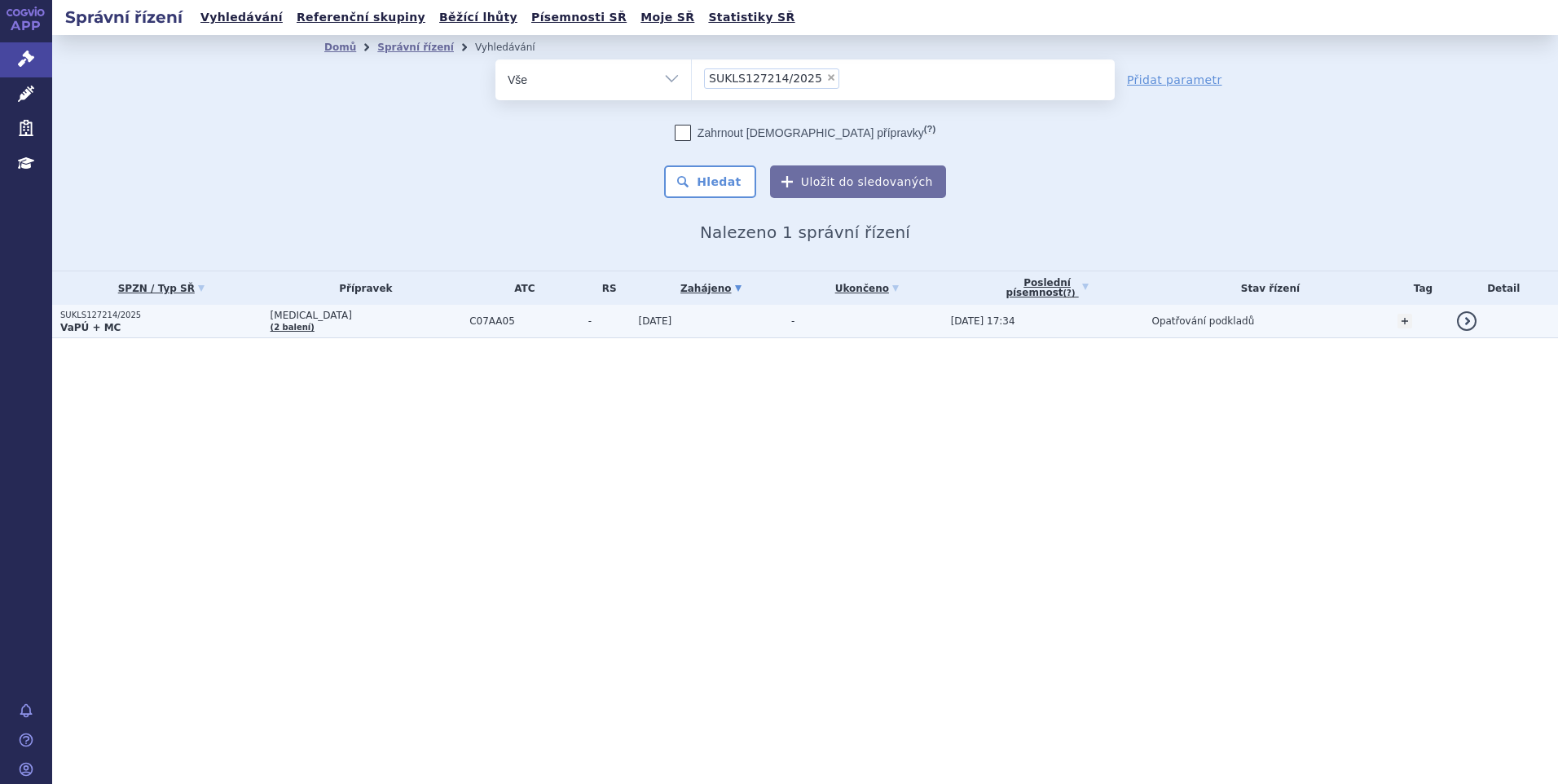
click at [486, 319] on span "C07AA05" at bounding box center [524, 321] width 111 height 11
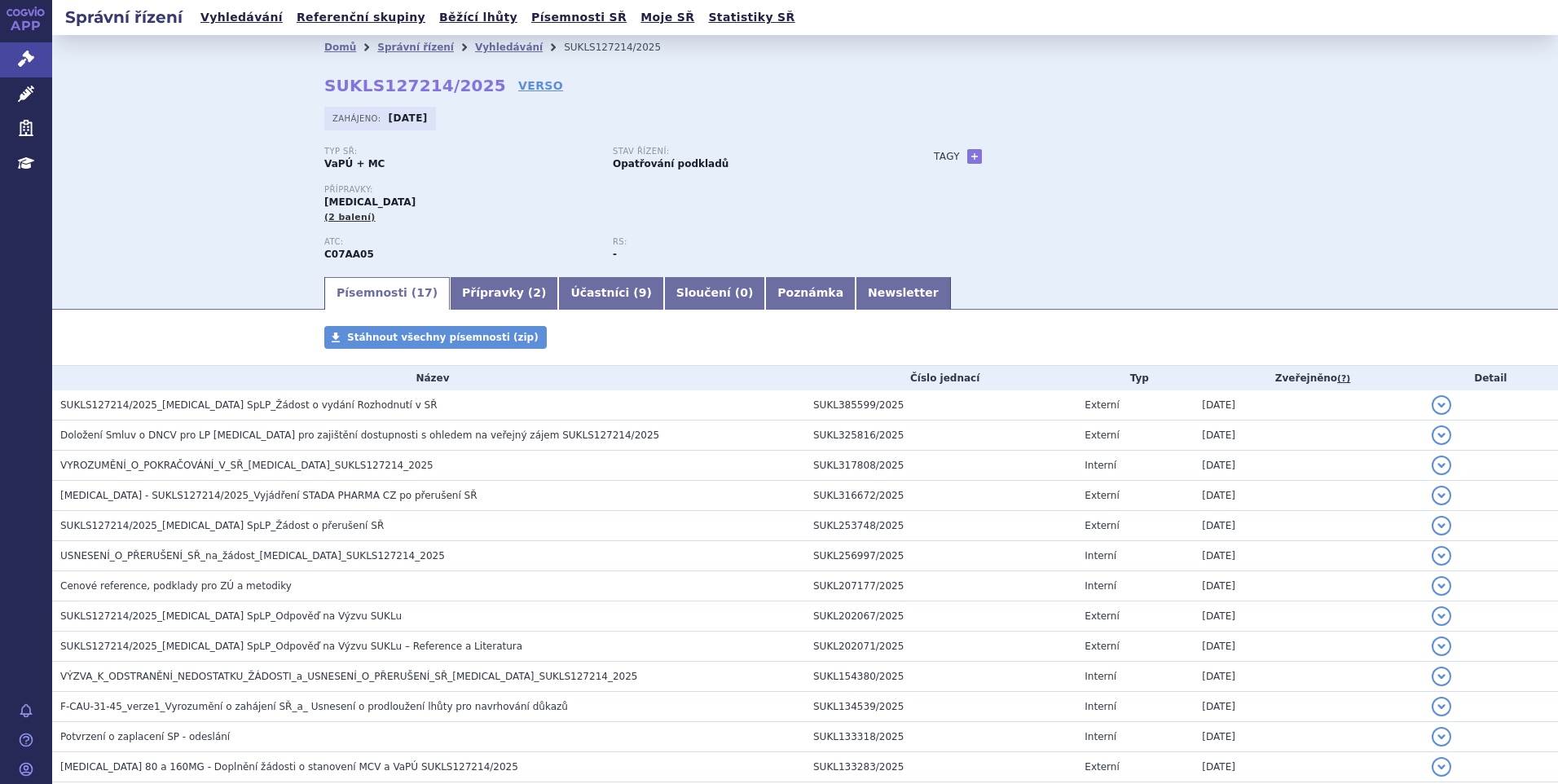
drag, startPoint x: 1017, startPoint y: 219, endPoint x: 1058, endPoint y: 191, distance: 49.6
click at [1021, 216] on div "Typ SŘ: VaPÚ + MC Stav řízení: Opatřování podkladů Přípravky: [MEDICAL_DATA] (2…" at bounding box center [805, 211] width 962 height 128
